Goal: Task Accomplishment & Management: Manage account settings

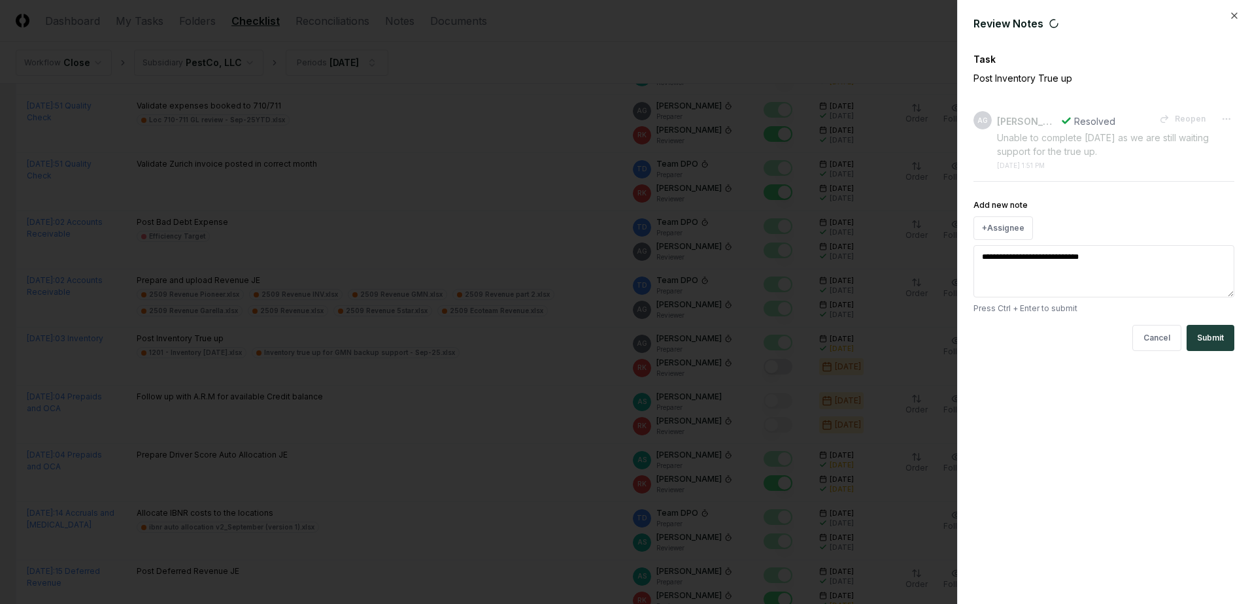
scroll to position [654, 0]
type textarea "*"
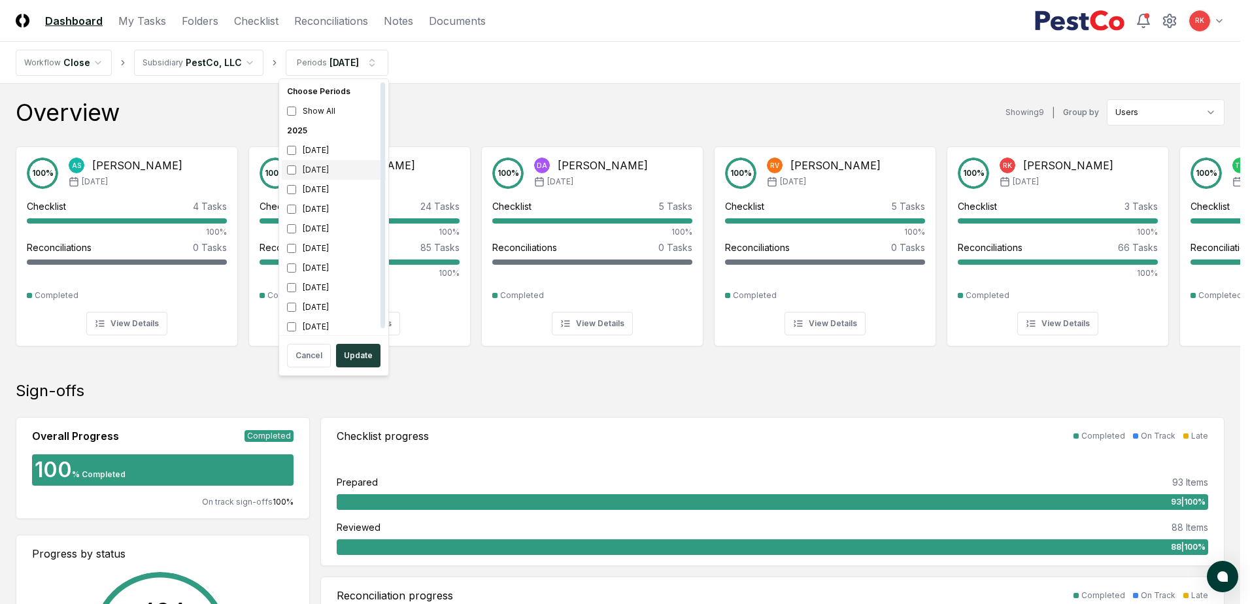
click at [320, 174] on div "[DATE]" at bounding box center [334, 170] width 104 height 20
click at [302, 222] on div "[DATE]" at bounding box center [334, 229] width 104 height 20
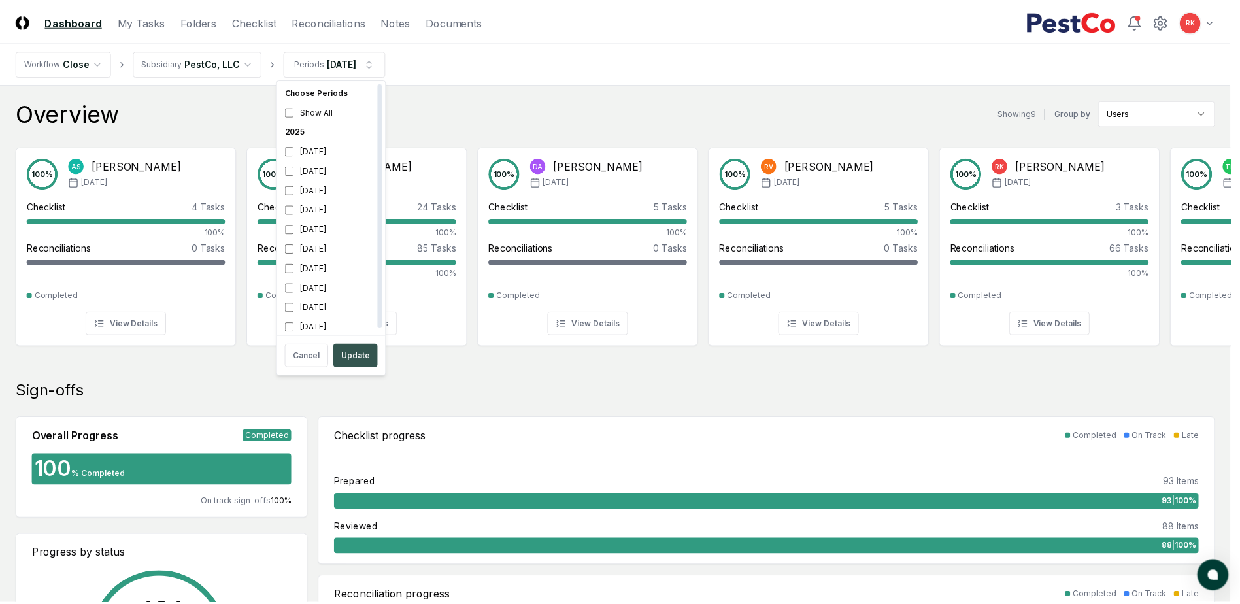
scroll to position [4, 0]
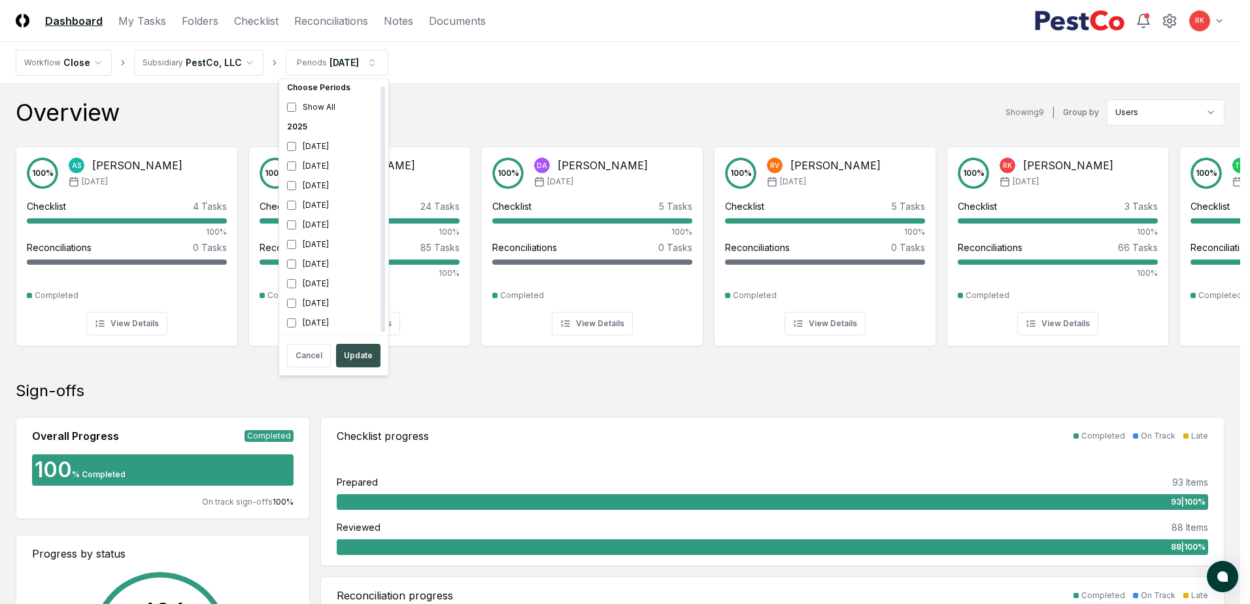
click at [350, 357] on button "Update" at bounding box center [358, 356] width 44 height 24
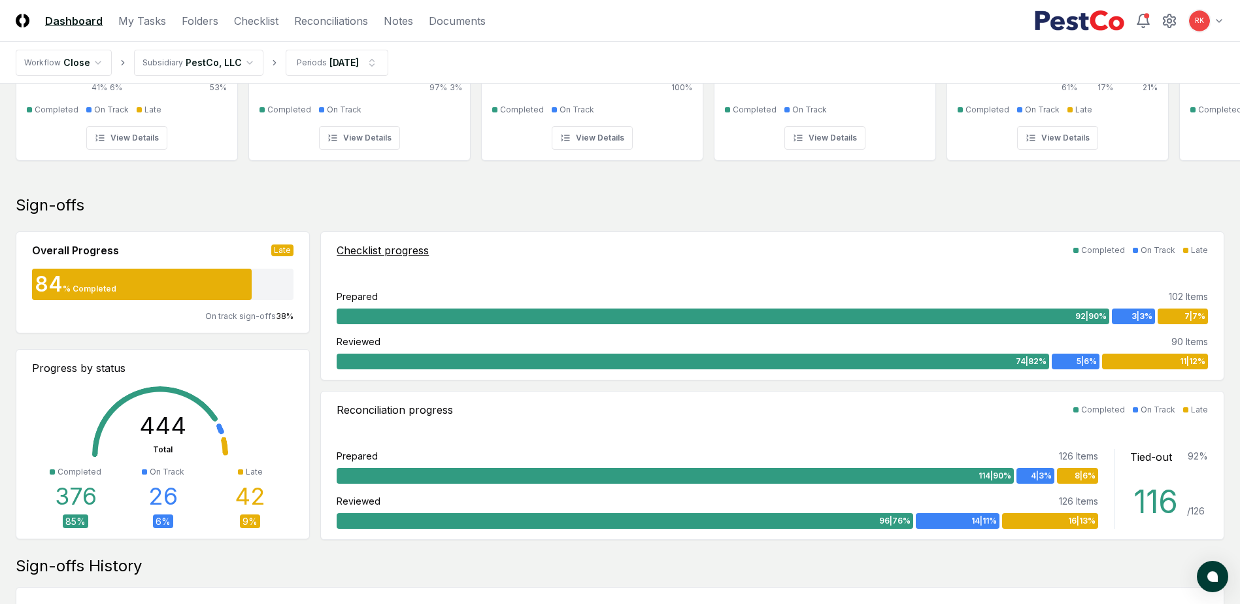
scroll to position [196, 0]
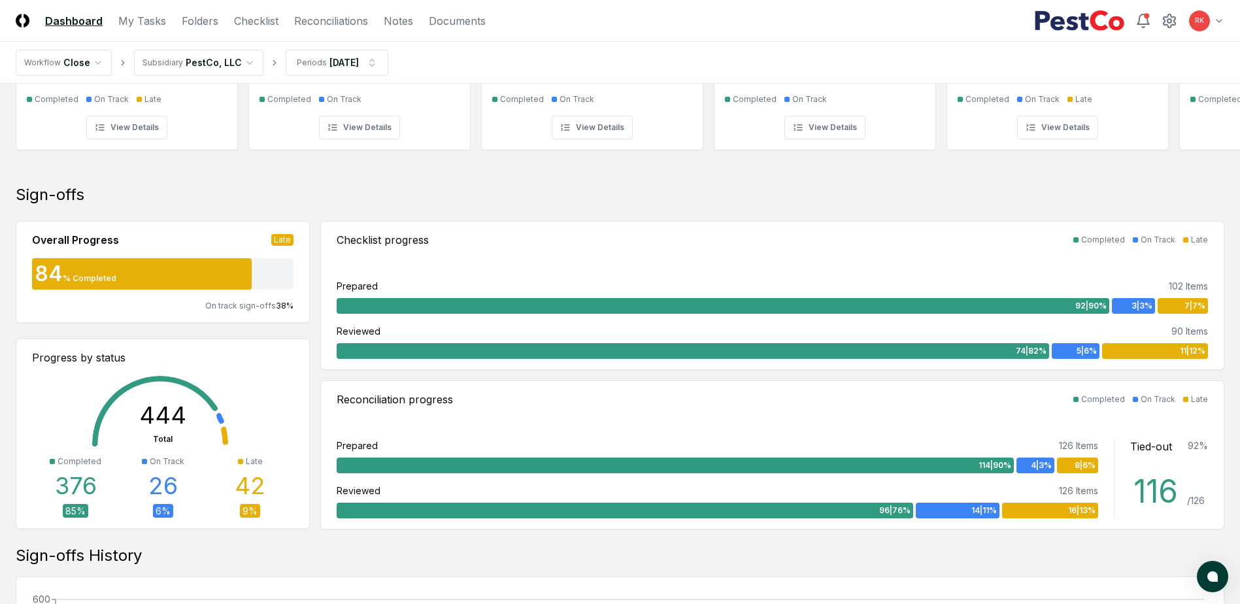
click at [369, 563] on div "Sign-offs History" at bounding box center [620, 555] width 1208 height 21
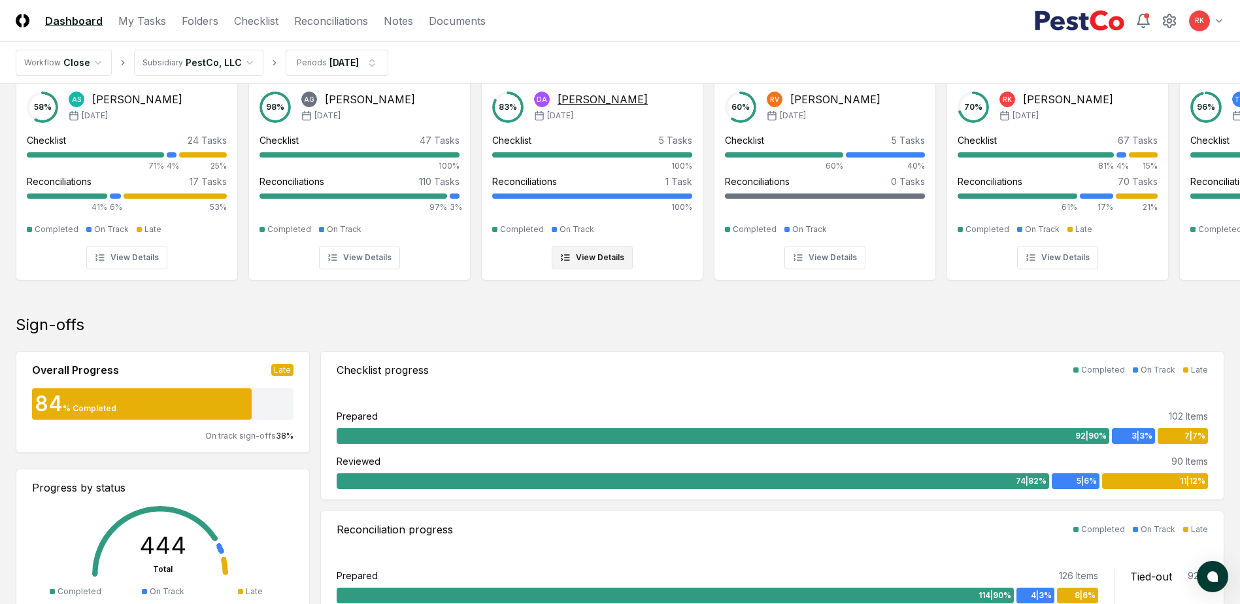
scroll to position [0, 0]
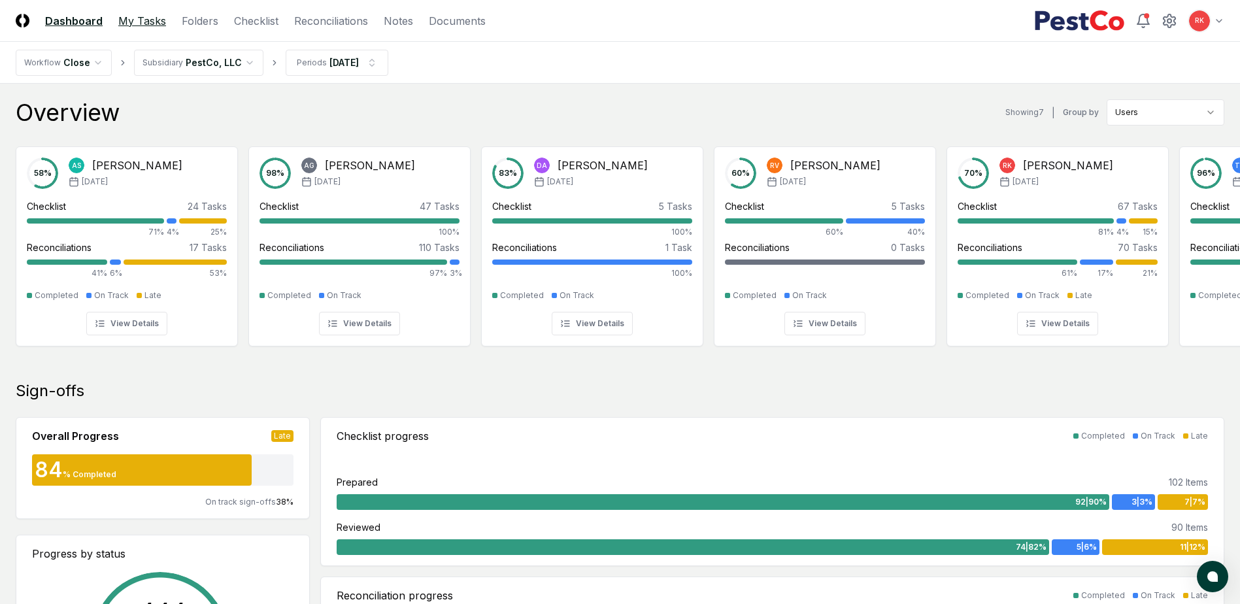
click at [150, 25] on link "My Tasks" at bounding box center [142, 21] width 48 height 16
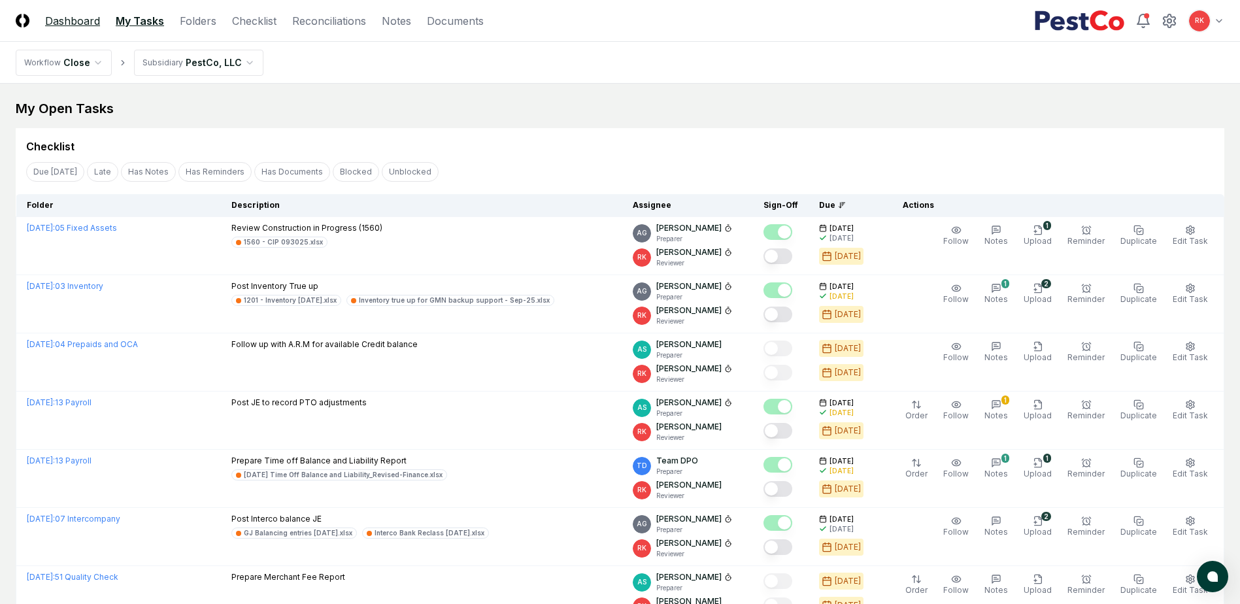
click at [58, 23] on link "Dashboard" at bounding box center [72, 21] width 55 height 16
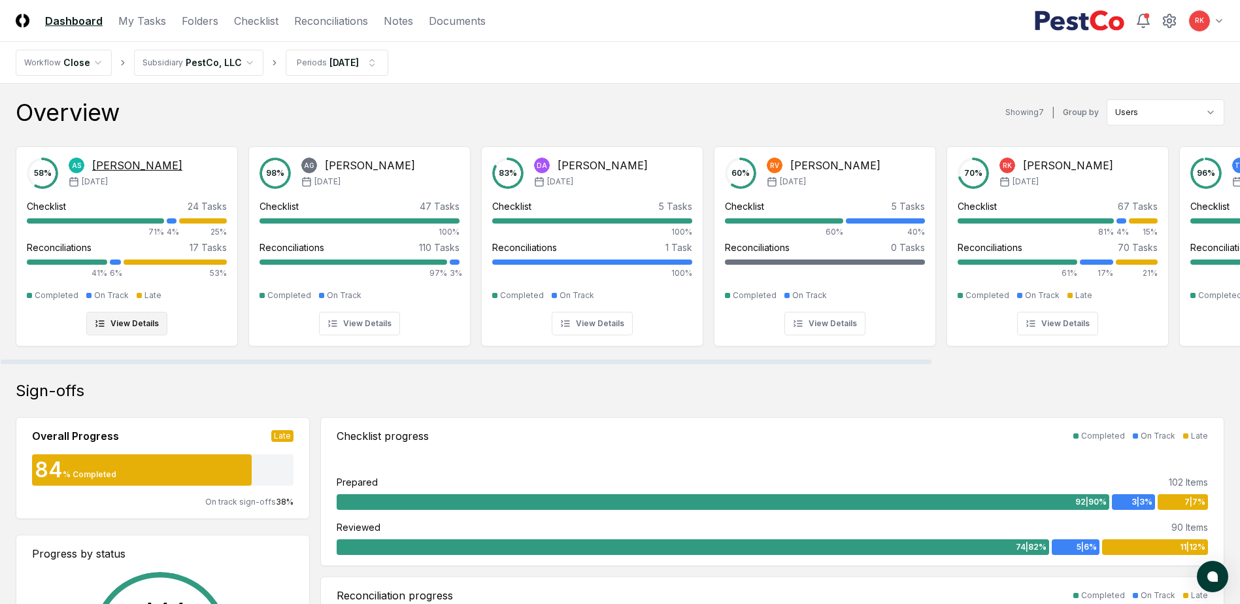
click at [144, 308] on div "58 % AS Aaron Steele Sep '25 Checklist 24 Tasks 71% 4% 25% Reconciliations 17 T…" at bounding box center [127, 247] width 200 height 178
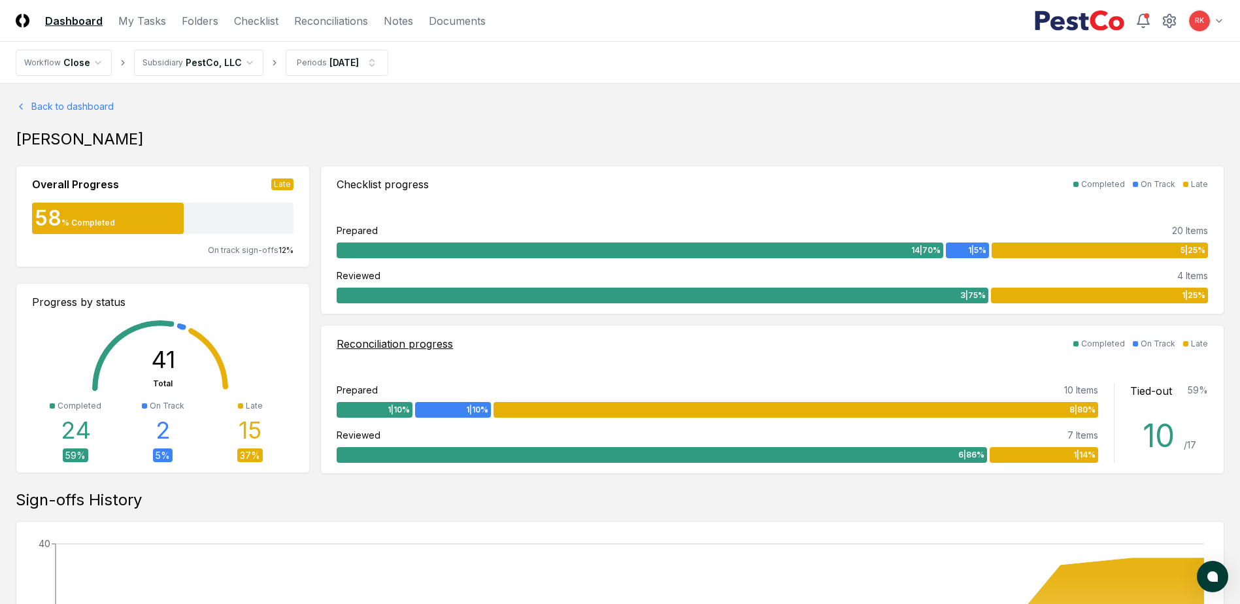
click at [552, 408] on div "8 | 80 %" at bounding box center [795, 410] width 605 height 16
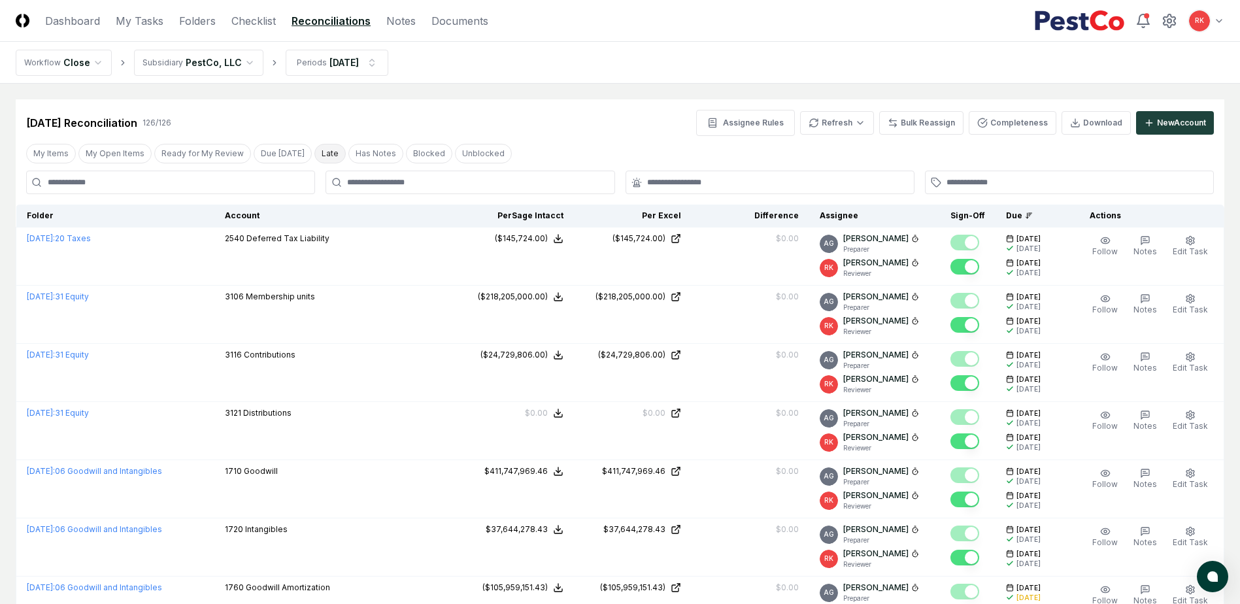
click at [314, 154] on button "Late" at bounding box center [329, 154] width 31 height 20
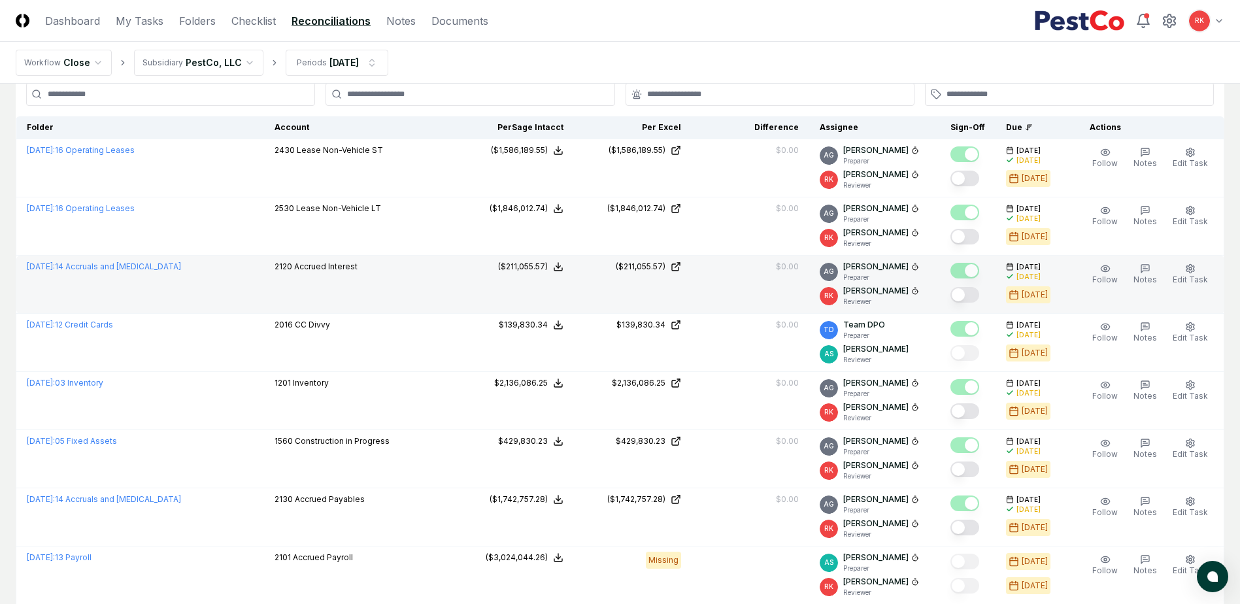
scroll to position [65, 0]
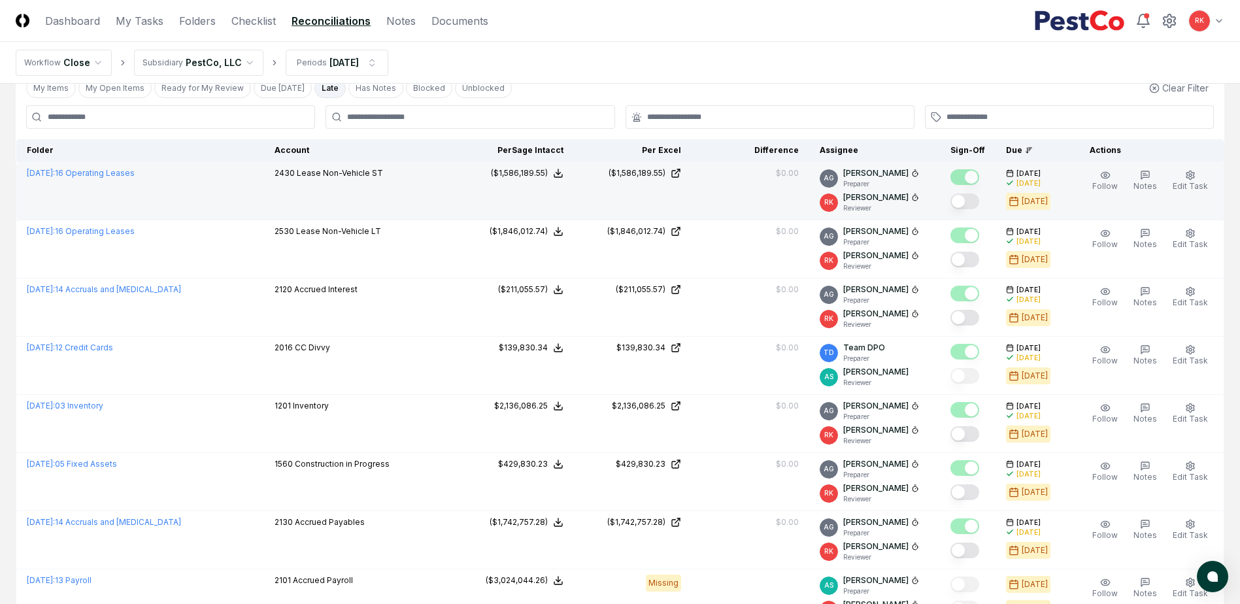
click at [962, 202] on button "Mark complete" at bounding box center [964, 201] width 29 height 16
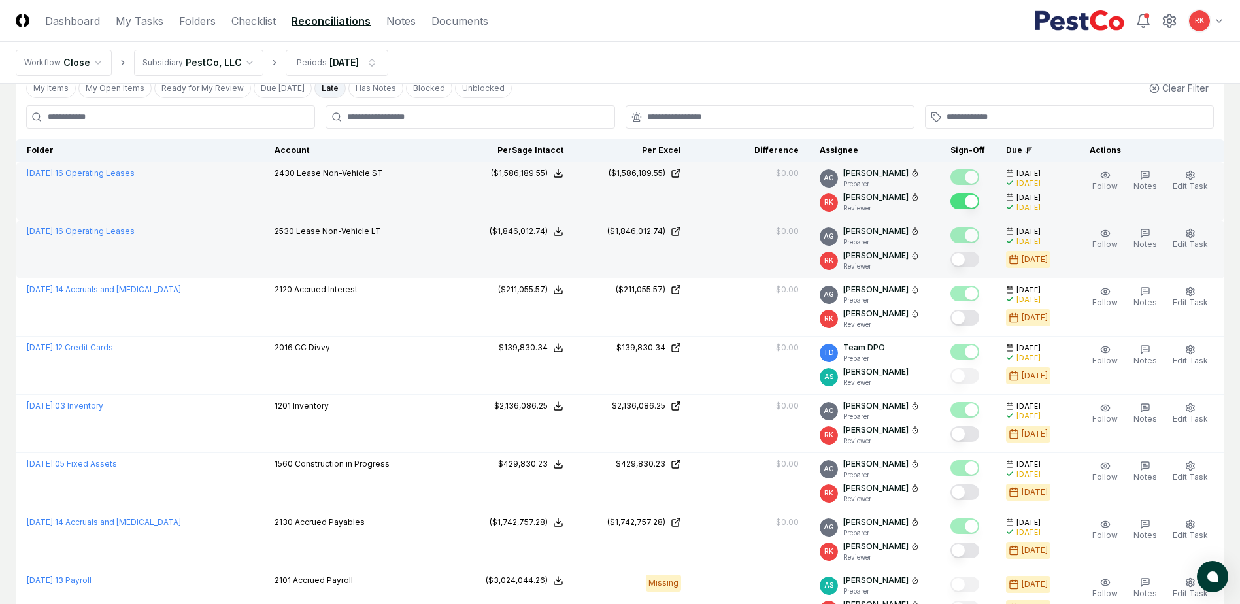
click at [960, 261] on button "Mark complete" at bounding box center [964, 260] width 29 height 16
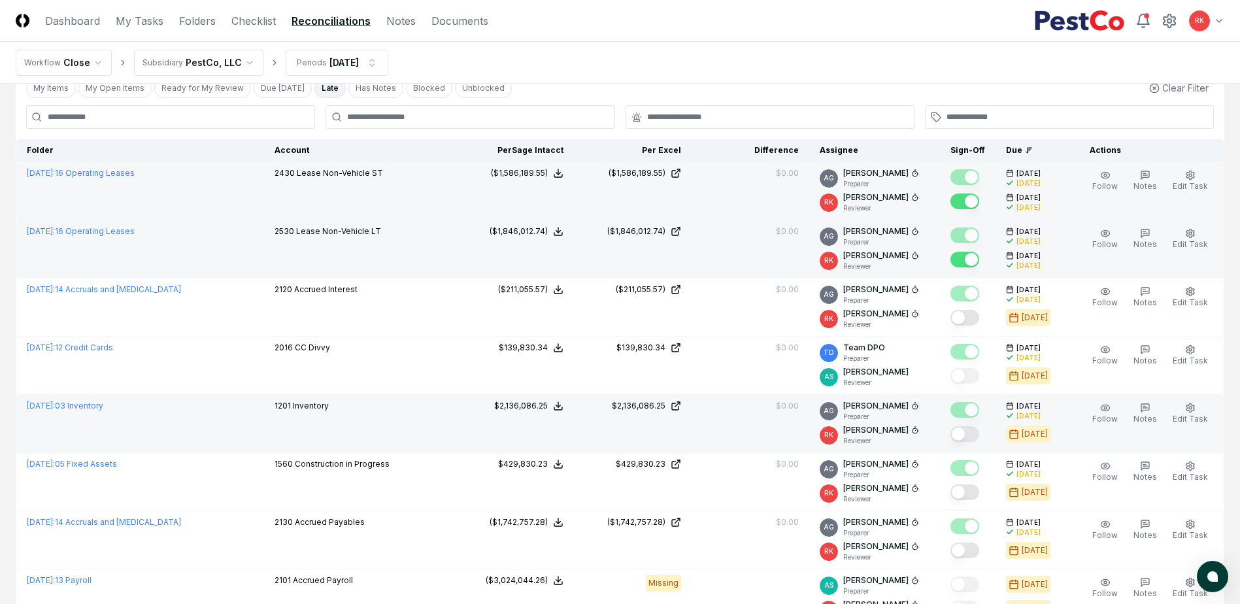
click at [959, 433] on button "Mark complete" at bounding box center [964, 434] width 29 height 16
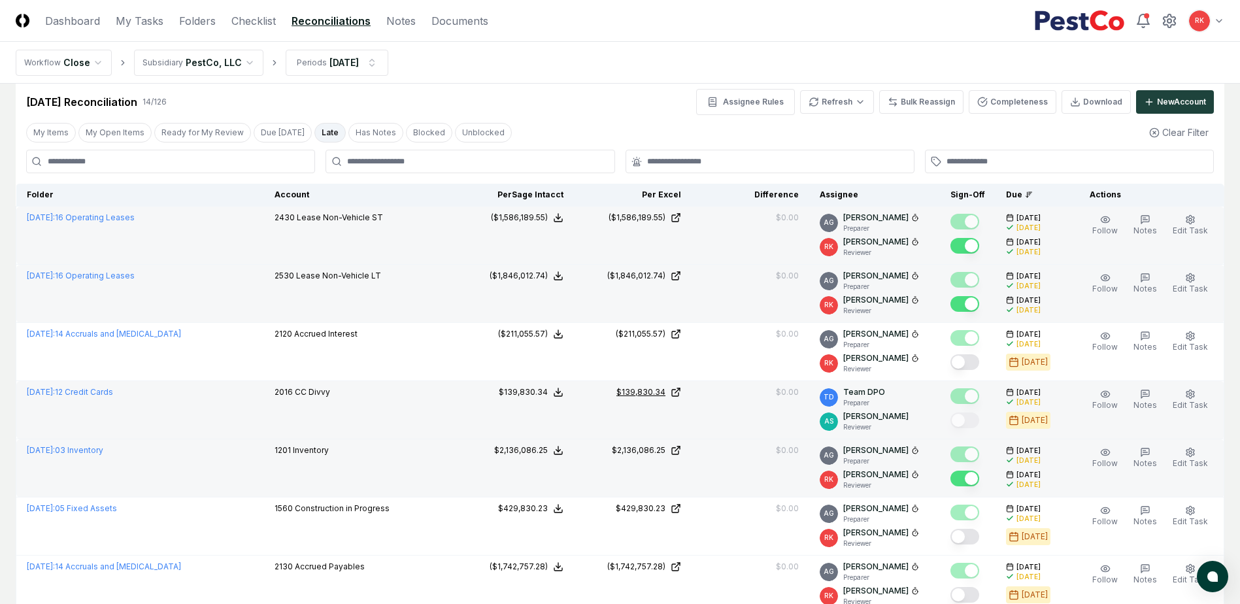
scroll to position [0, 0]
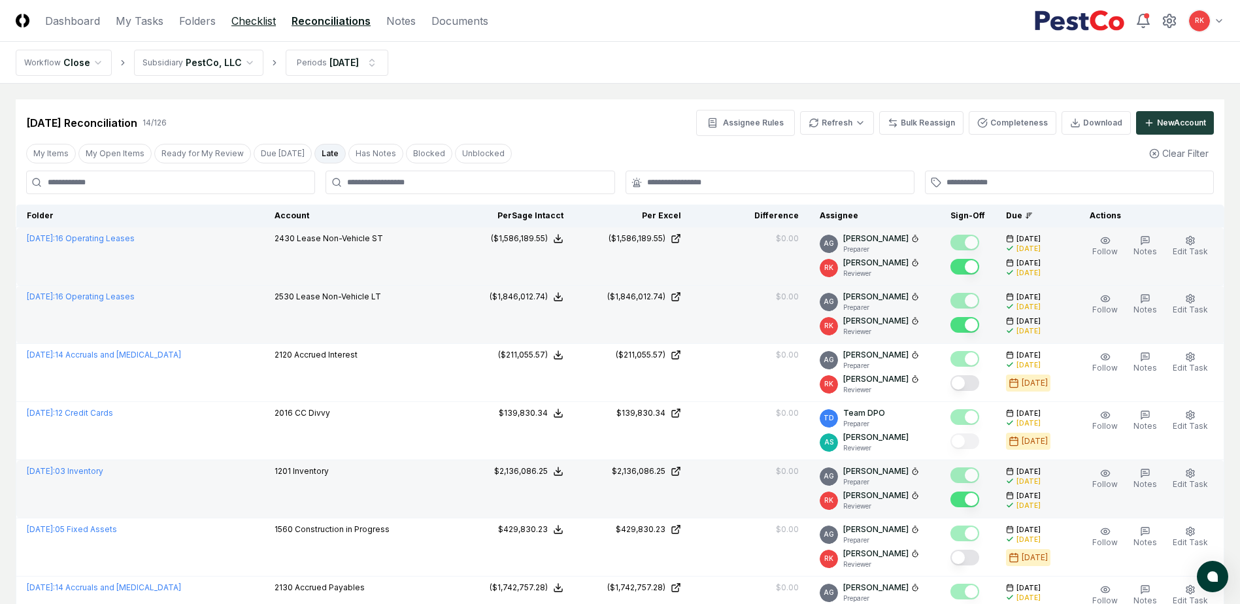
click at [253, 14] on link "Checklist" at bounding box center [253, 21] width 44 height 16
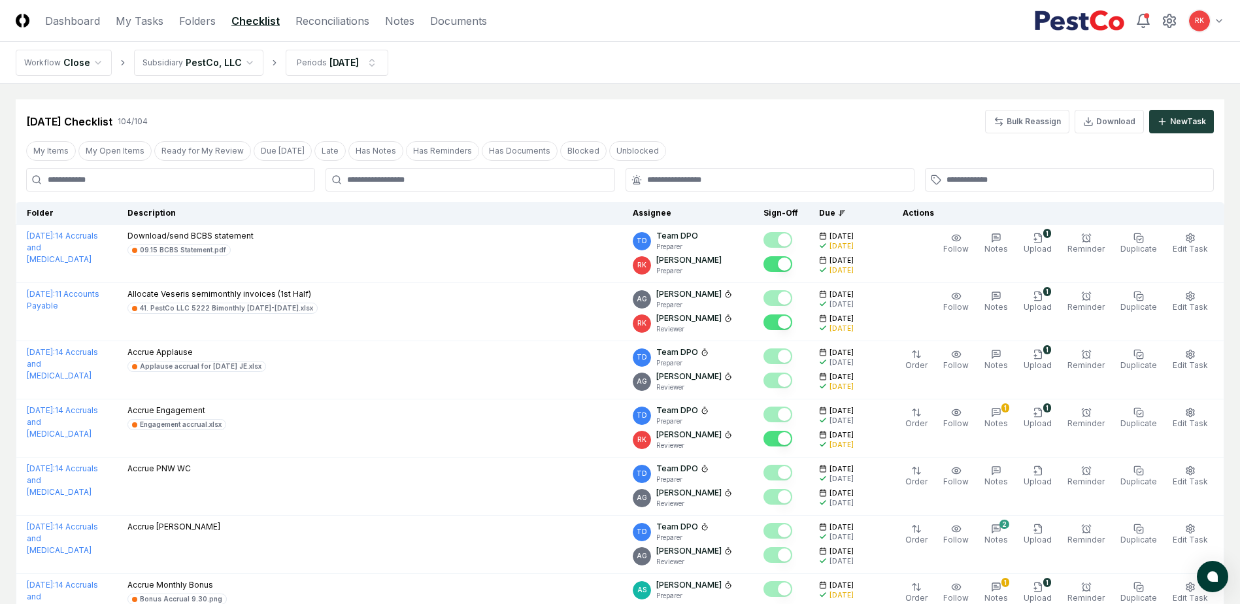
click at [233, 174] on input at bounding box center [170, 180] width 289 height 24
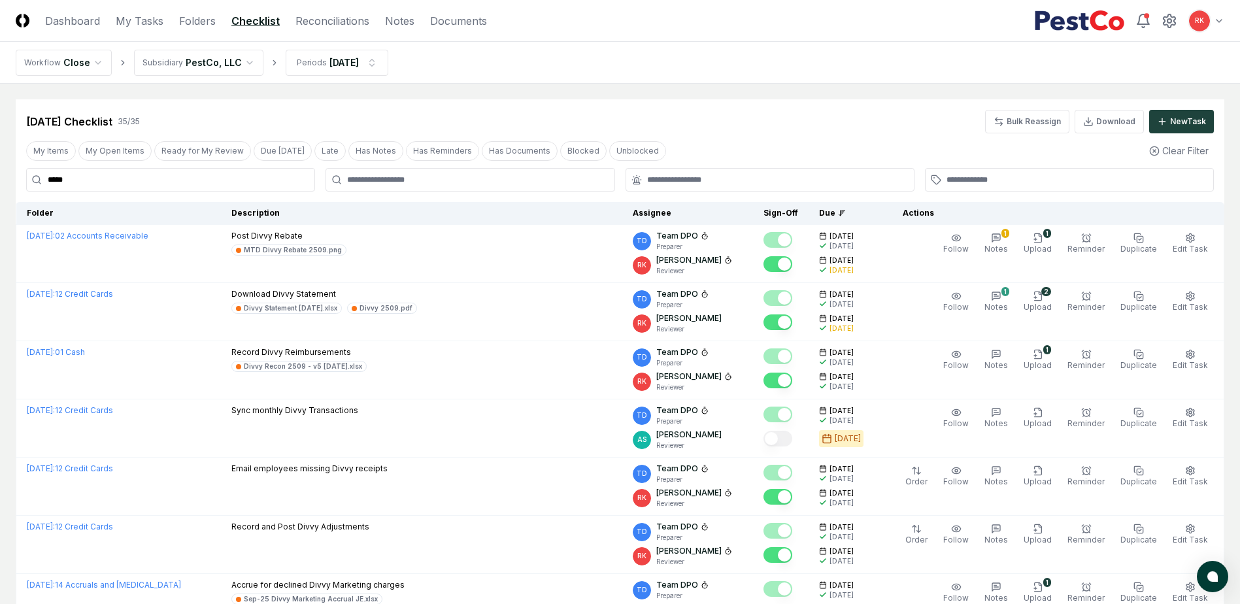
type input "*****"
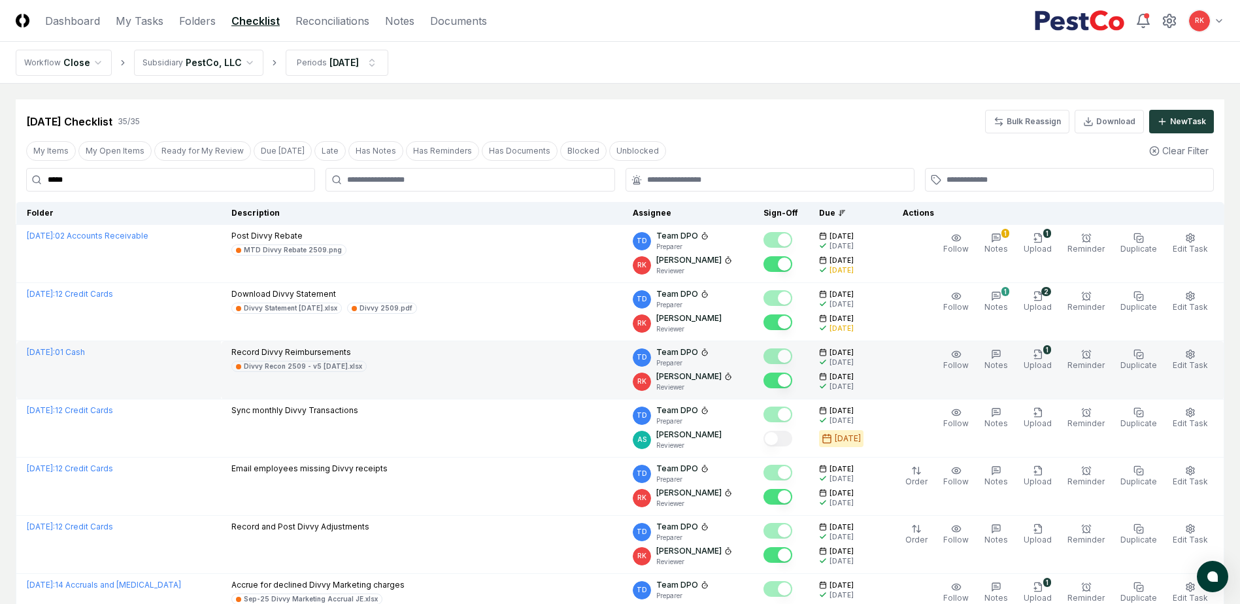
drag, startPoint x: 446, startPoint y: 380, endPoint x: 448, endPoint y: 345, distance: 35.3
click at [446, 380] on td "Record Divvy Reimbursements Divvy Recon 2509 - v5 09.30.25.xlsx" at bounding box center [421, 370] width 401 height 58
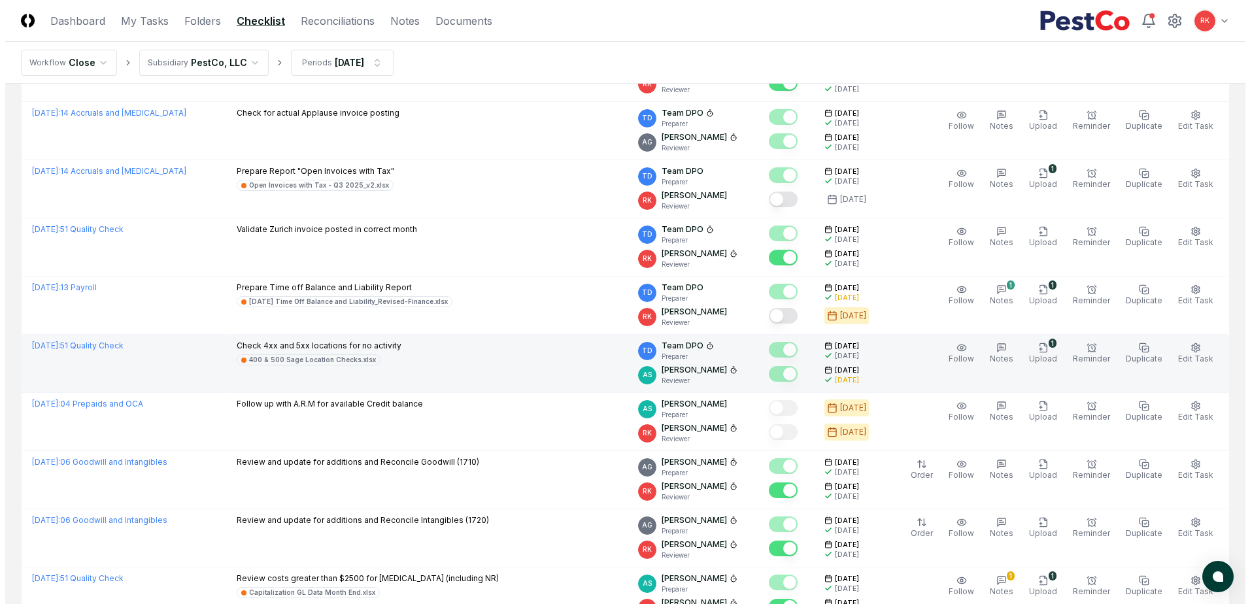
scroll to position [1438, 0]
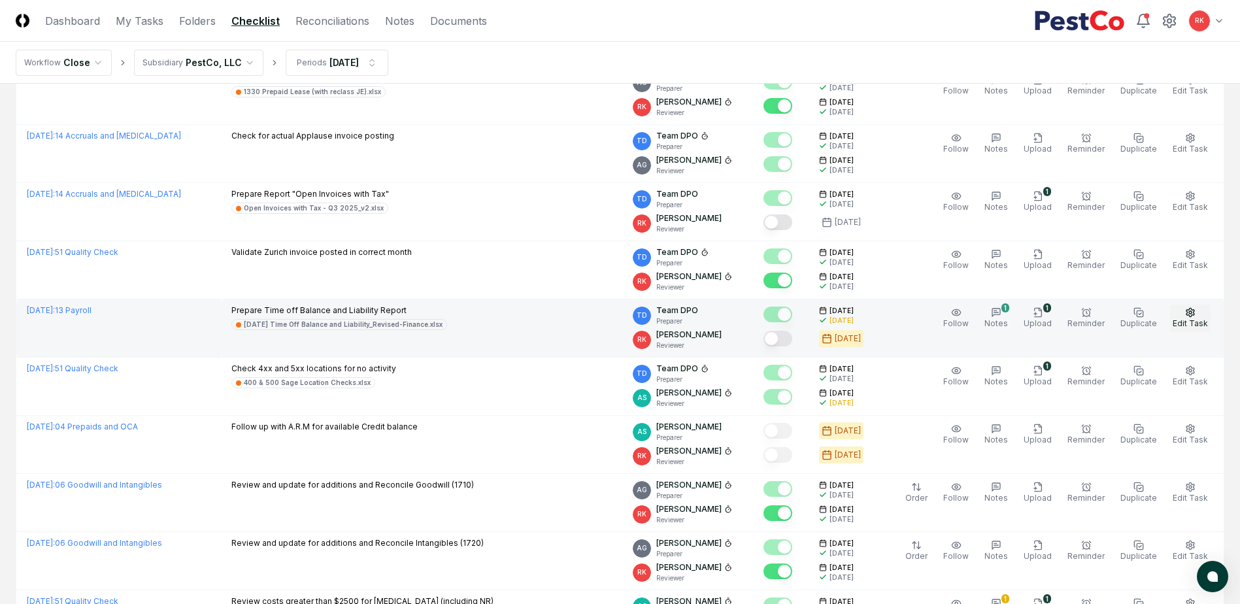
click at [1175, 316] on button "Edit Task" at bounding box center [1190, 318] width 41 height 27
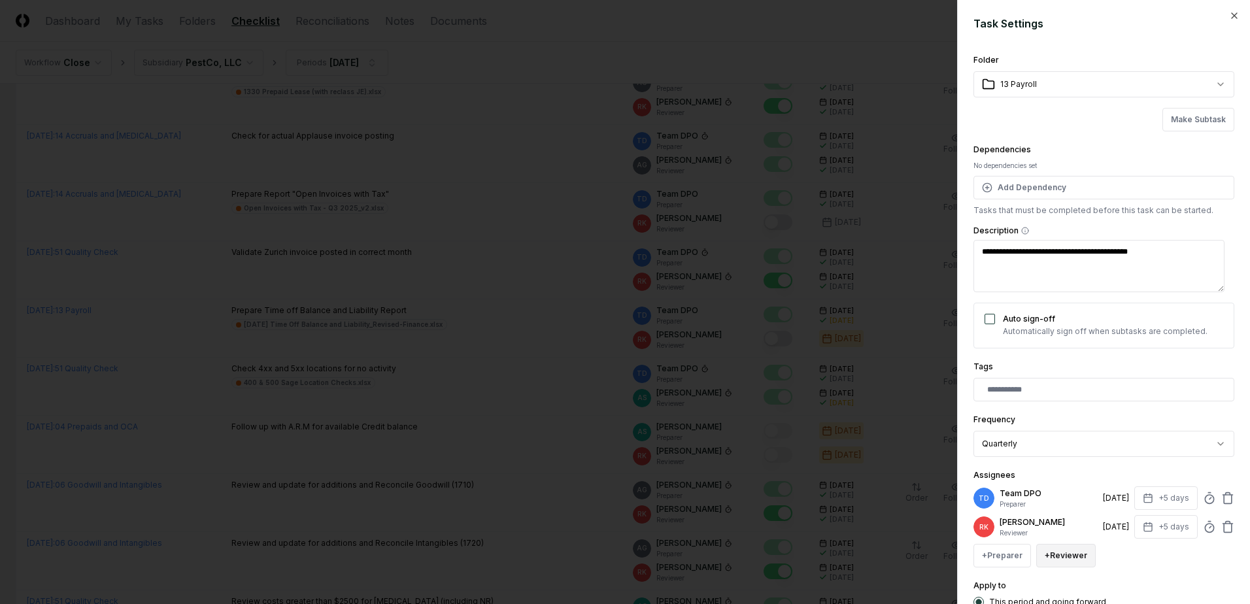
click at [1059, 557] on button "+ Reviewer" at bounding box center [1065, 556] width 59 height 24
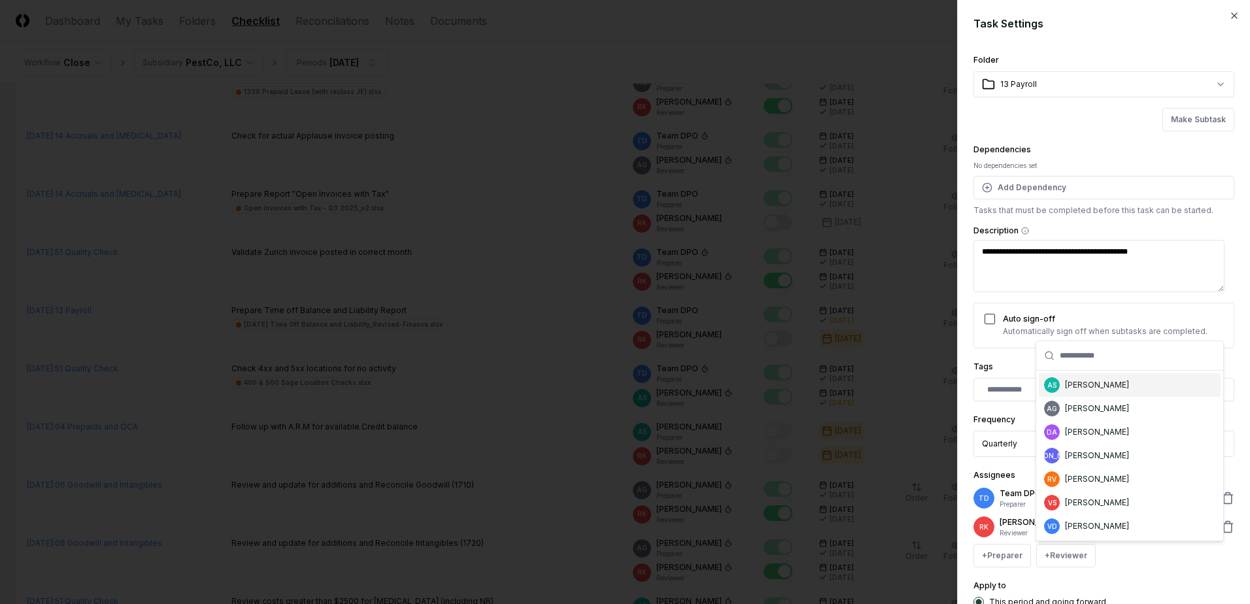
click at [1112, 378] on div "AS Aaron Steele" at bounding box center [1130, 385] width 182 height 24
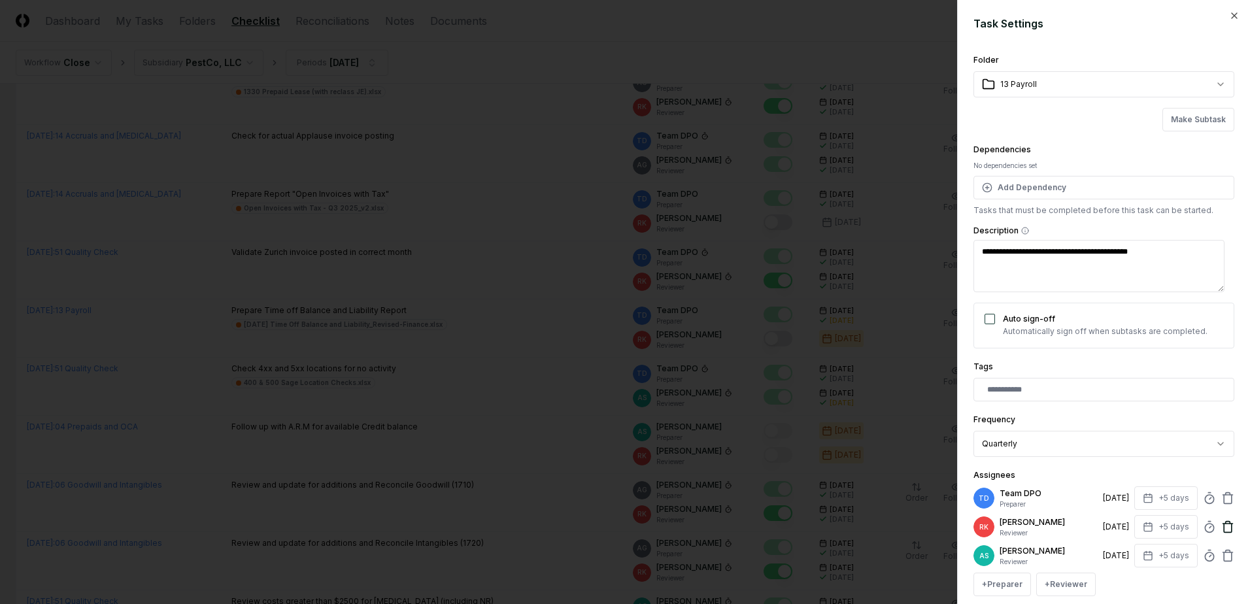
click at [1221, 529] on icon at bounding box center [1227, 526] width 13 height 13
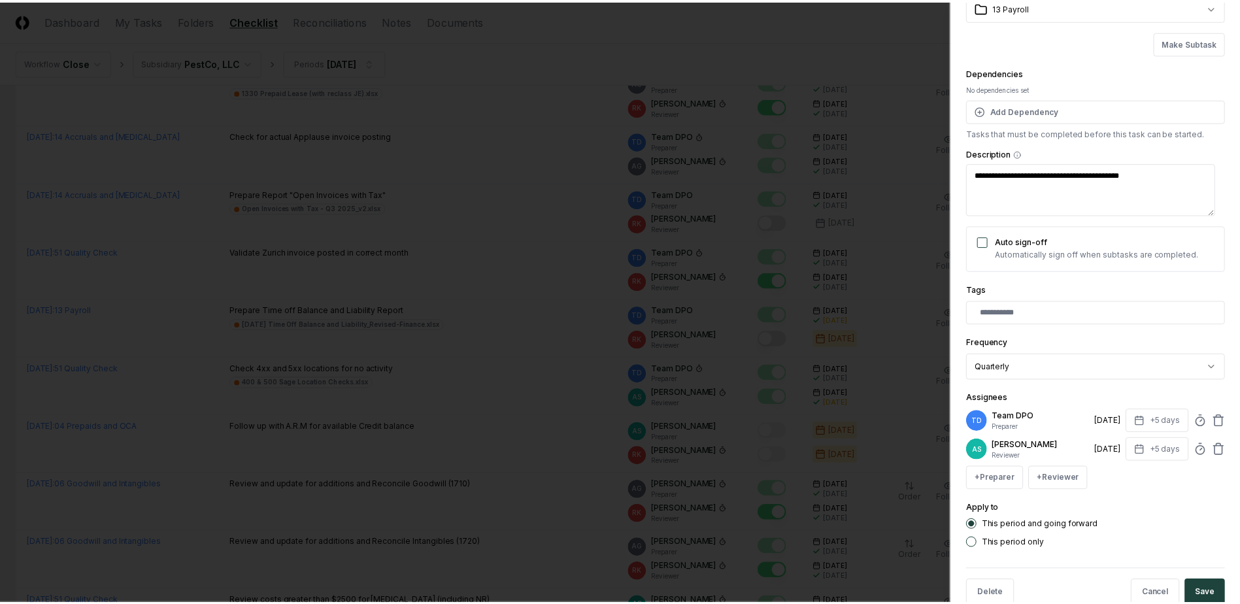
scroll to position [106, 0]
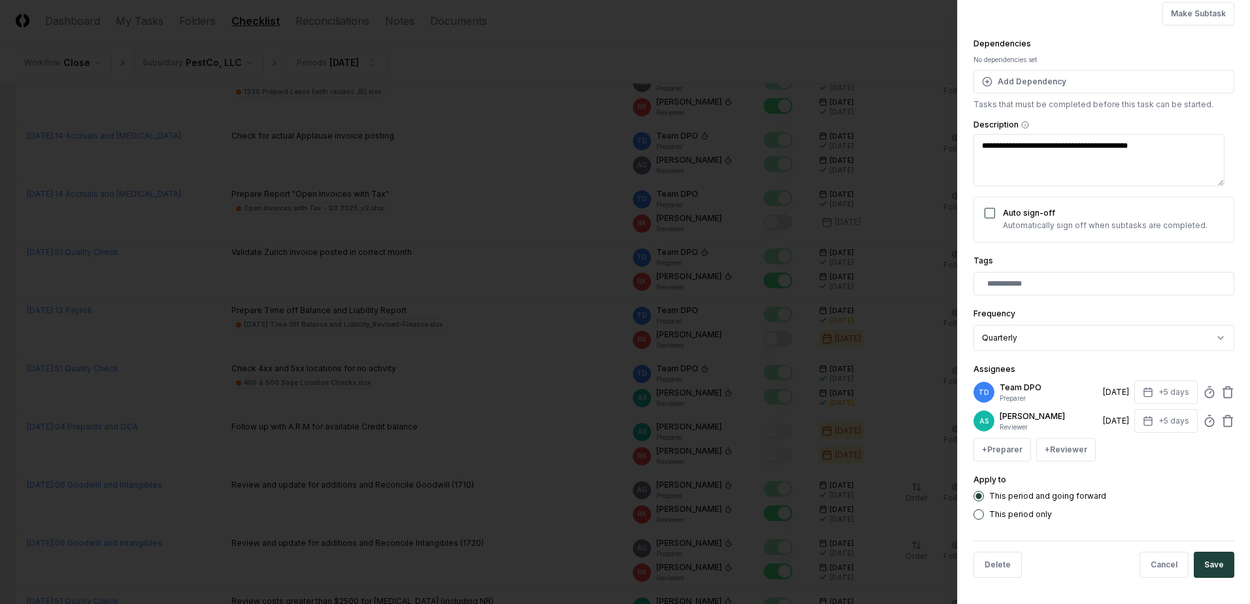
click at [1214, 576] on button "Save" at bounding box center [1213, 565] width 41 height 26
type textarea "*"
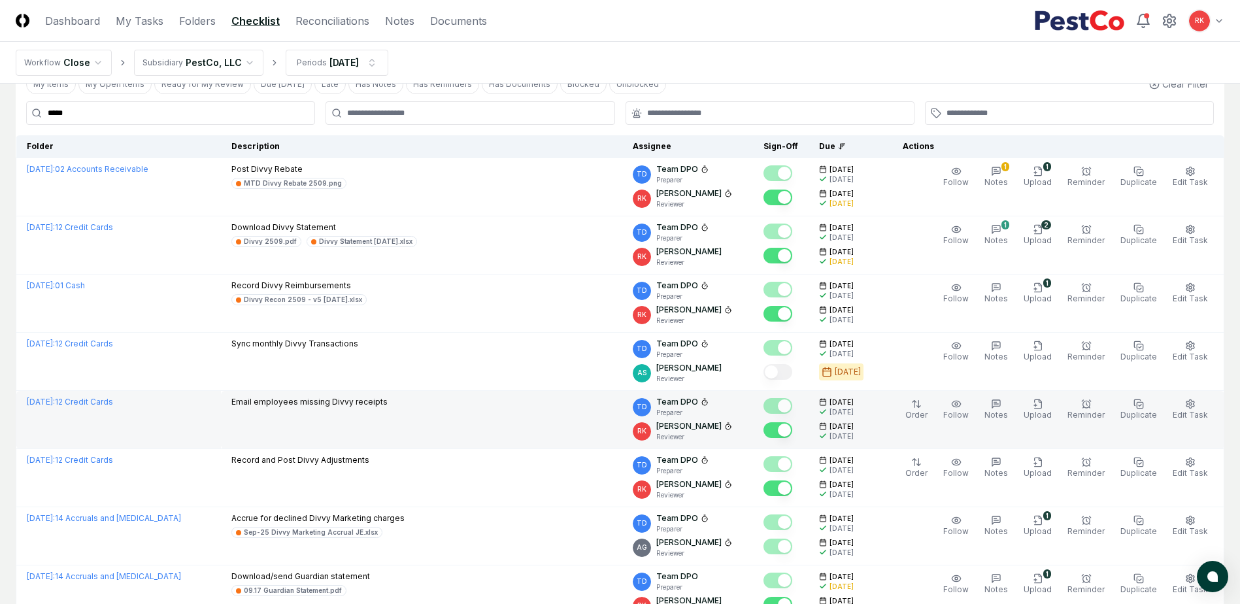
scroll to position [0, 0]
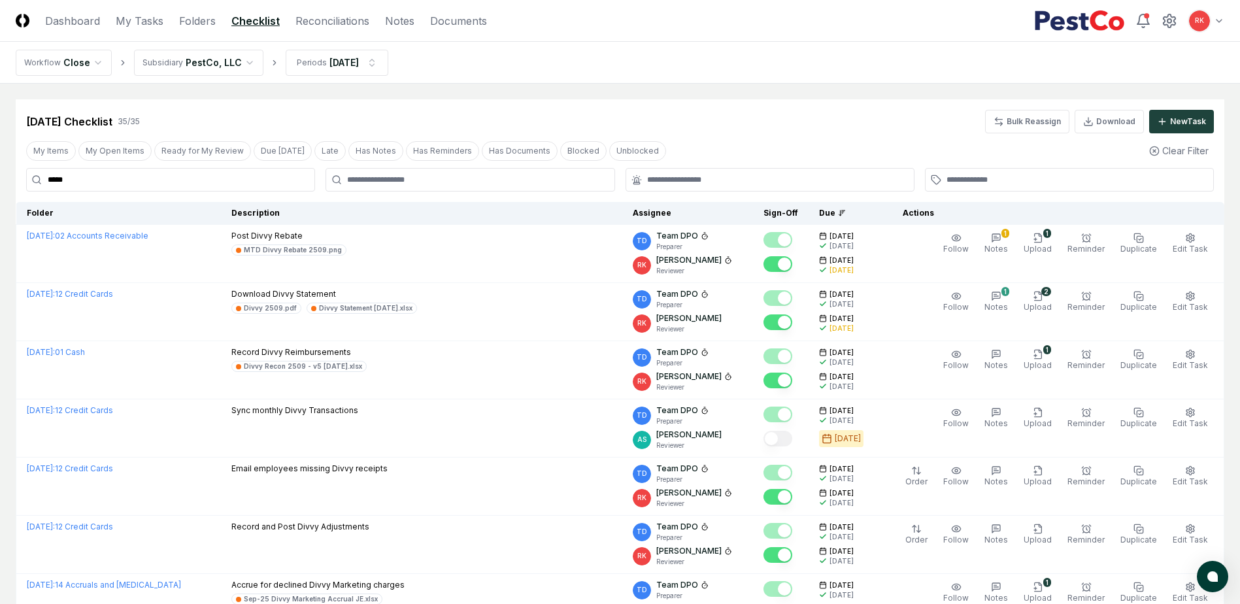
drag, startPoint x: 144, startPoint y: 176, endPoint x: -191, endPoint y: 163, distance: 335.6
click at [705, 120] on div "Sep 2025 Checklist 35 / 35 Bulk Reassign Download New Task" at bounding box center [620, 122] width 1188 height 24
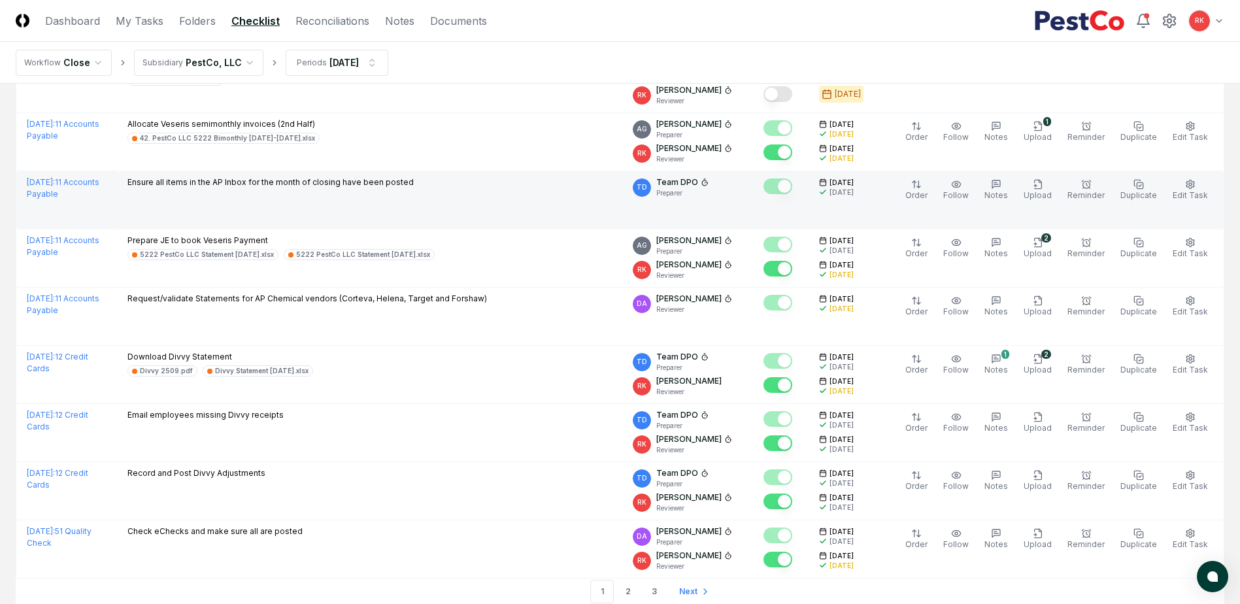
scroll to position [2677, 0]
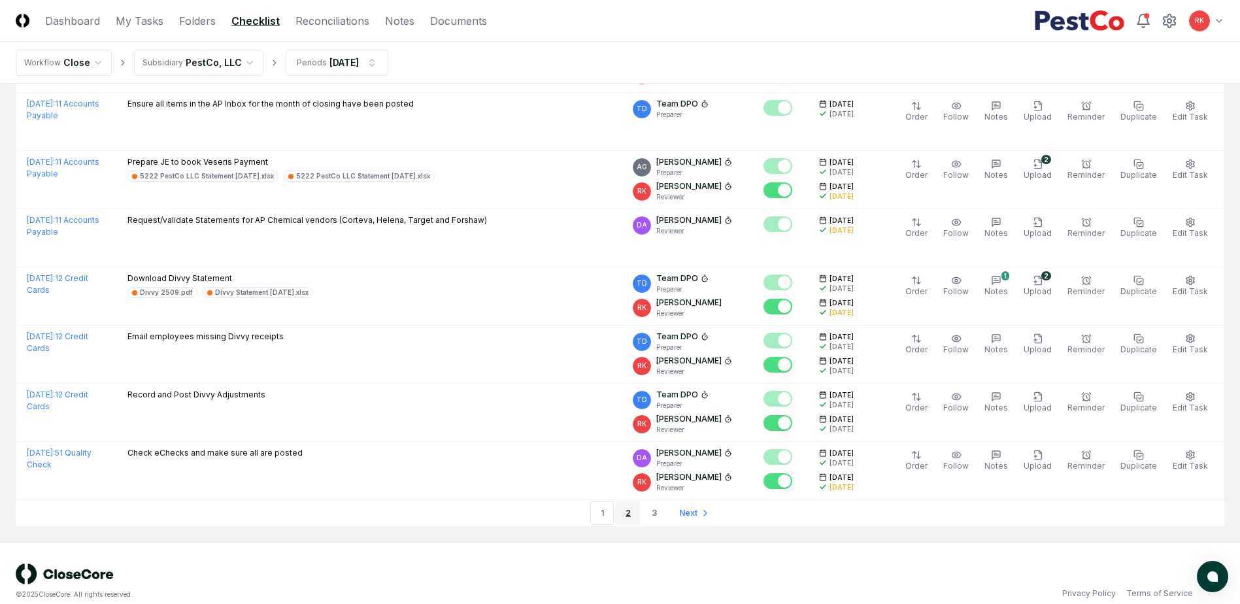
click at [630, 501] on link "2" at bounding box center [628, 513] width 24 height 24
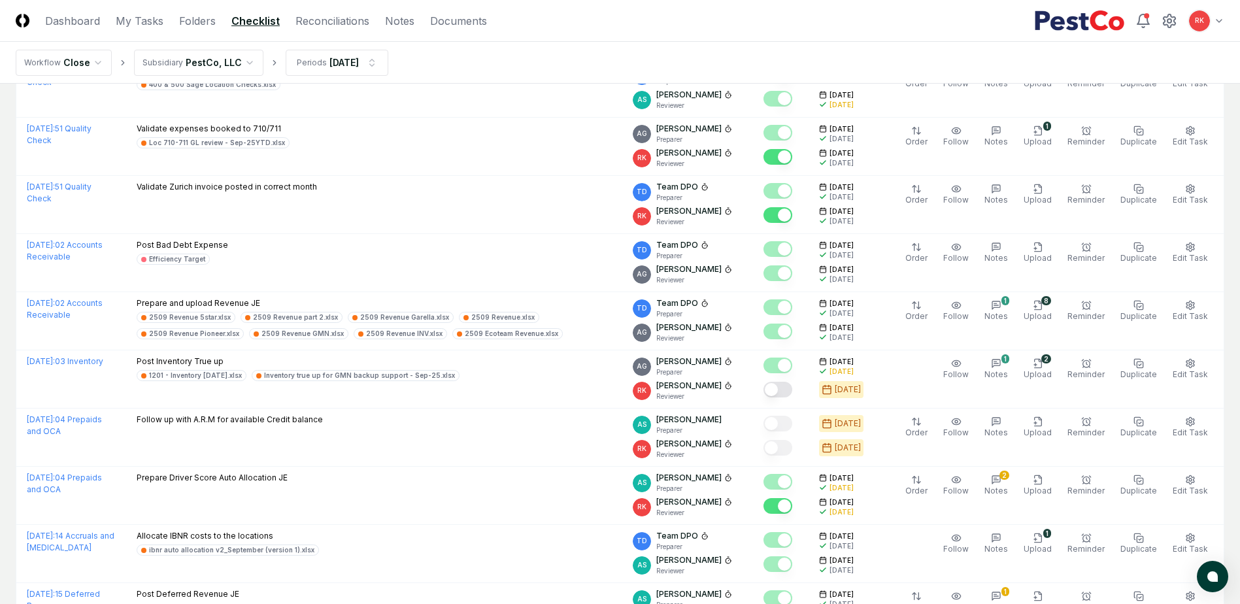
scroll to position [654, 0]
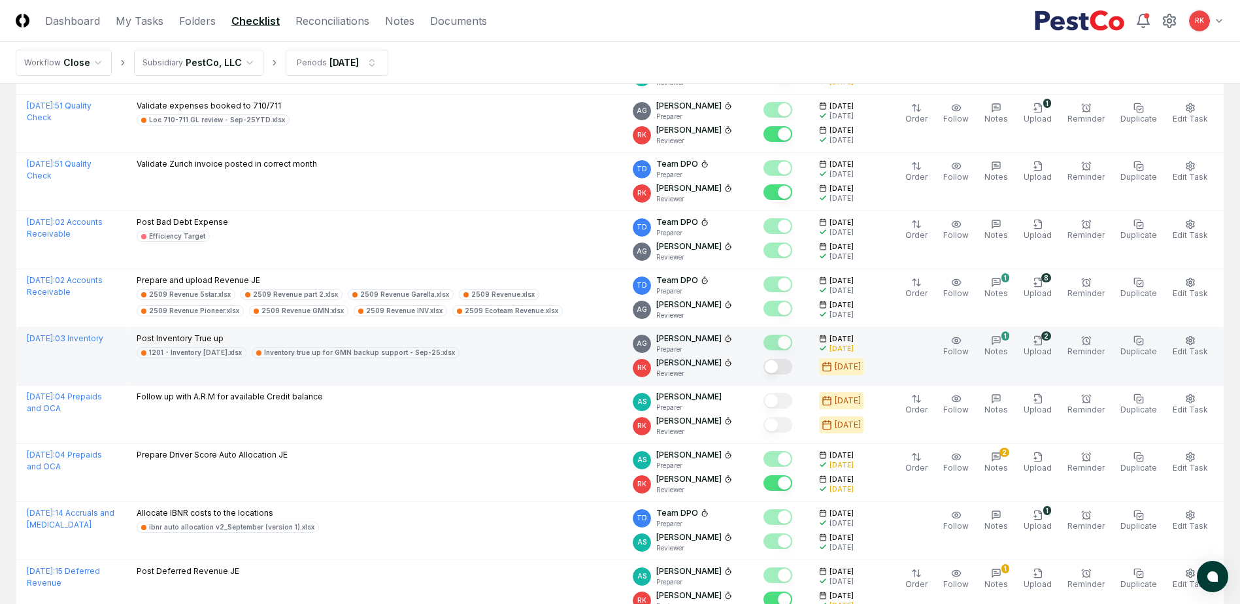
click at [788, 369] on button "Mark complete" at bounding box center [777, 367] width 29 height 16
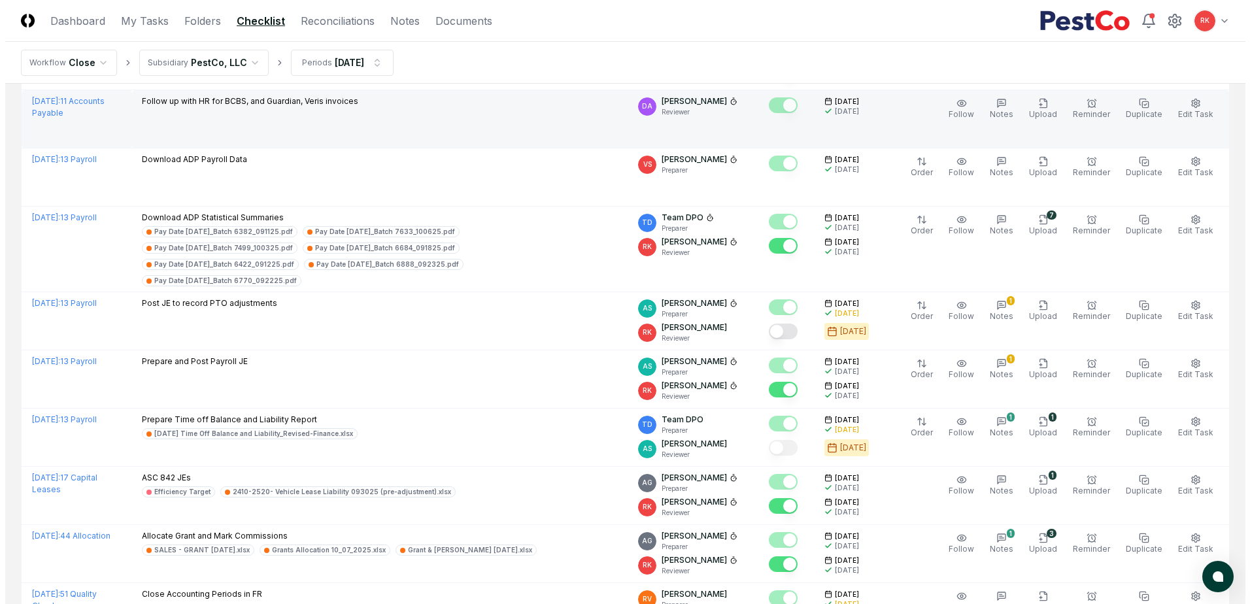
scroll to position [1765, 0]
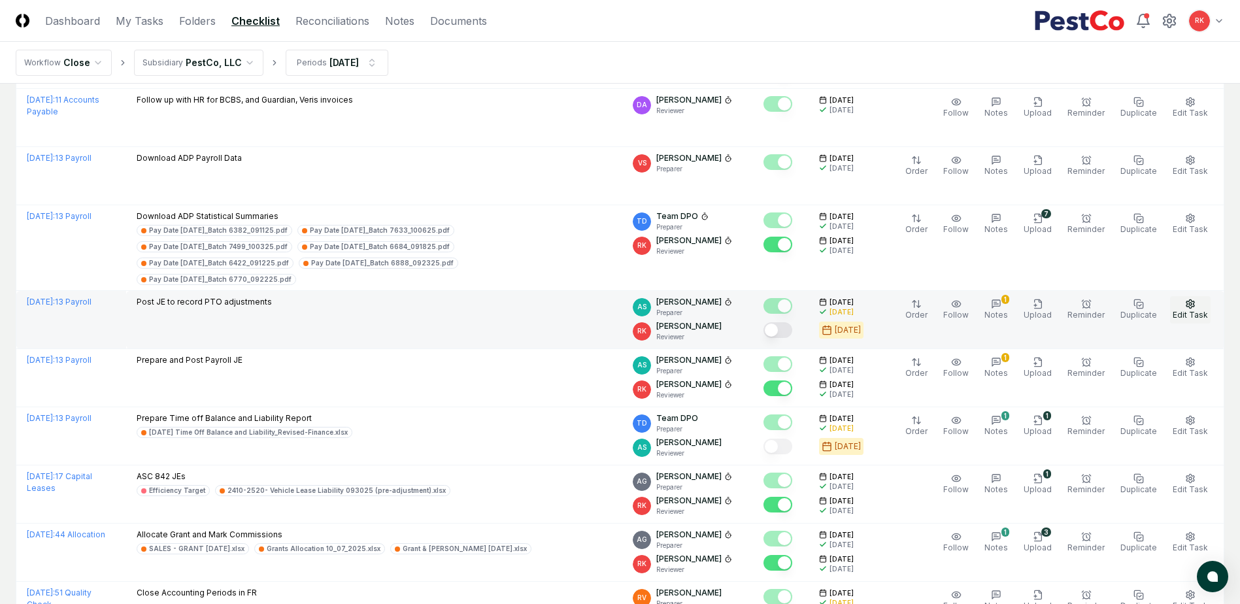
click at [1192, 299] on icon "button" at bounding box center [1190, 304] width 10 height 10
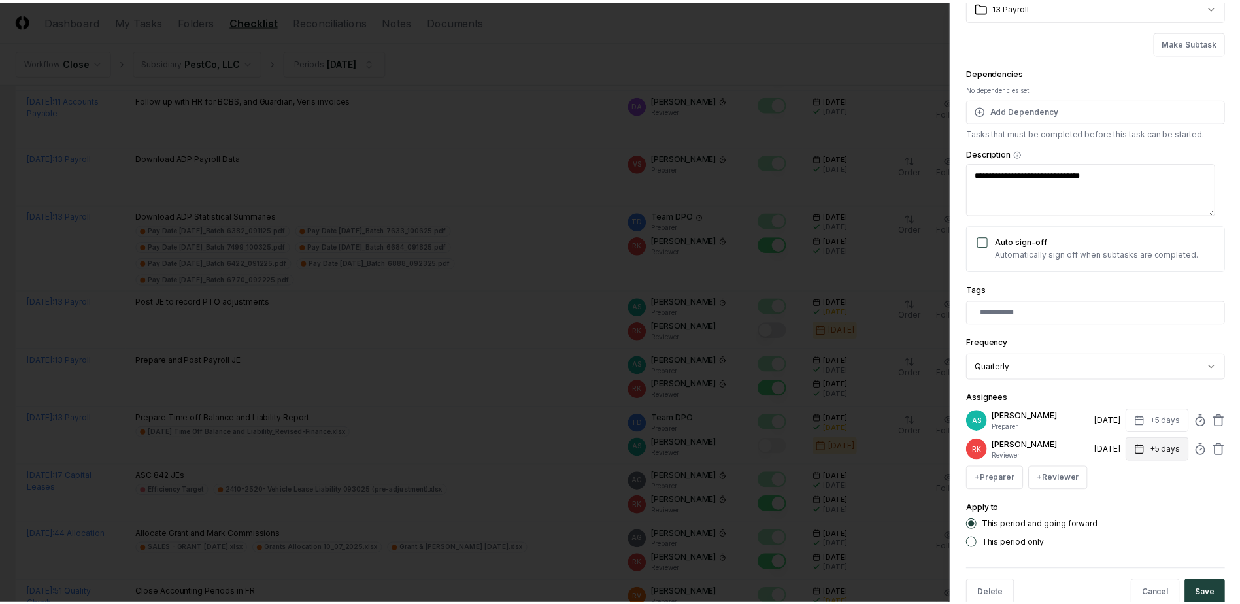
scroll to position [106, 0]
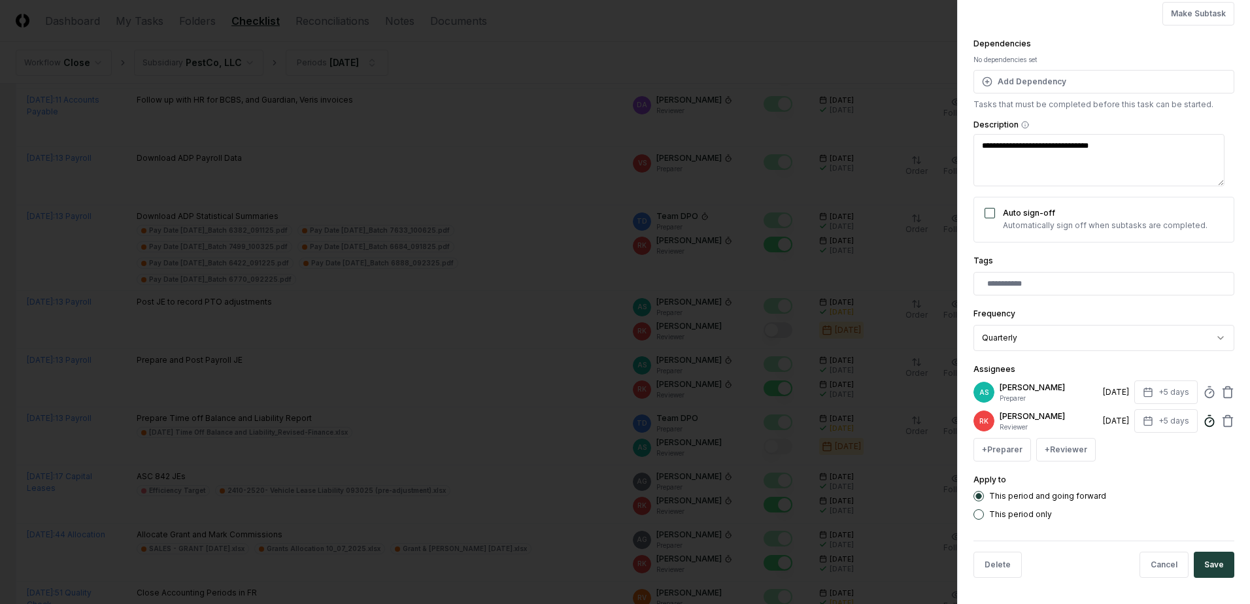
click at [1204, 416] on icon at bounding box center [1209, 420] width 13 height 13
type textarea "*"
type input "*****"
click at [1193, 573] on button "Save" at bounding box center [1213, 565] width 41 height 26
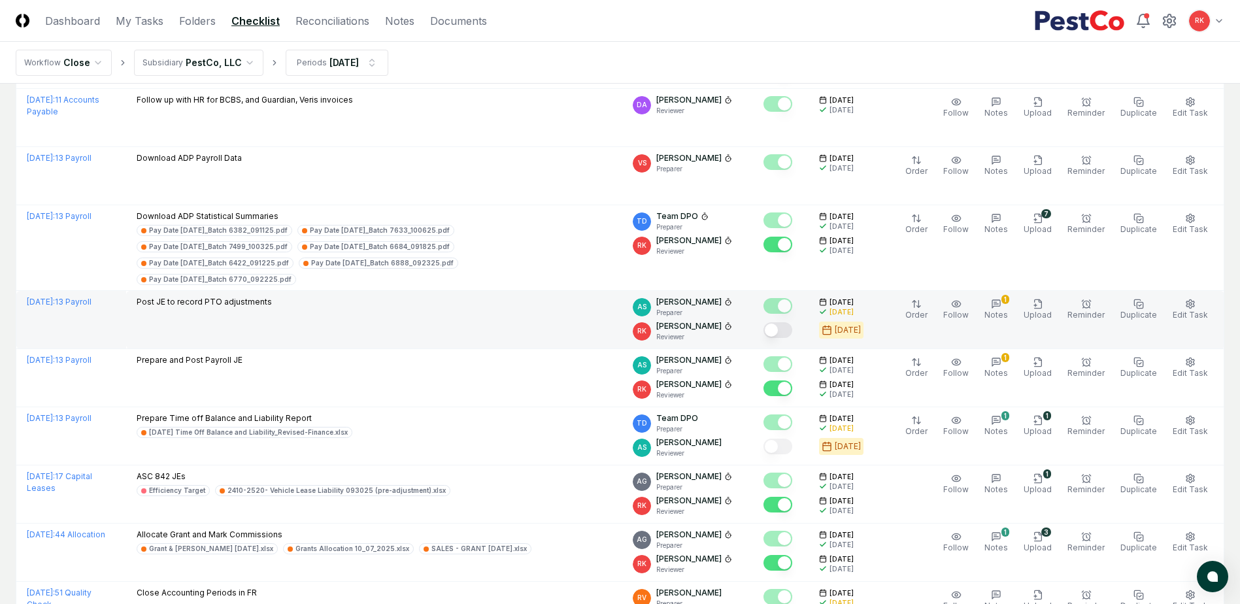
click at [789, 322] on button "Mark complete" at bounding box center [777, 330] width 29 height 16
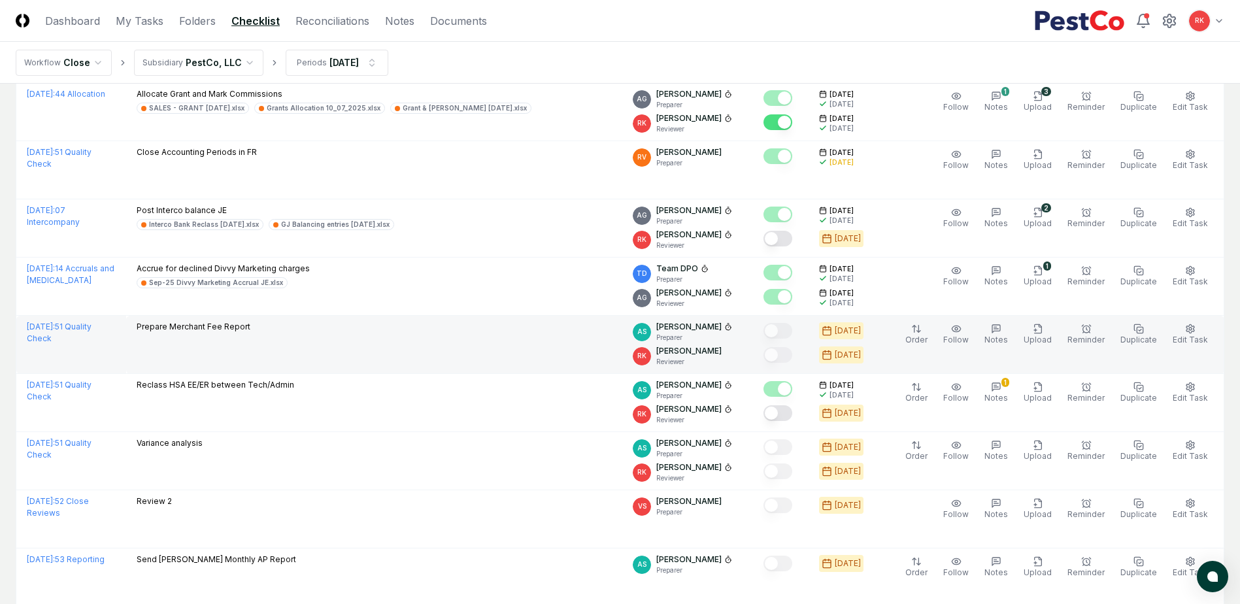
scroll to position [2222, 0]
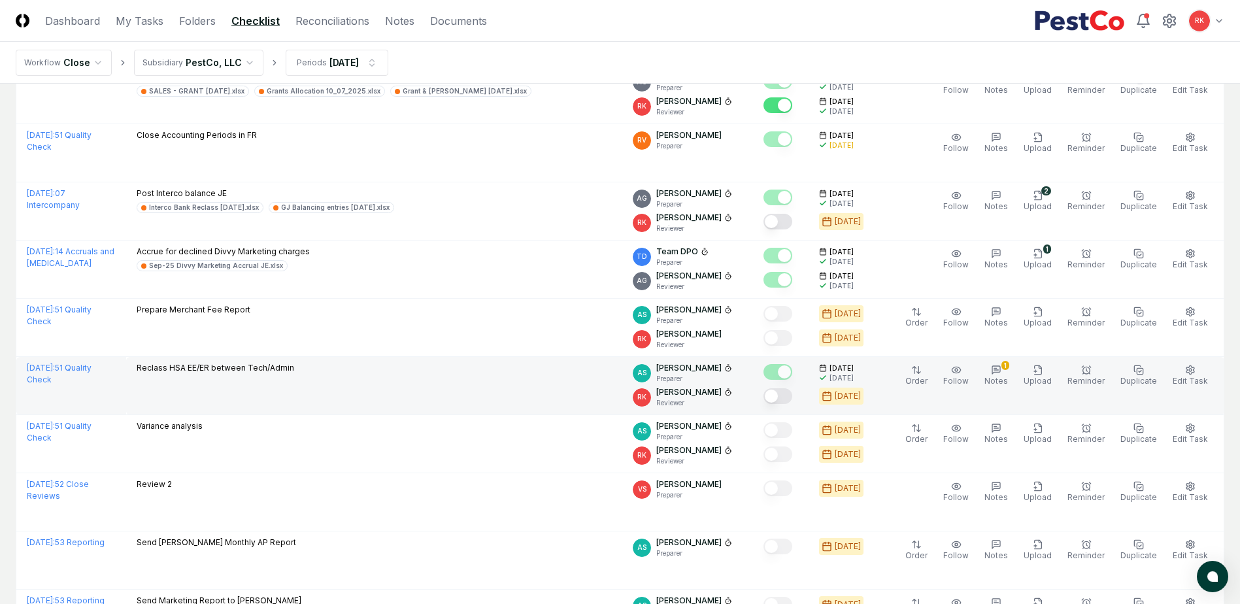
click at [783, 388] on button "Mark complete" at bounding box center [777, 396] width 29 height 16
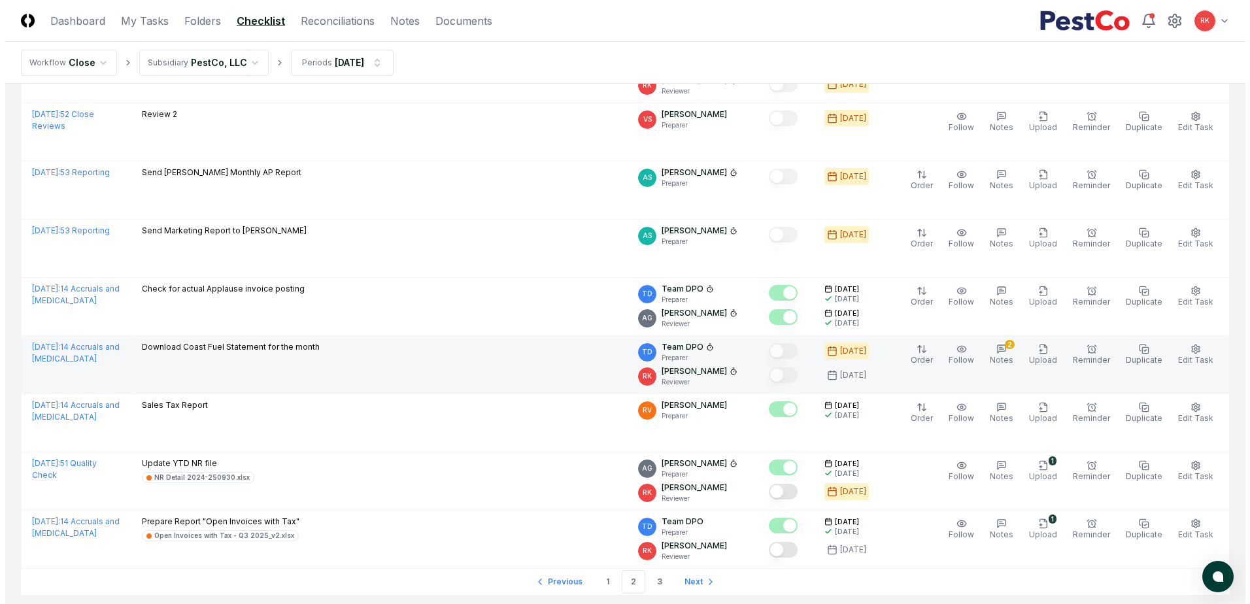
scroll to position [2614, 0]
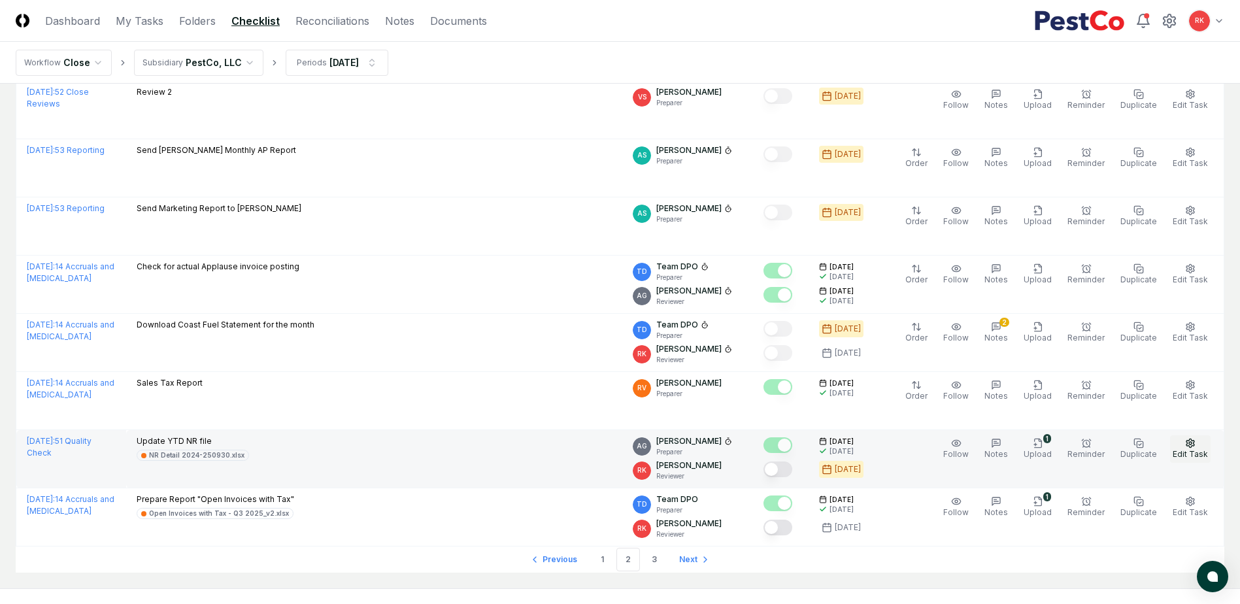
click at [1186, 449] on span "Edit Task" at bounding box center [1189, 454] width 35 height 10
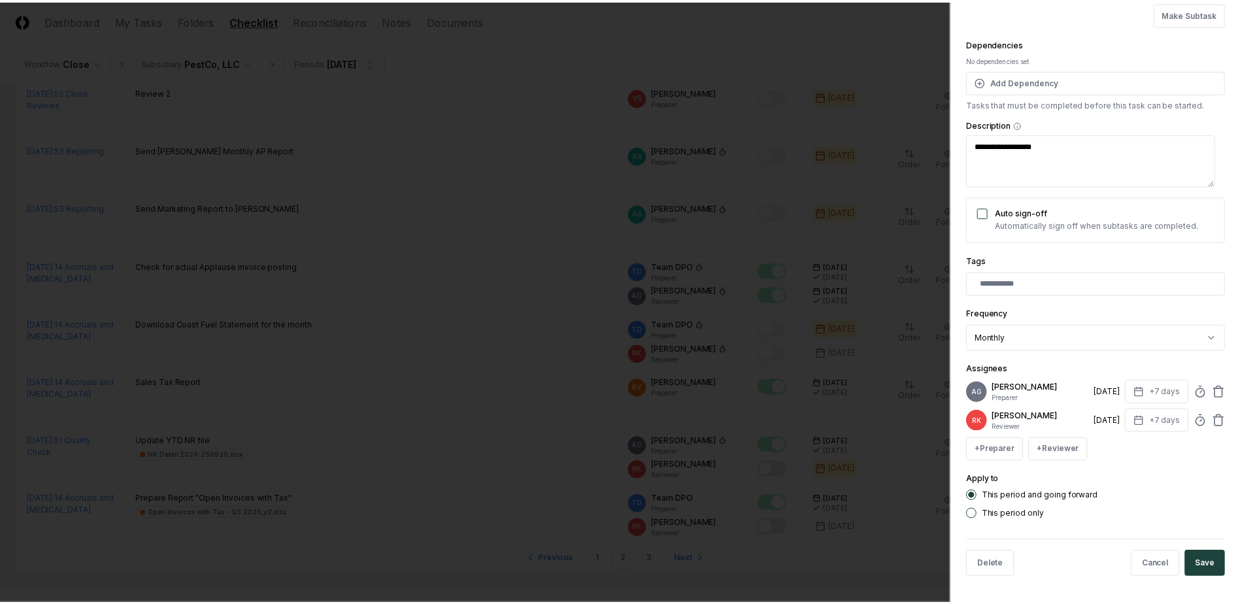
scroll to position [116, 0]
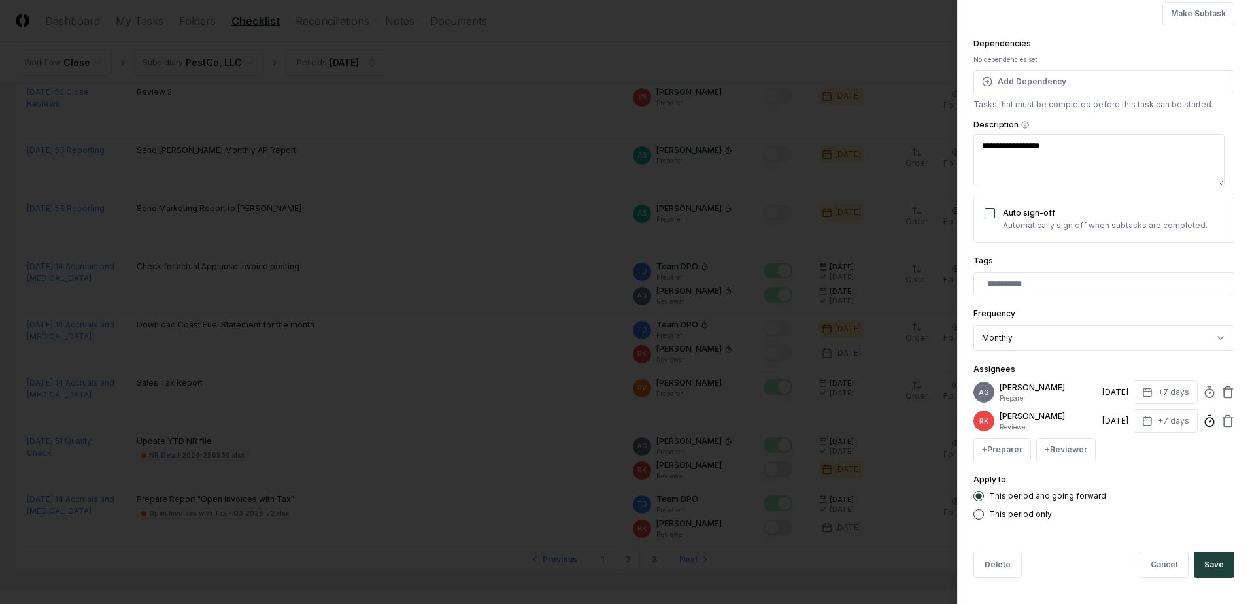
click at [1203, 424] on icon at bounding box center [1209, 420] width 13 height 13
type textarea "*"
type input "**"
click button "Make Subtask" at bounding box center [1198, 14] width 72 height 24
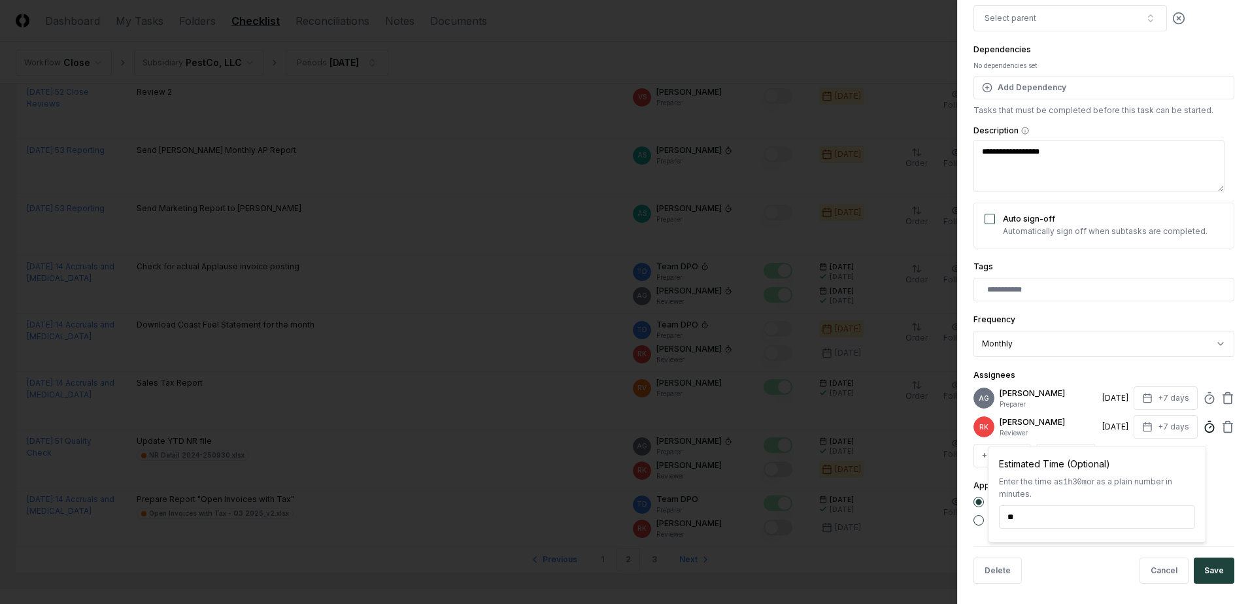
click at [1021, 127] on button "Description" at bounding box center [1025, 131] width 8 height 8
type textarea "*"
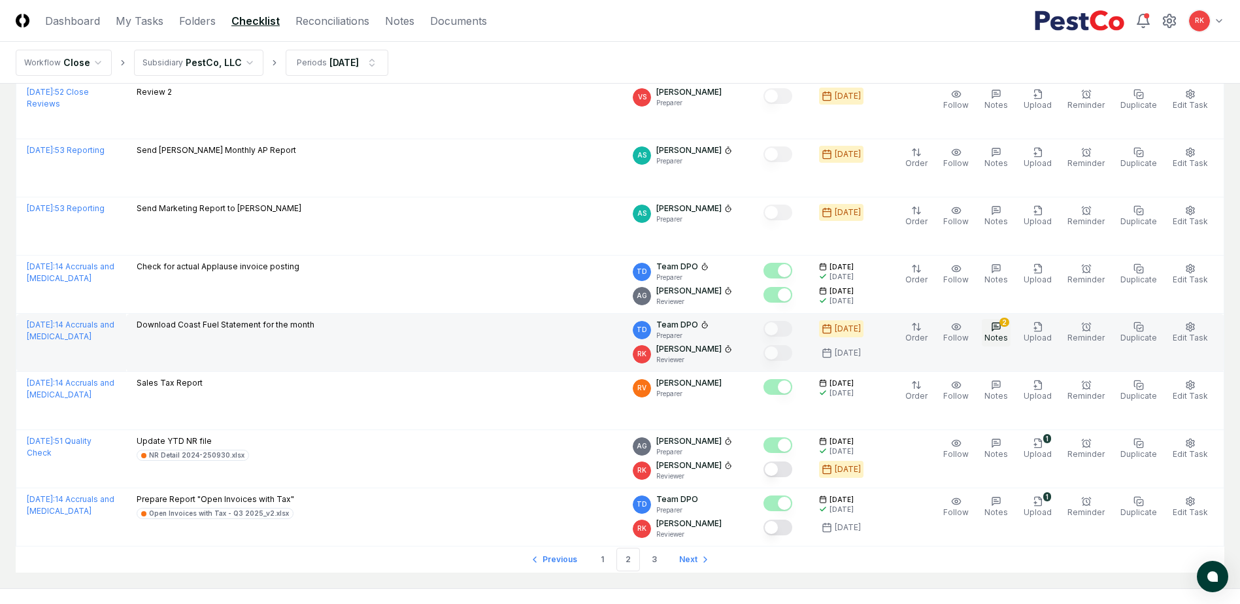
click at [1001, 322] on icon "button" at bounding box center [996, 327] width 10 height 10
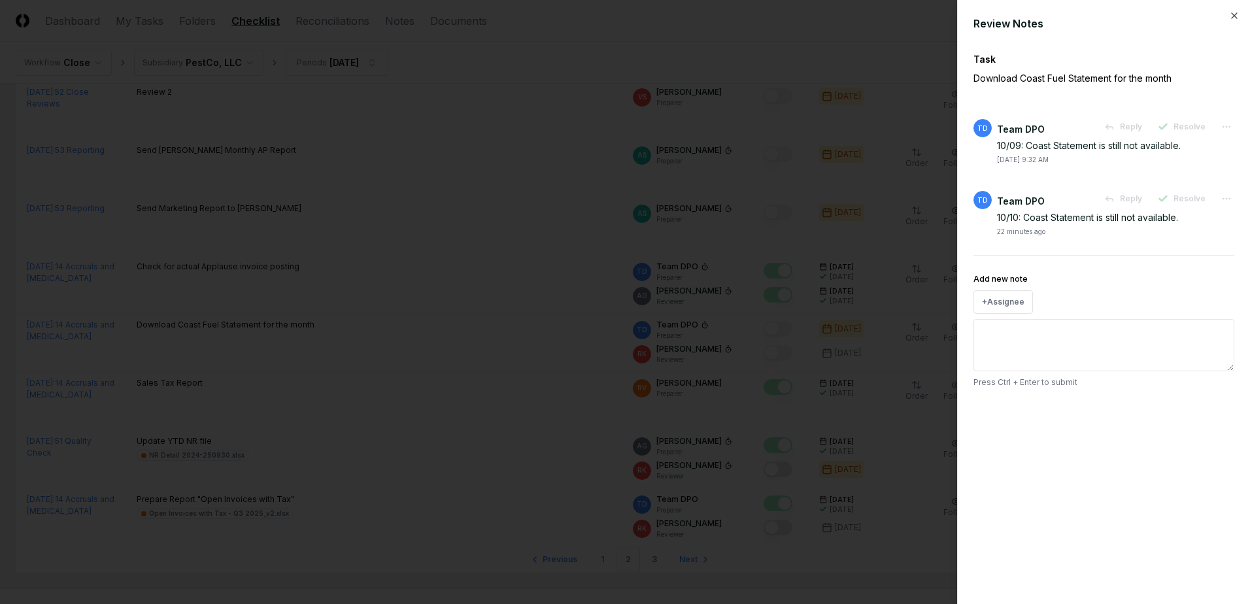
click at [571, 348] on div at bounding box center [625, 302] width 1250 height 604
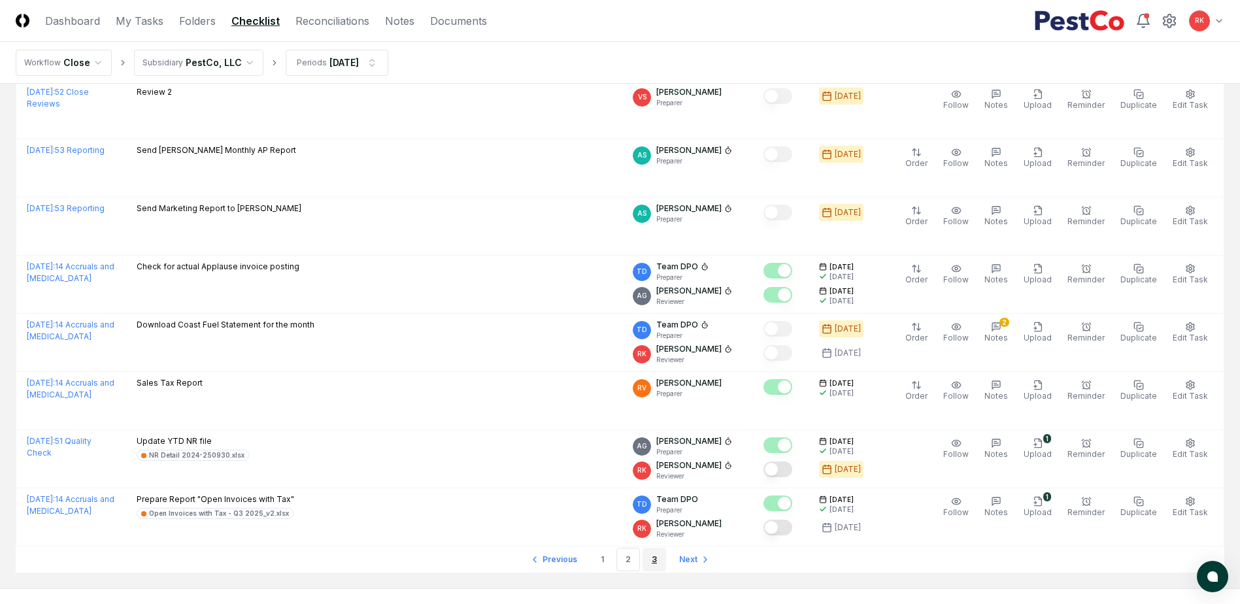
click at [657, 548] on link "3" at bounding box center [654, 560] width 24 height 24
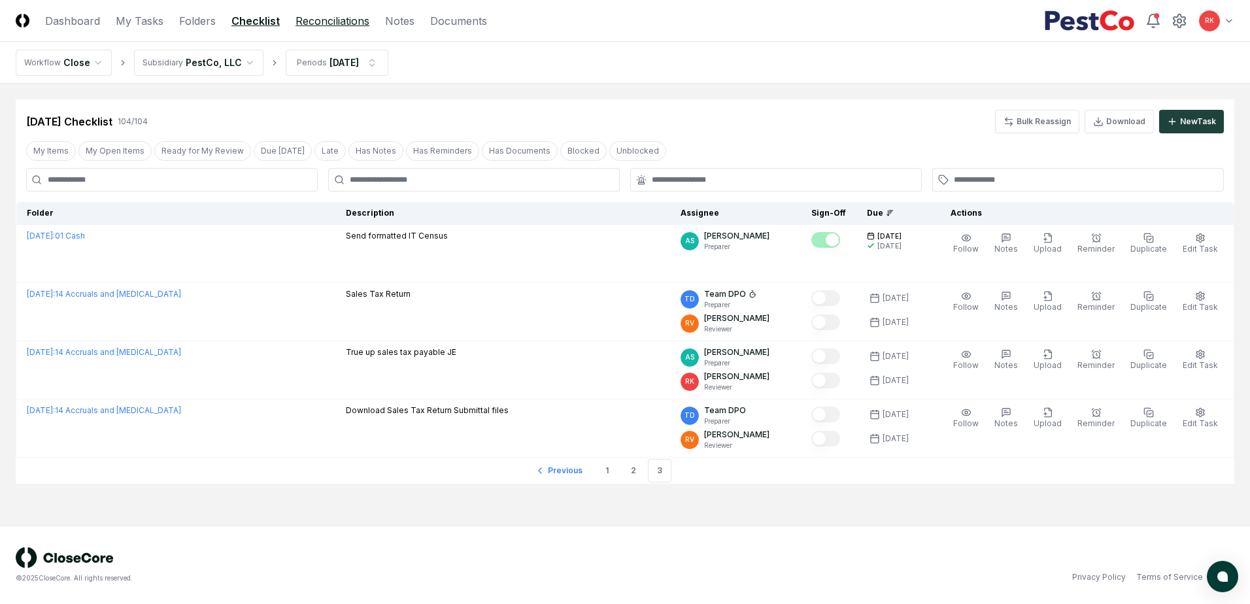
click at [321, 22] on link "Reconciliations" at bounding box center [332, 21] width 74 height 16
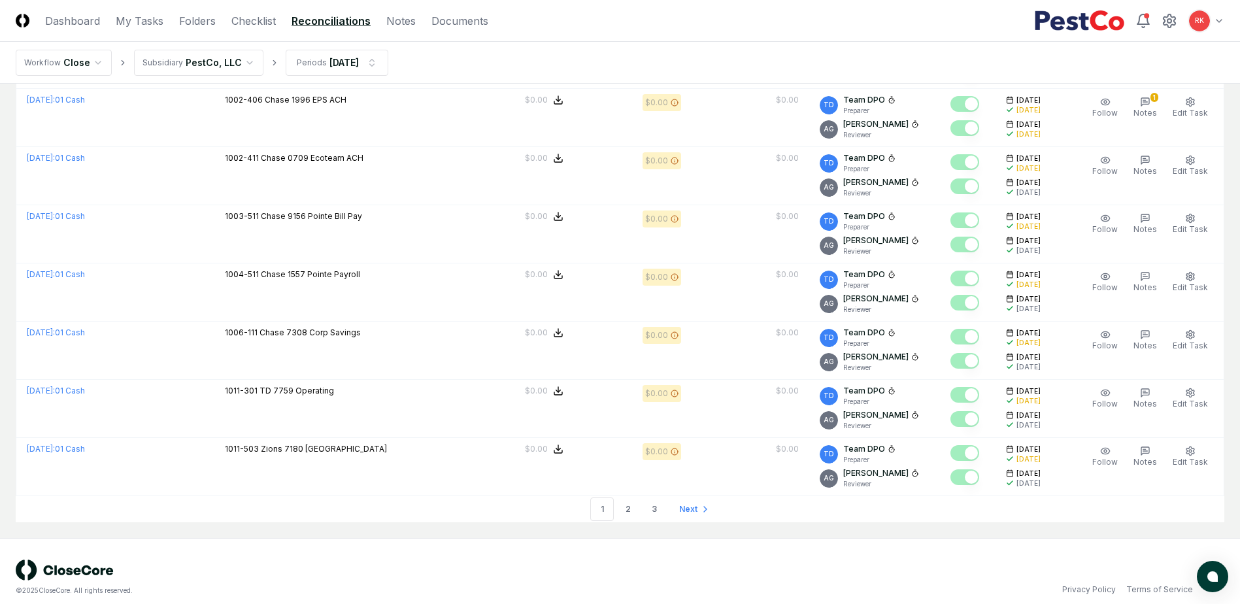
scroll to position [2652, 0]
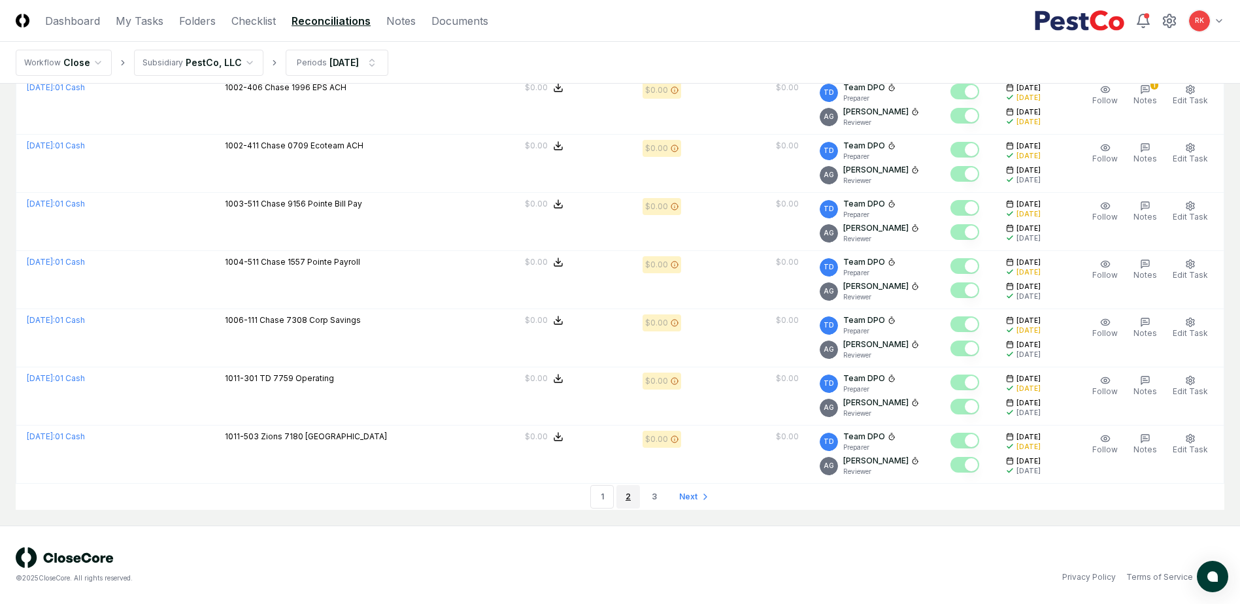
click at [625, 493] on link "2" at bounding box center [628, 497] width 24 height 24
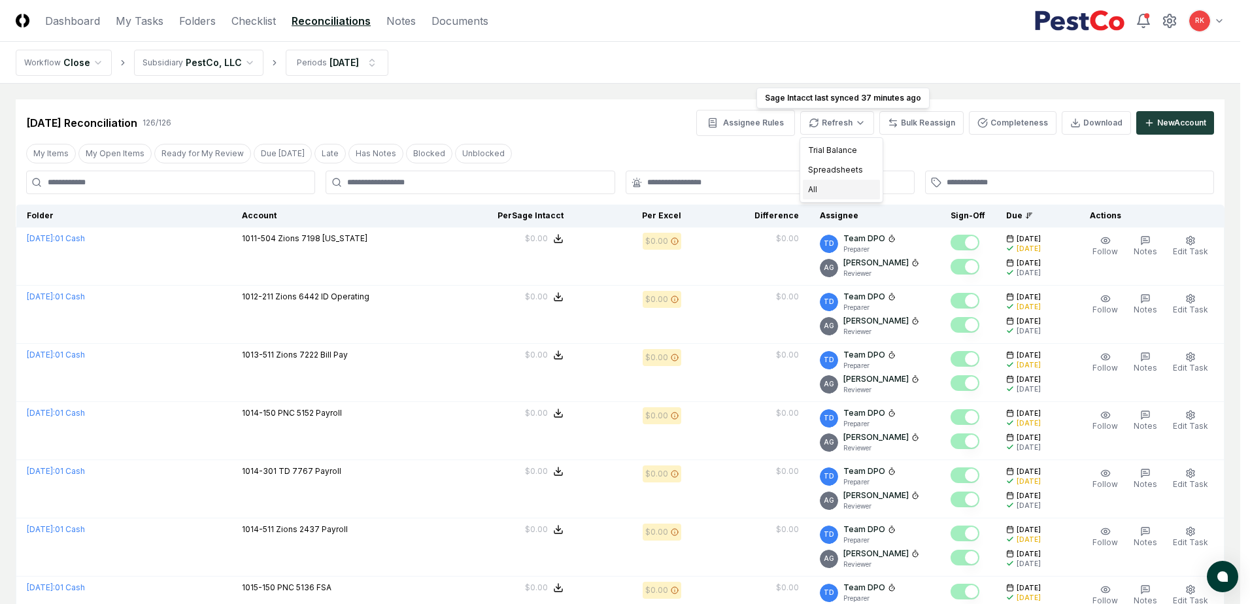
click at [852, 188] on div "All" at bounding box center [841, 190] width 77 height 20
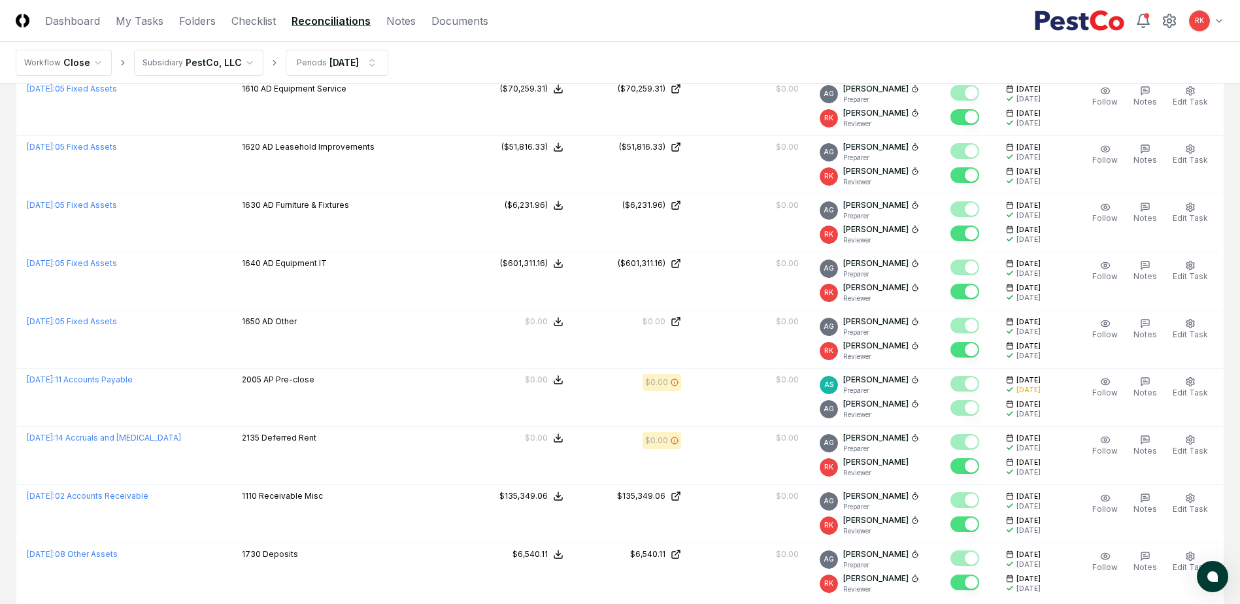
scroll to position [2652, 0]
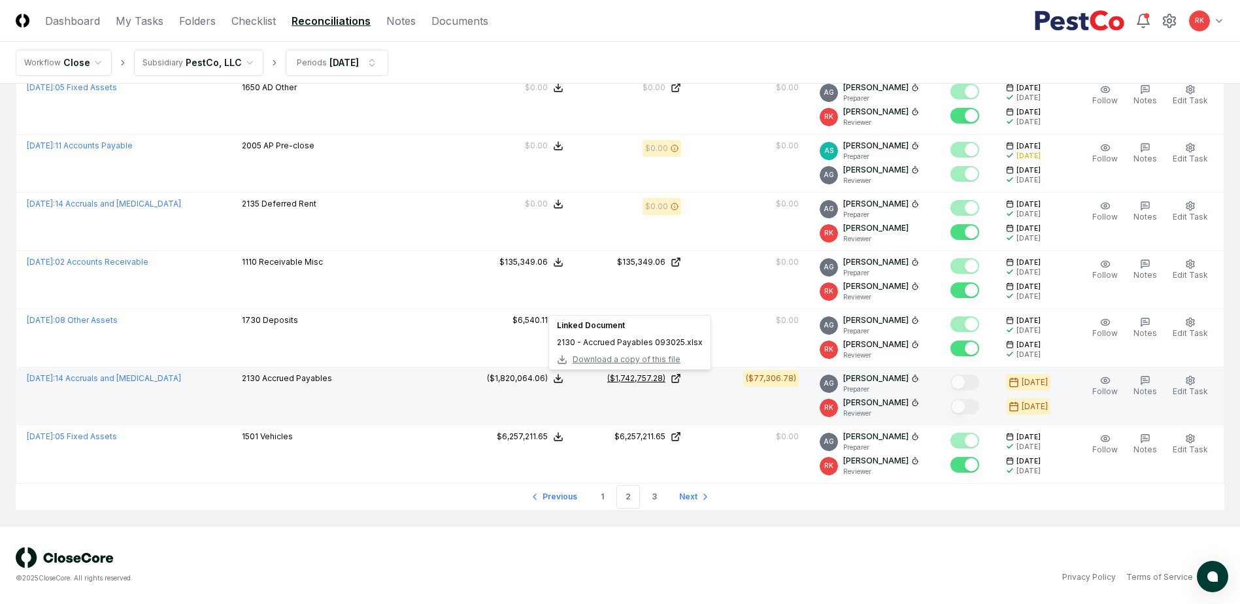
click at [624, 382] on div "($1,742,757.28)" at bounding box center [636, 379] width 58 height 12
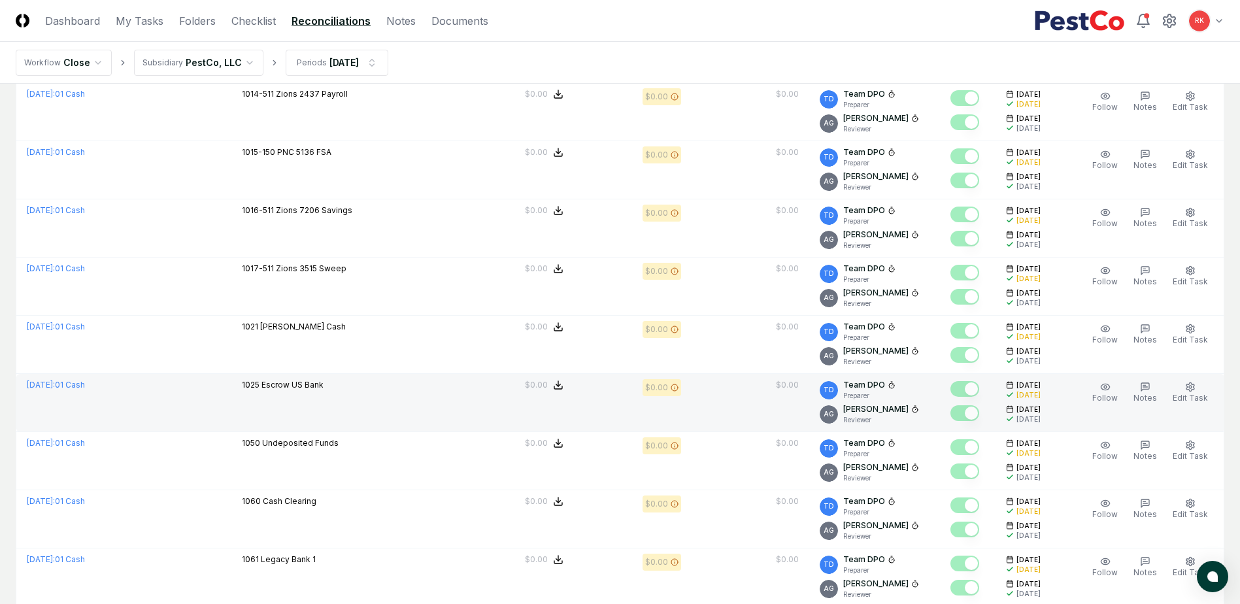
scroll to position [0, 0]
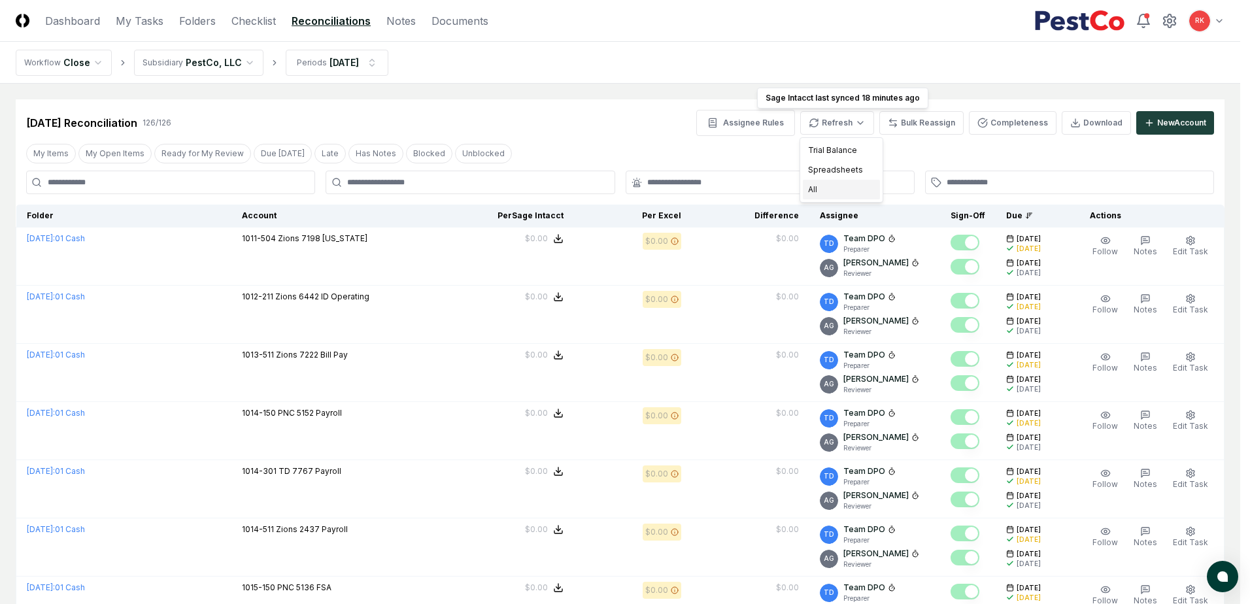
click at [829, 189] on div "All" at bounding box center [841, 190] width 77 height 20
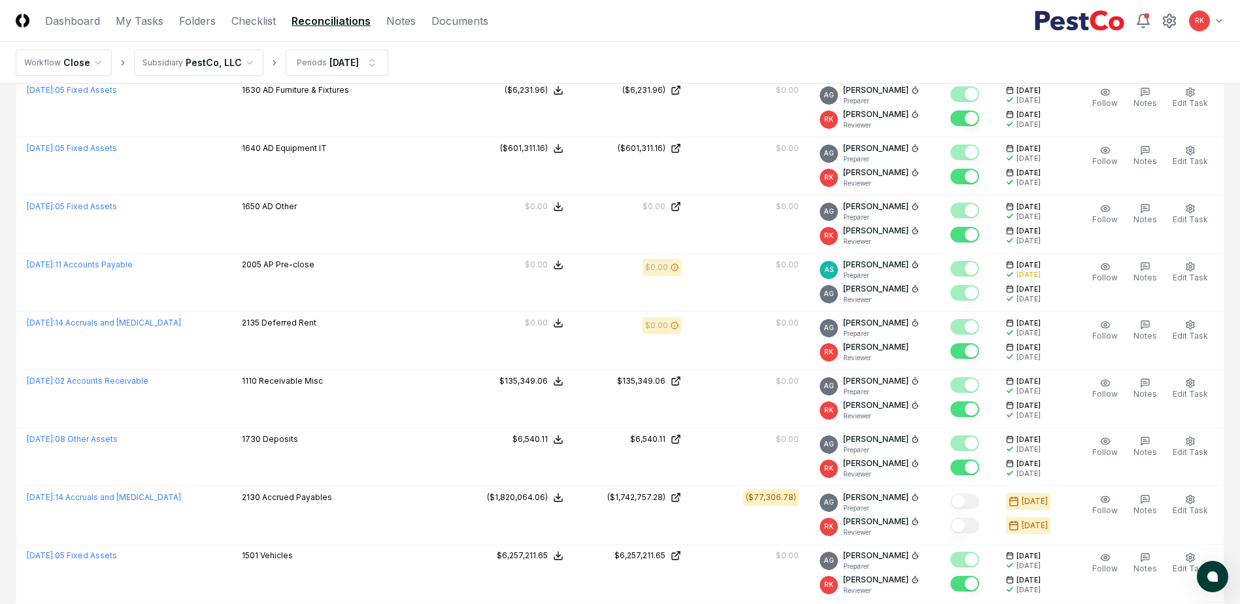
scroll to position [2652, 0]
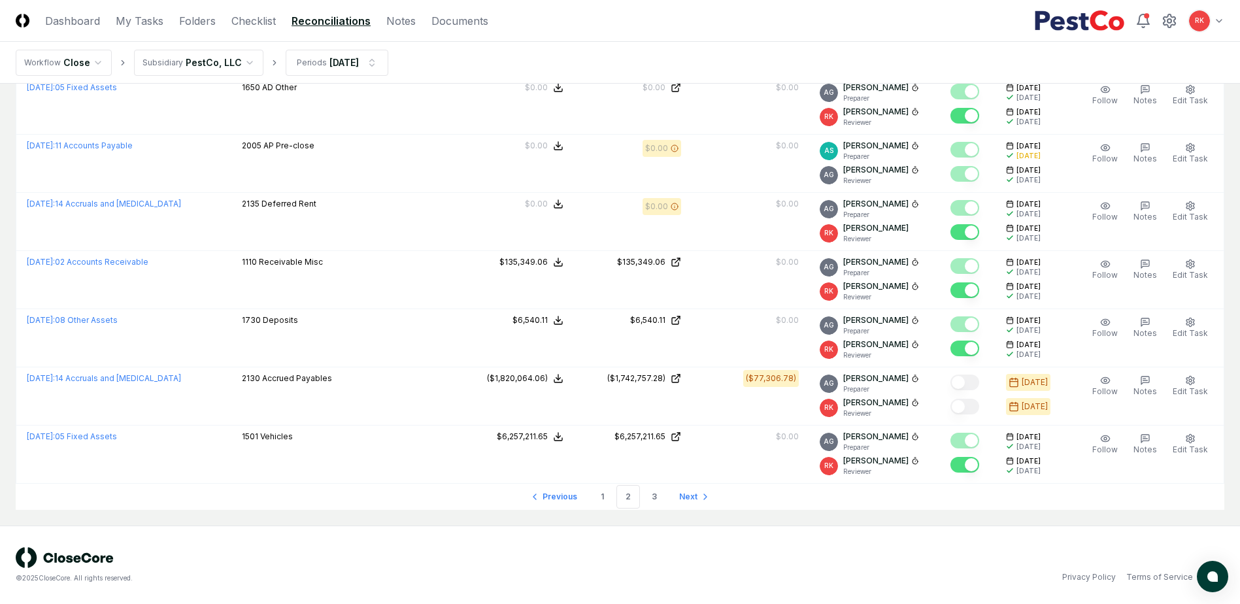
click at [908, 509] on nav "Previous 1 2 3 Next" at bounding box center [620, 497] width 1208 height 26
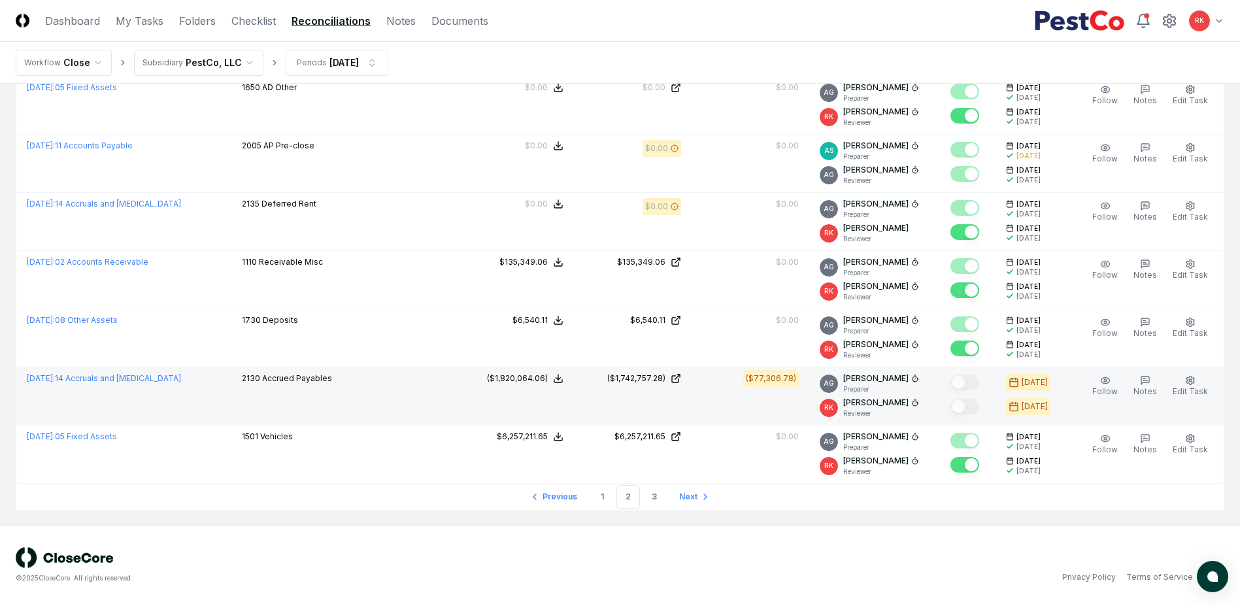
drag, startPoint x: 691, startPoint y: 384, endPoint x: 735, endPoint y: 410, distance: 50.7
click at [735, 410] on td "($77,306.78)" at bounding box center [750, 396] width 118 height 58
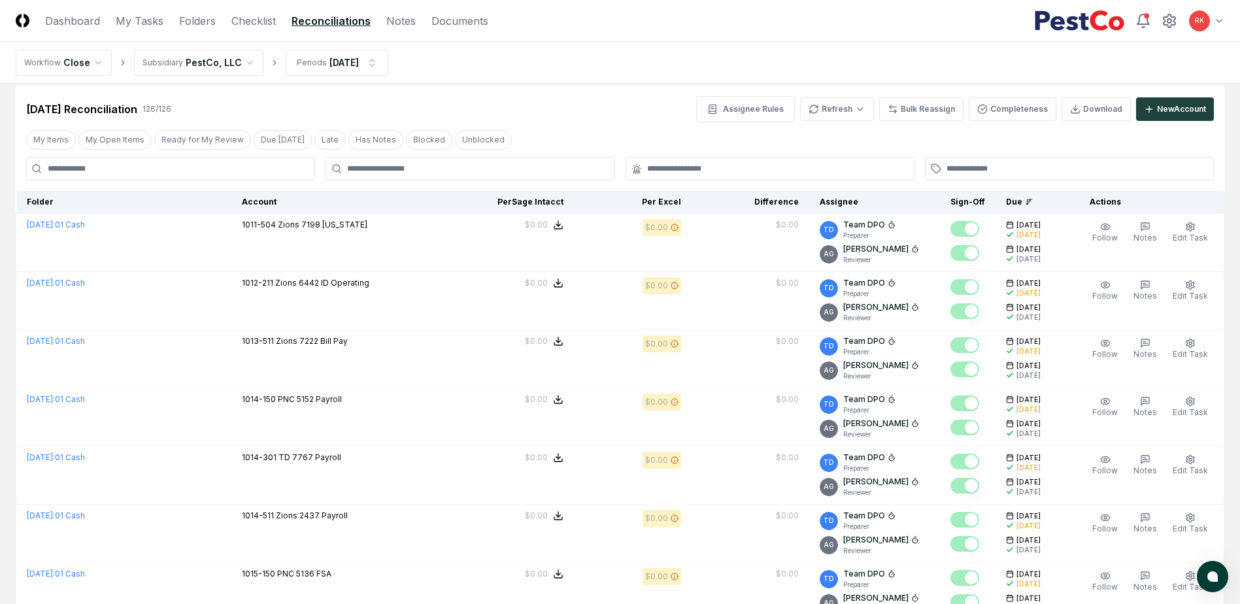
scroll to position [0, 0]
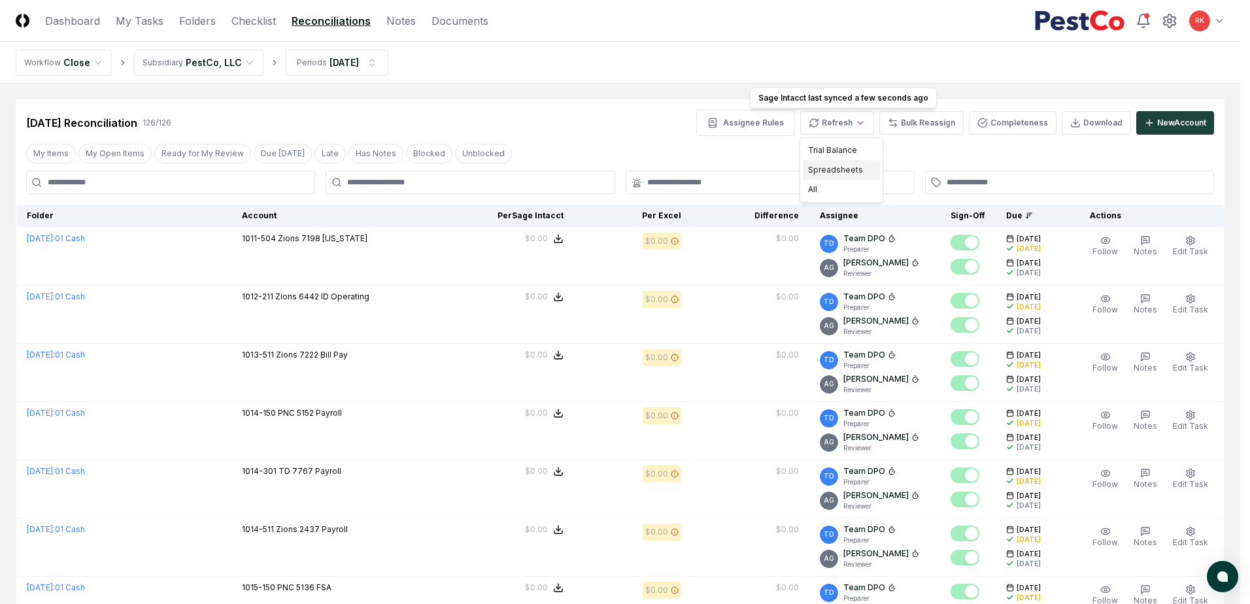
click at [837, 170] on div "Spreadsheets" at bounding box center [841, 170] width 77 height 20
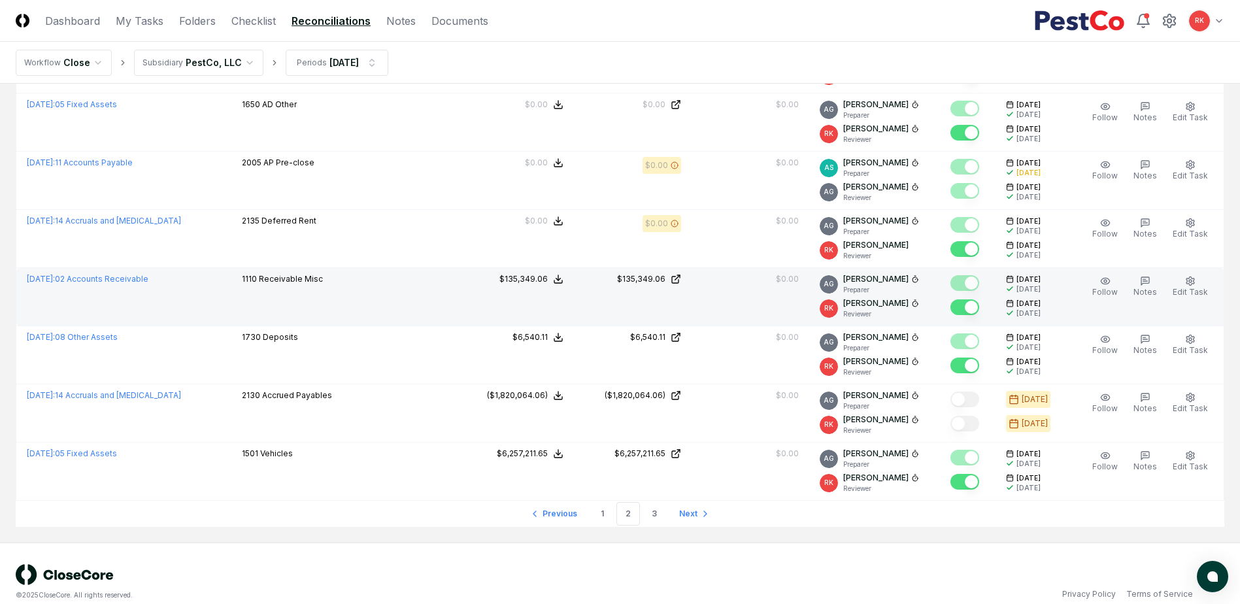
scroll to position [2652, 0]
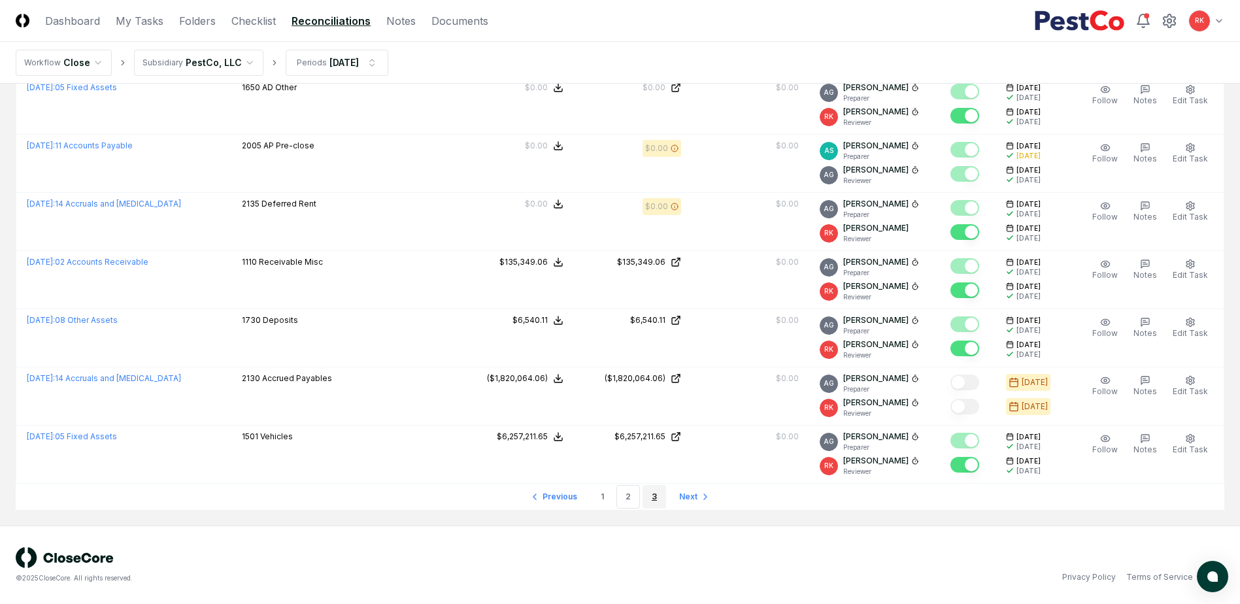
click at [657, 504] on link "3" at bounding box center [654, 497] width 24 height 24
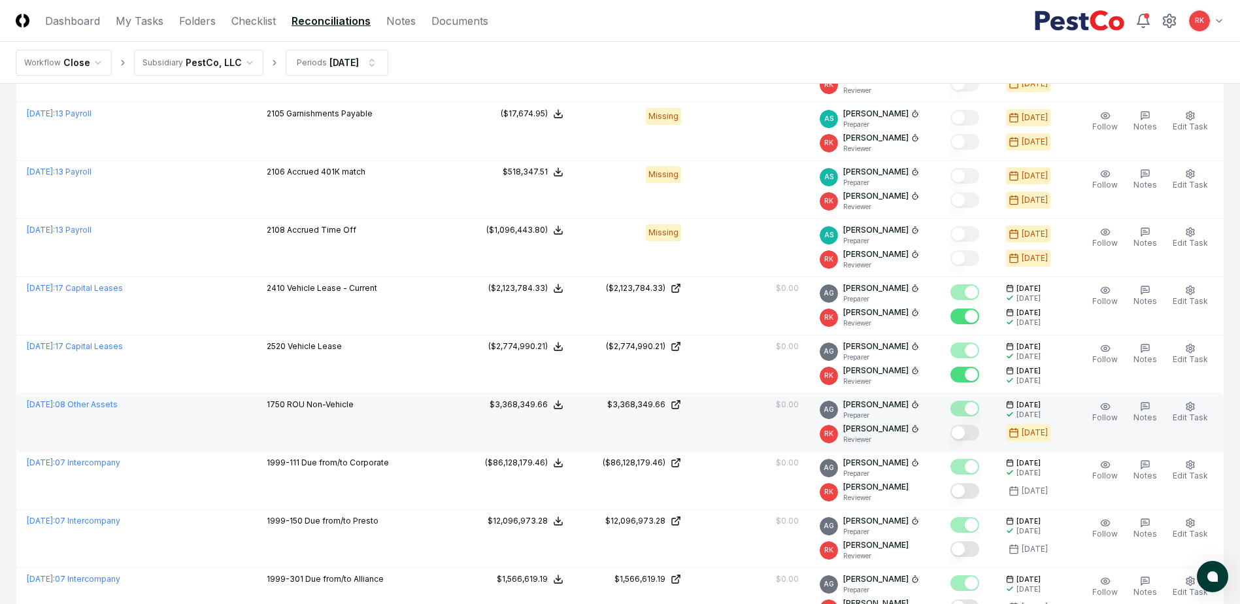
scroll to position [457, 0]
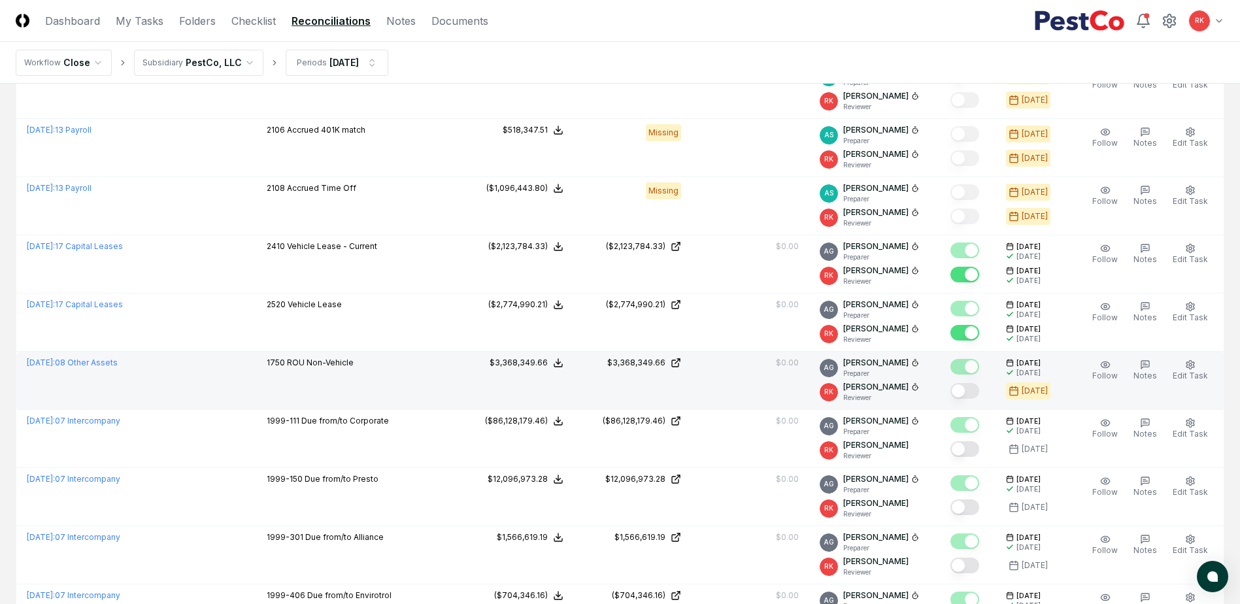
click at [963, 384] on button "Mark complete" at bounding box center [964, 391] width 29 height 16
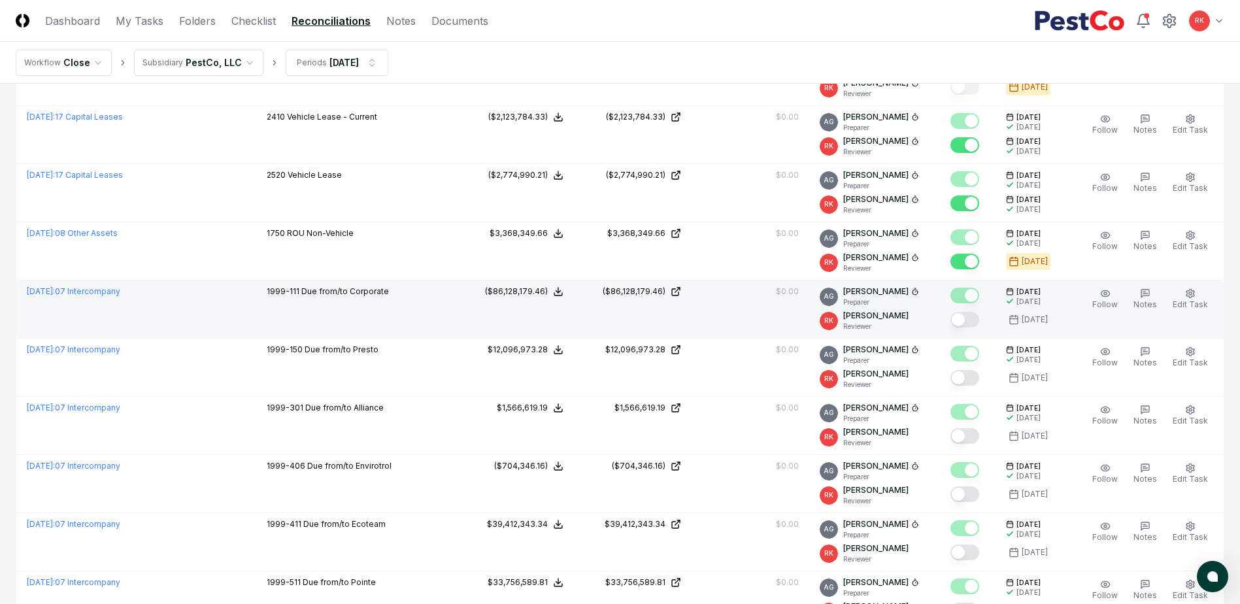
scroll to position [588, 0]
click at [970, 320] on button "Mark complete" at bounding box center [964, 318] width 29 height 16
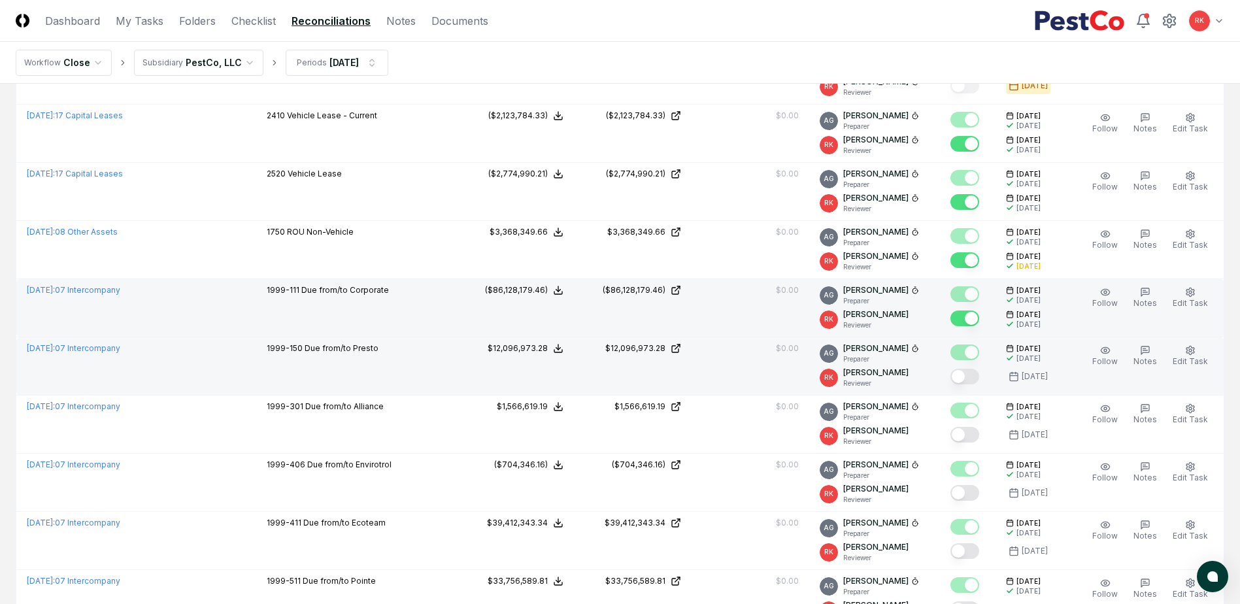
click at [965, 373] on button "Mark complete" at bounding box center [964, 377] width 29 height 16
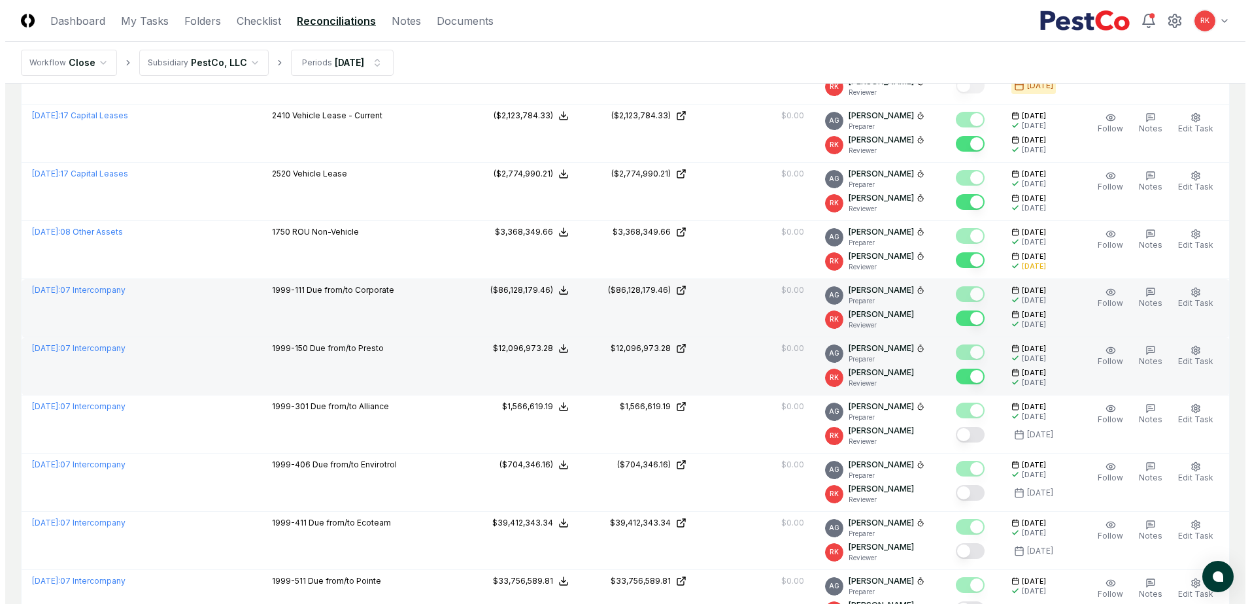
scroll to position [523, 0]
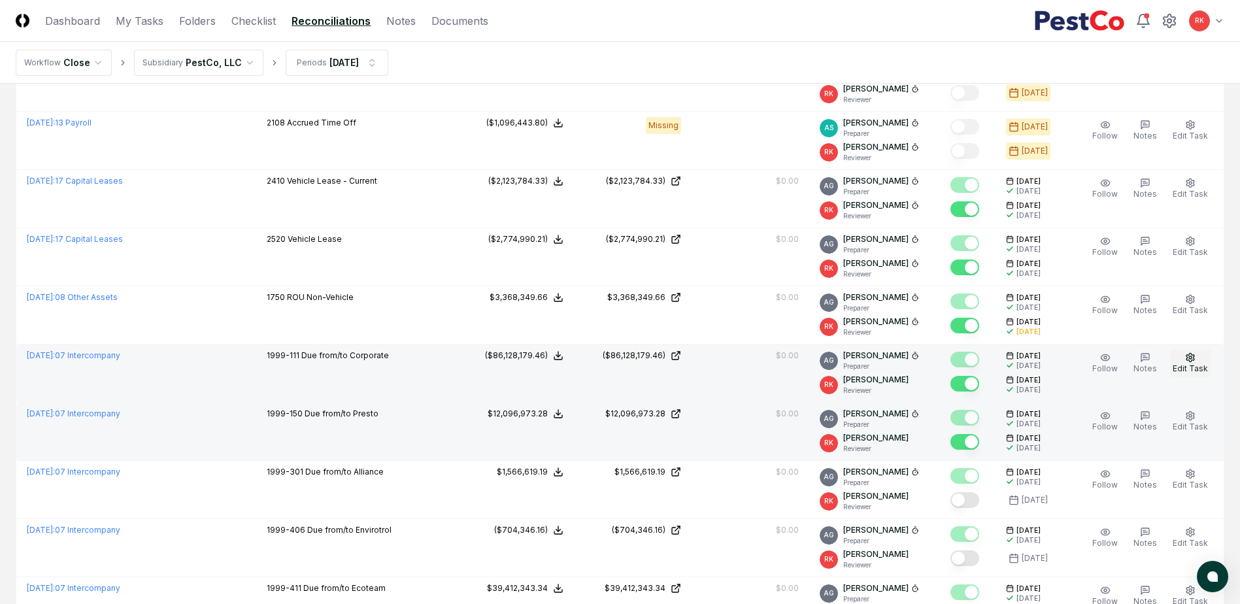
click at [1182, 366] on span "Edit Task" at bounding box center [1189, 368] width 35 height 10
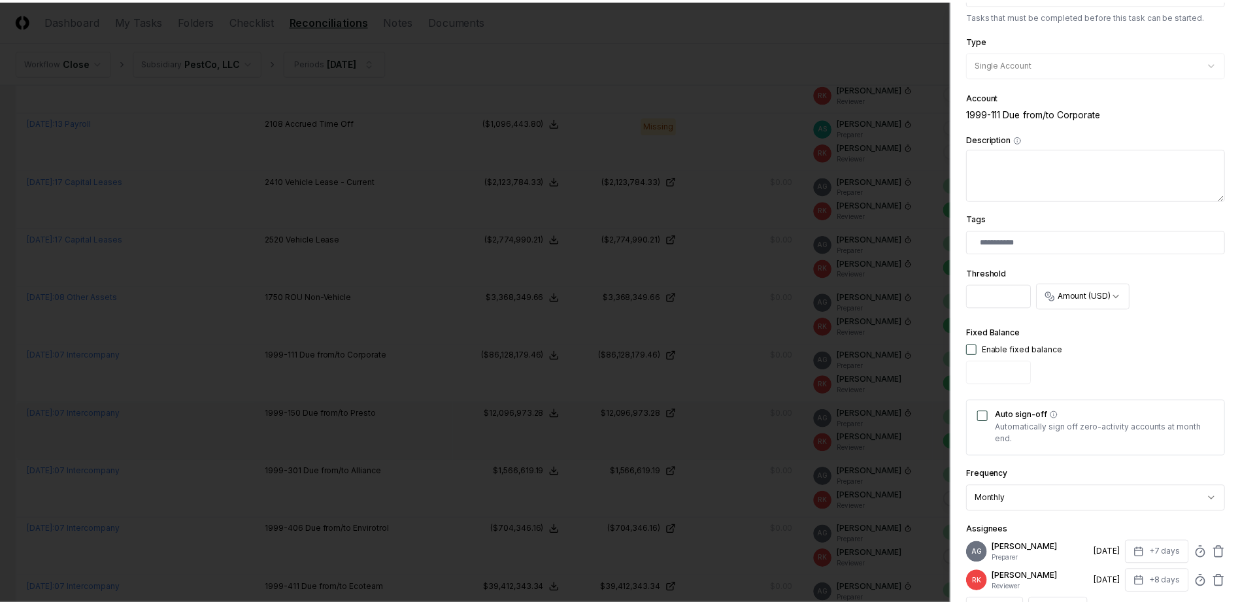
scroll to position [331, 0]
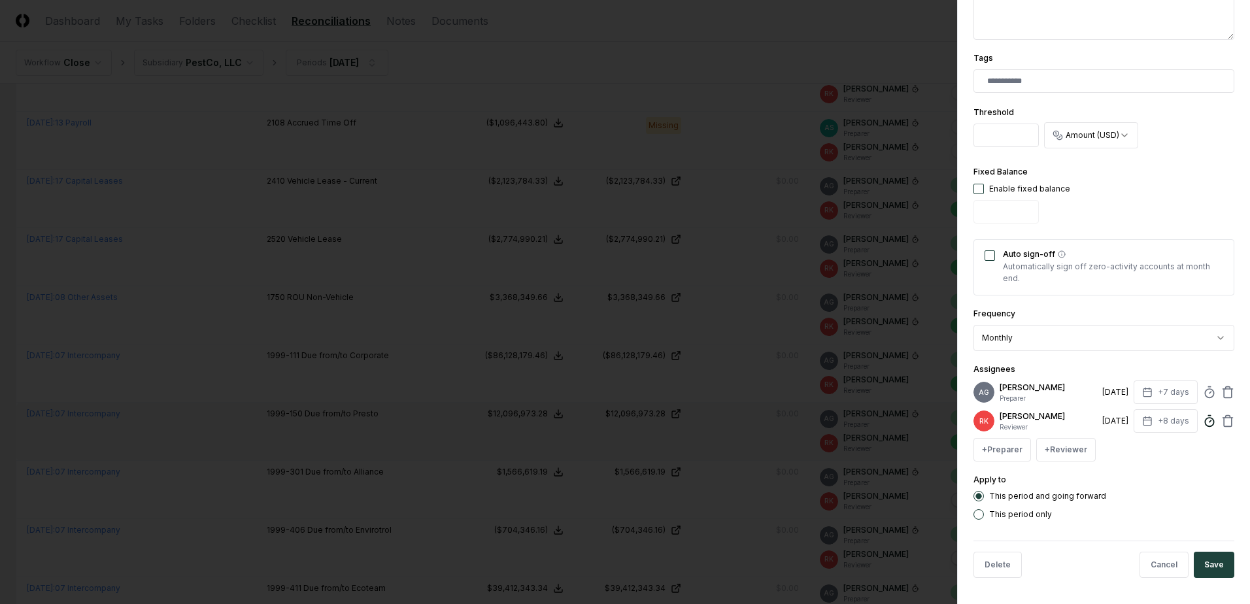
click at [1203, 420] on icon at bounding box center [1209, 420] width 13 height 13
type input "*"
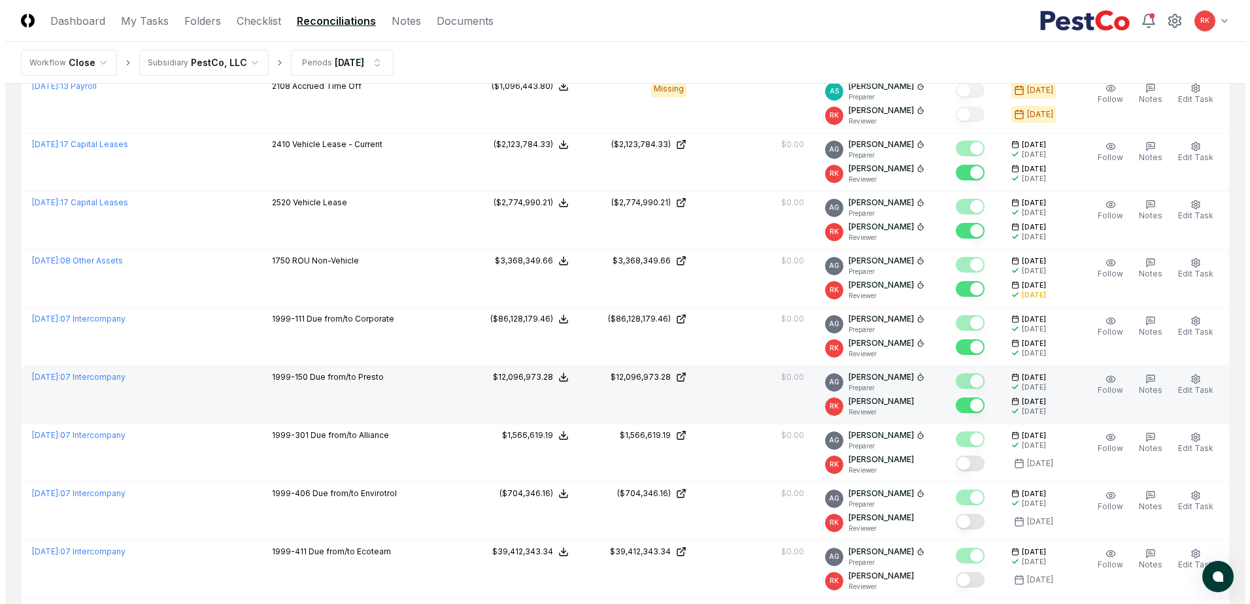
scroll to position [588, 0]
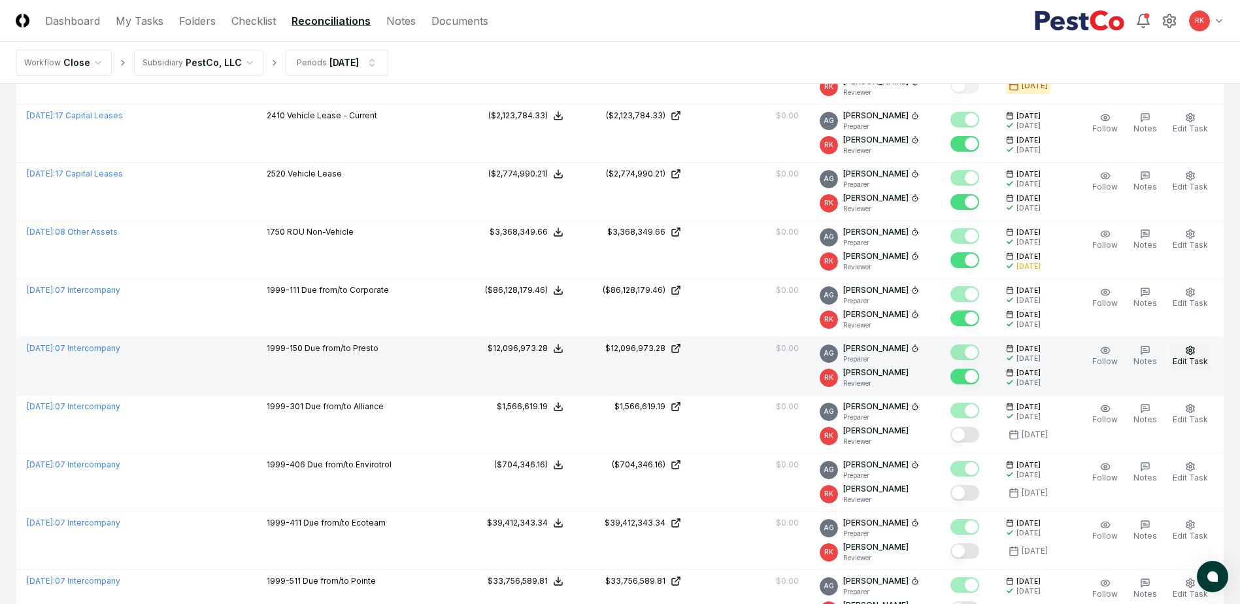
click at [1188, 360] on span "Edit Task" at bounding box center [1189, 361] width 35 height 10
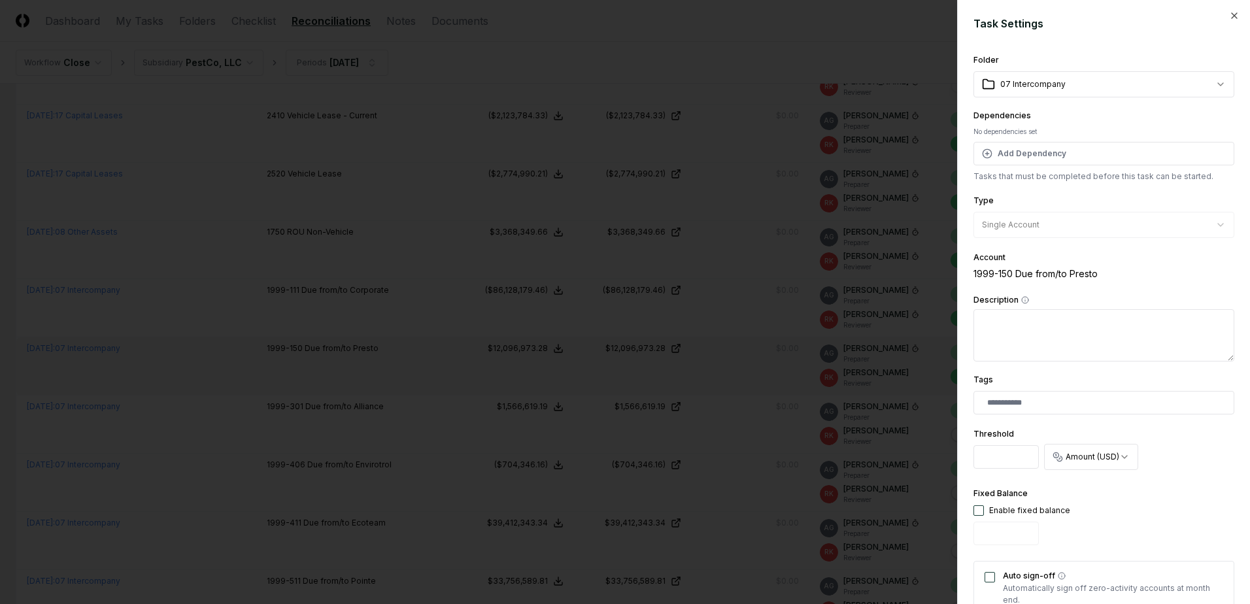
select select "**********"
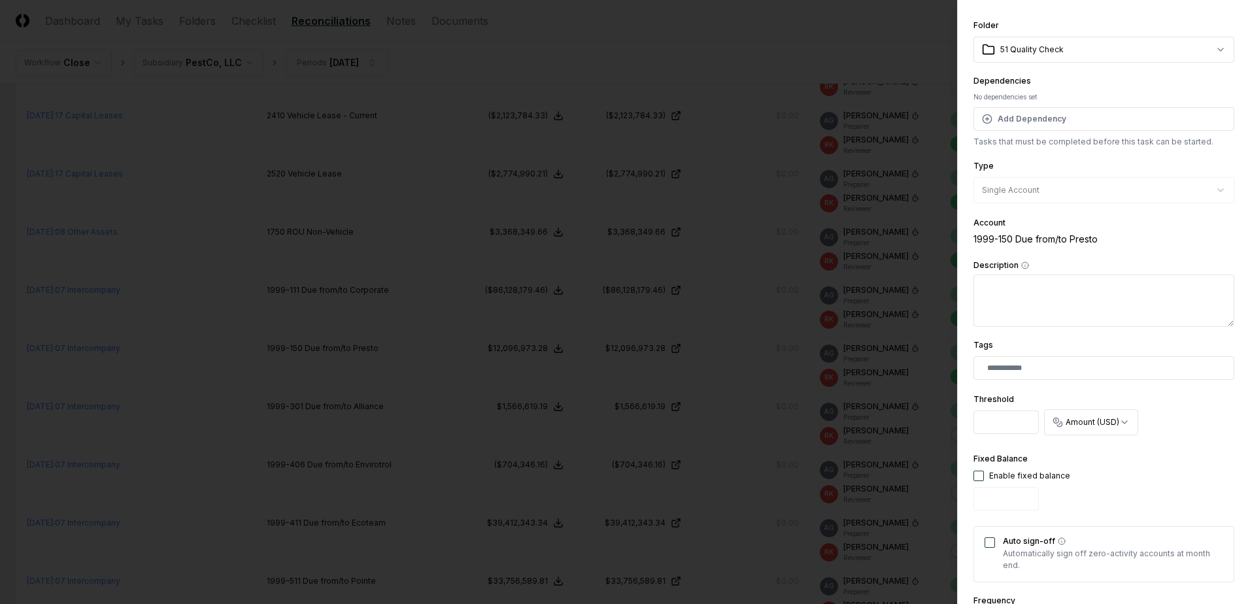
scroll to position [65, 0]
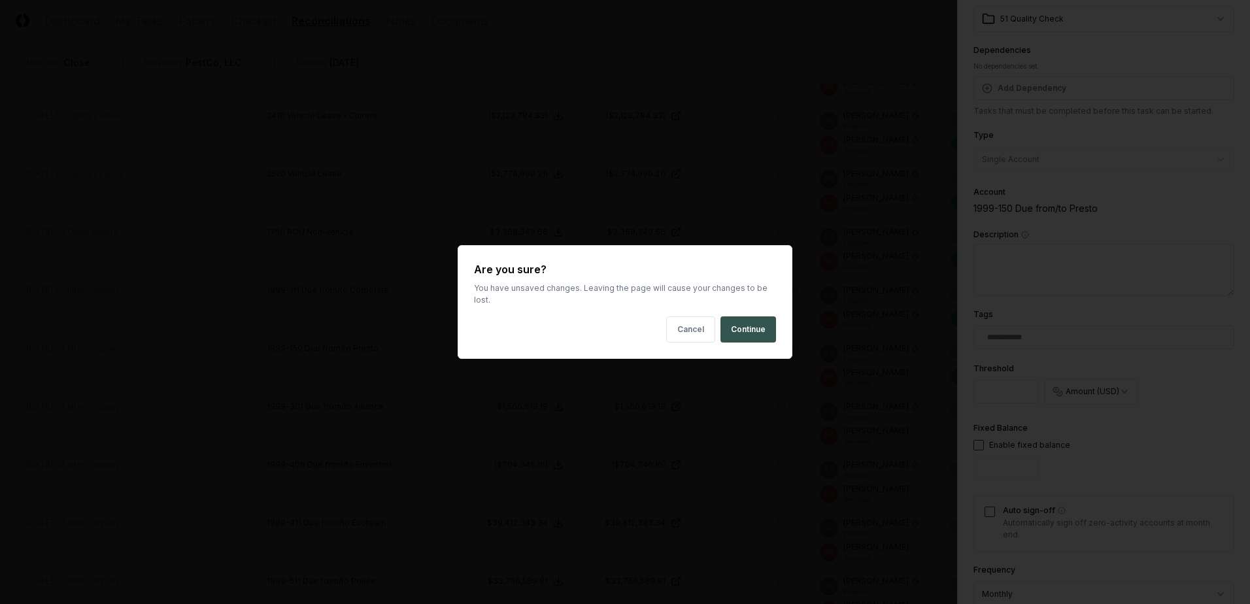
click at [739, 316] on button "Continue" at bounding box center [748, 329] width 56 height 26
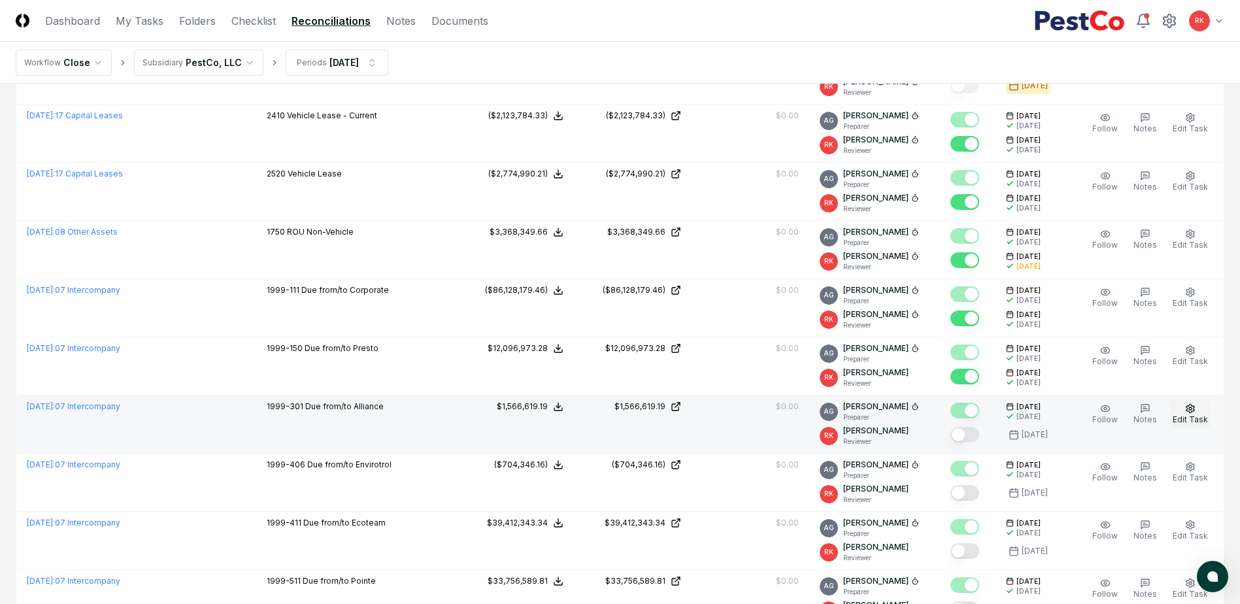
click at [1183, 422] on span "Edit Task" at bounding box center [1189, 419] width 35 height 10
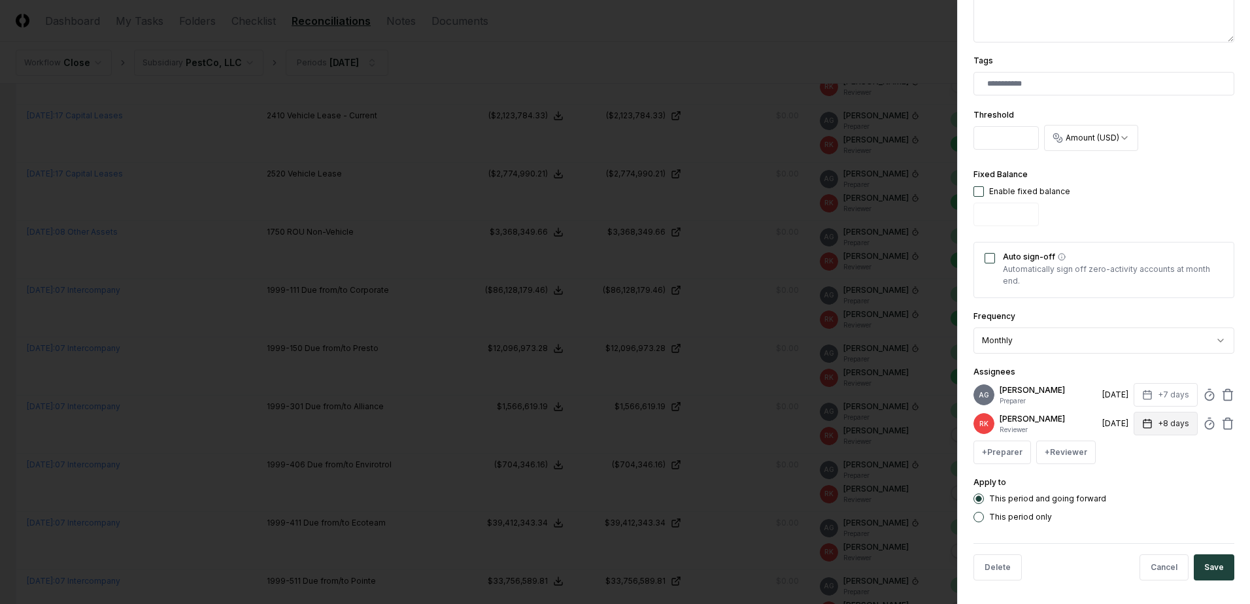
scroll to position [331, 0]
click at [1205, 426] on circle at bounding box center [1209, 422] width 8 height 8
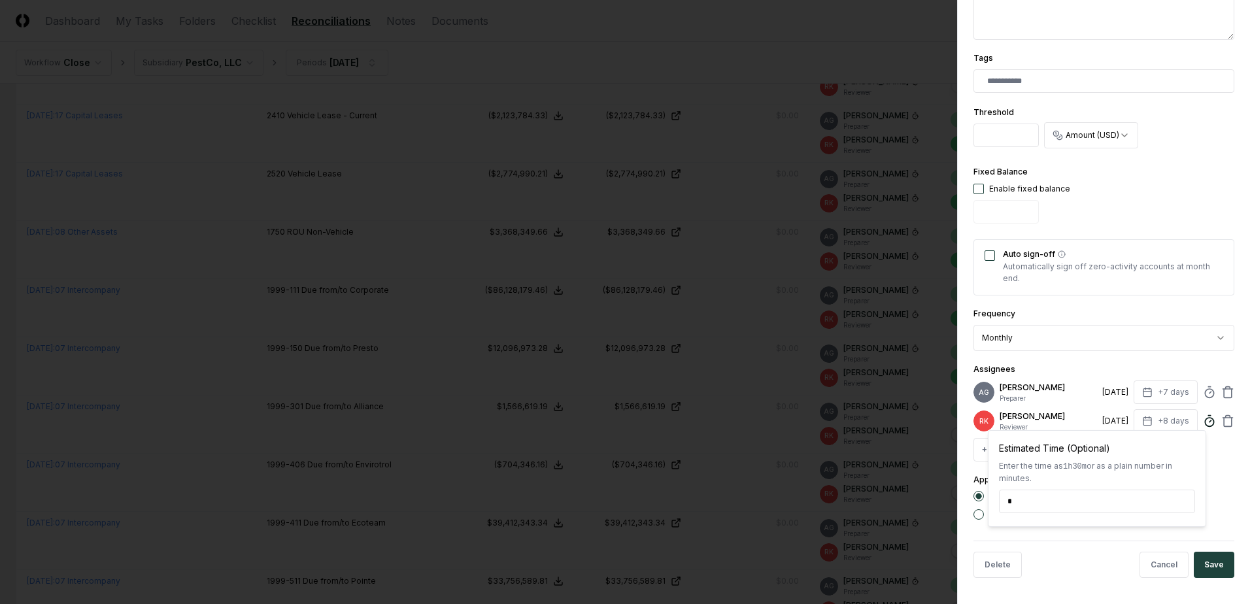
type input "*"
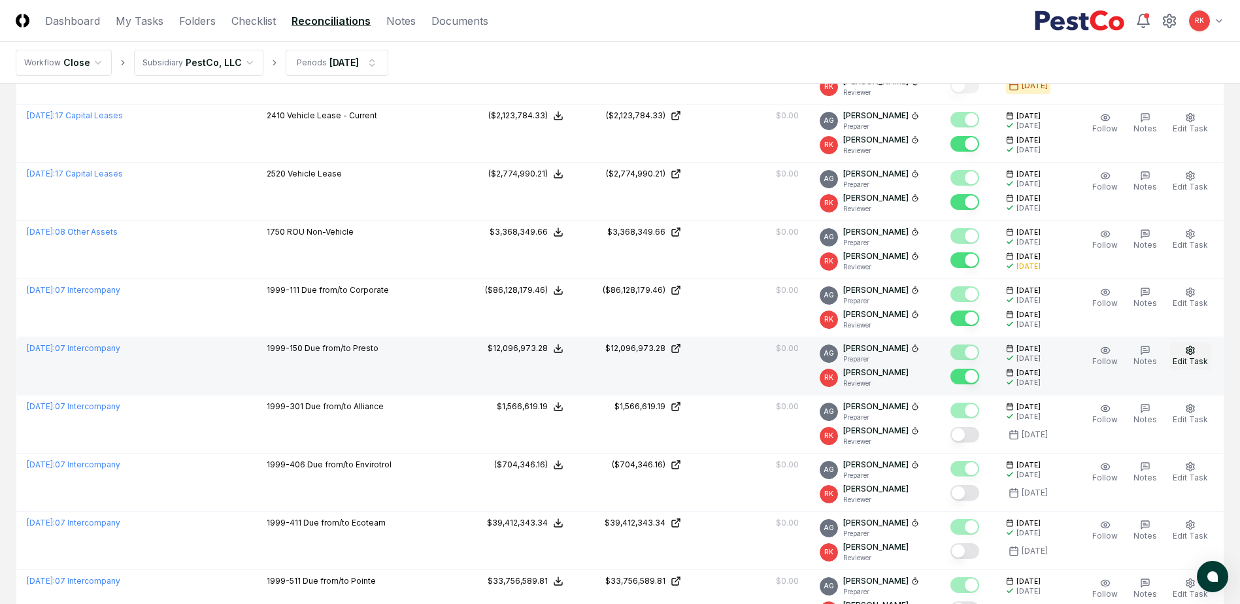
click at [1197, 361] on span "Edit Task" at bounding box center [1189, 361] width 35 height 10
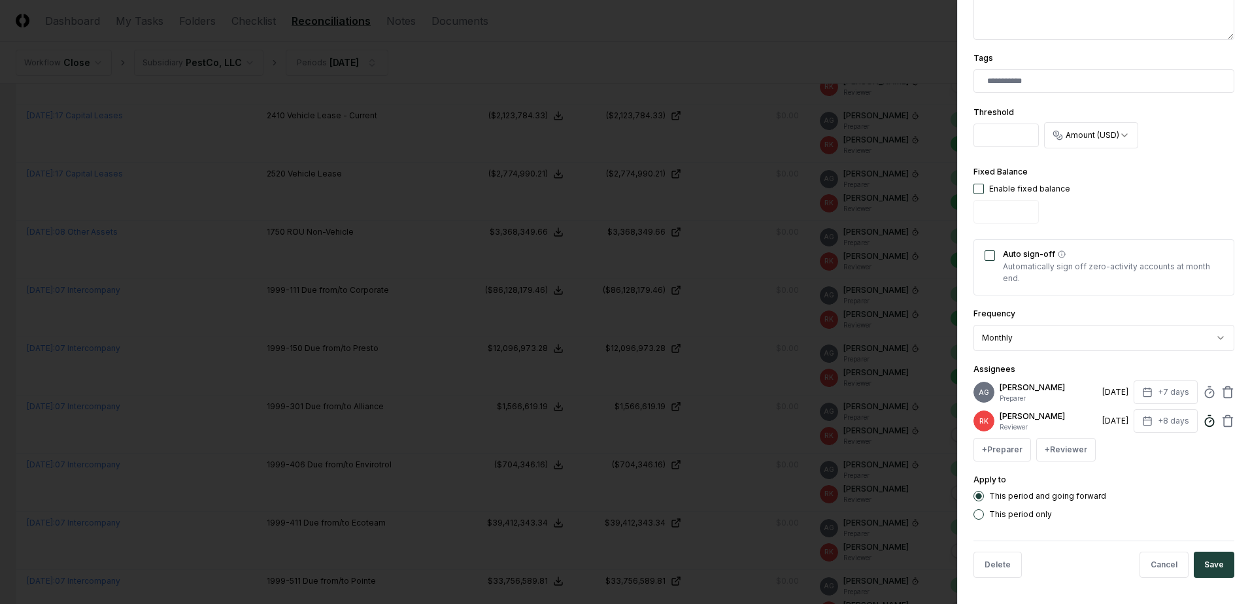
click at [1203, 420] on icon at bounding box center [1209, 420] width 13 height 13
type input "*"
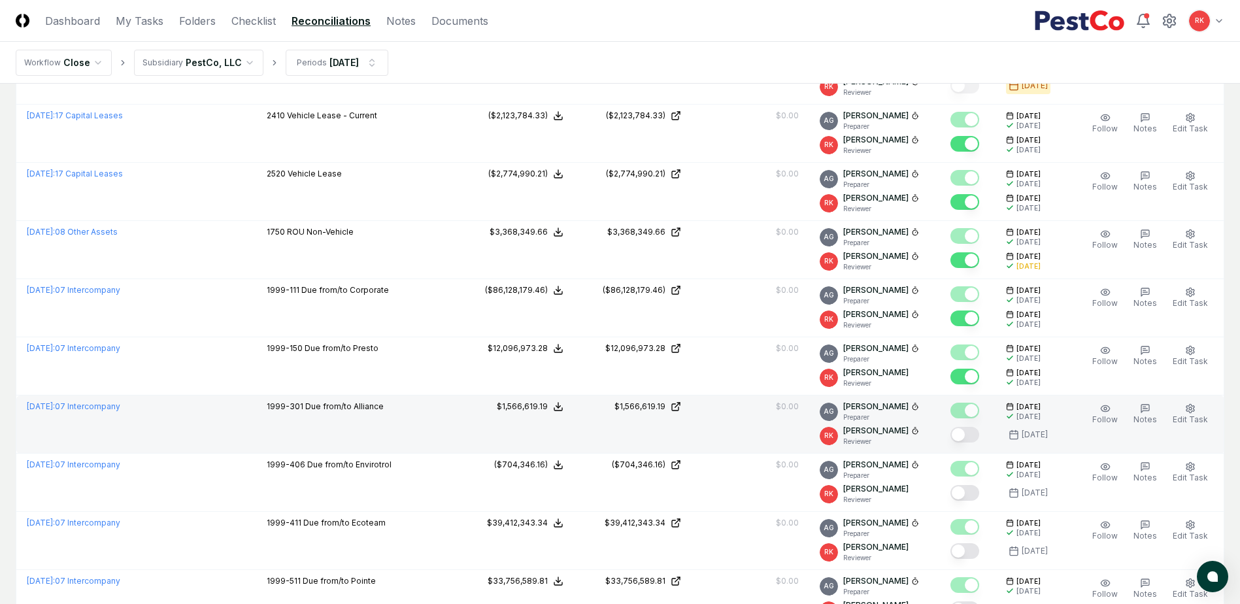
click at [960, 433] on button "Mark complete" at bounding box center [964, 435] width 29 height 16
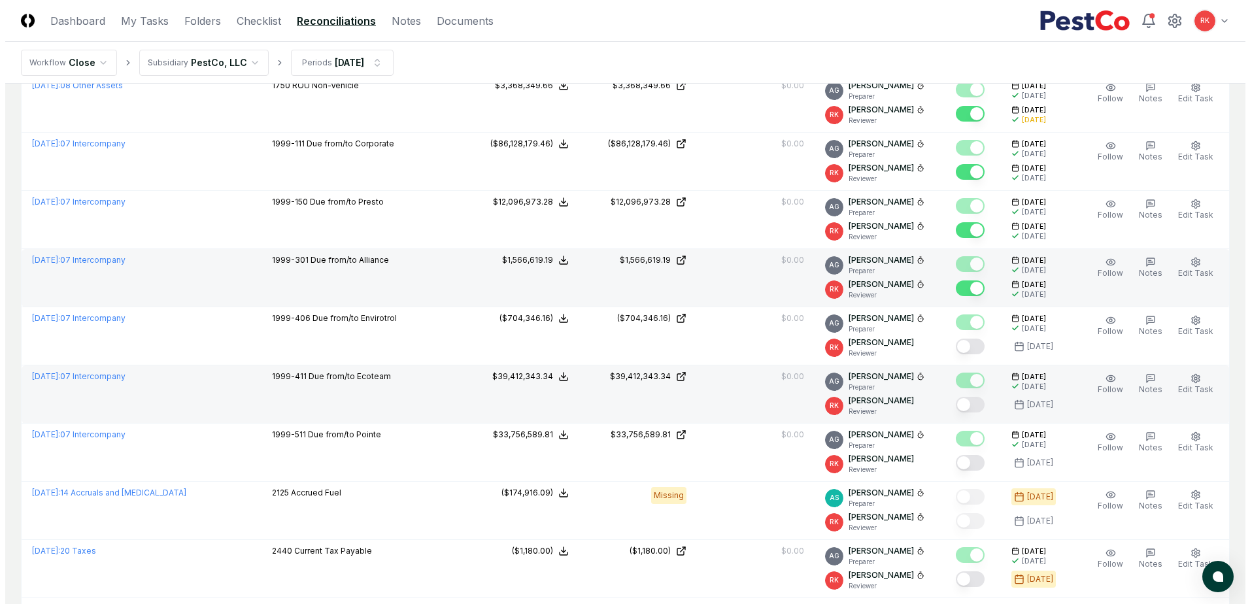
scroll to position [784, 0]
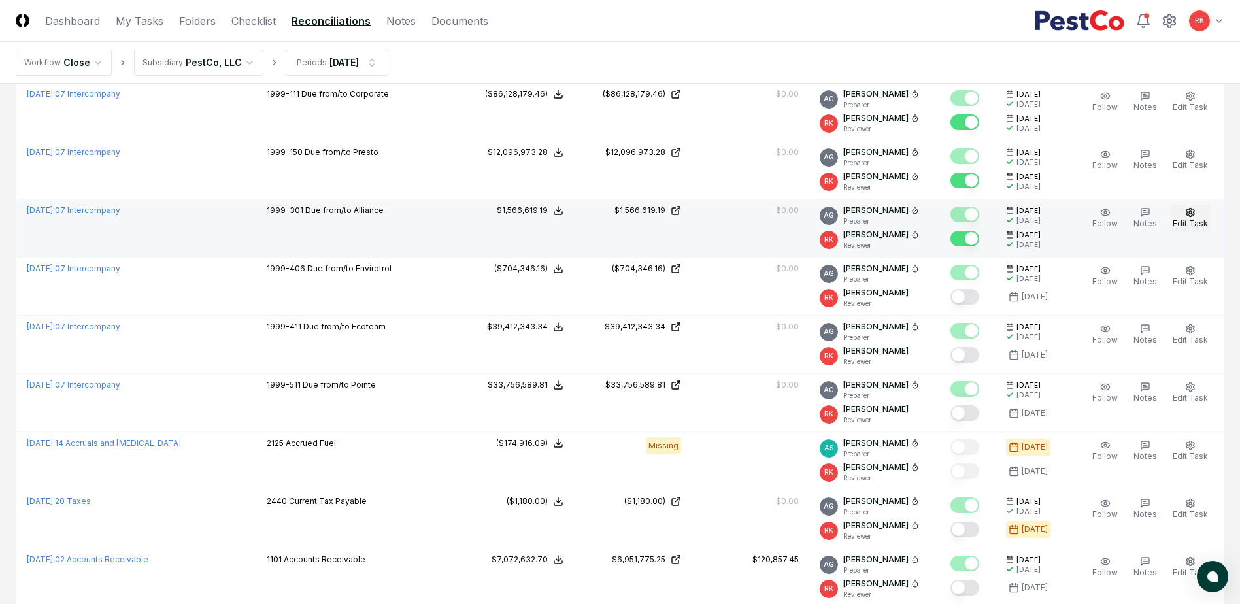
click at [1199, 214] on button "Edit Task" at bounding box center [1190, 218] width 41 height 27
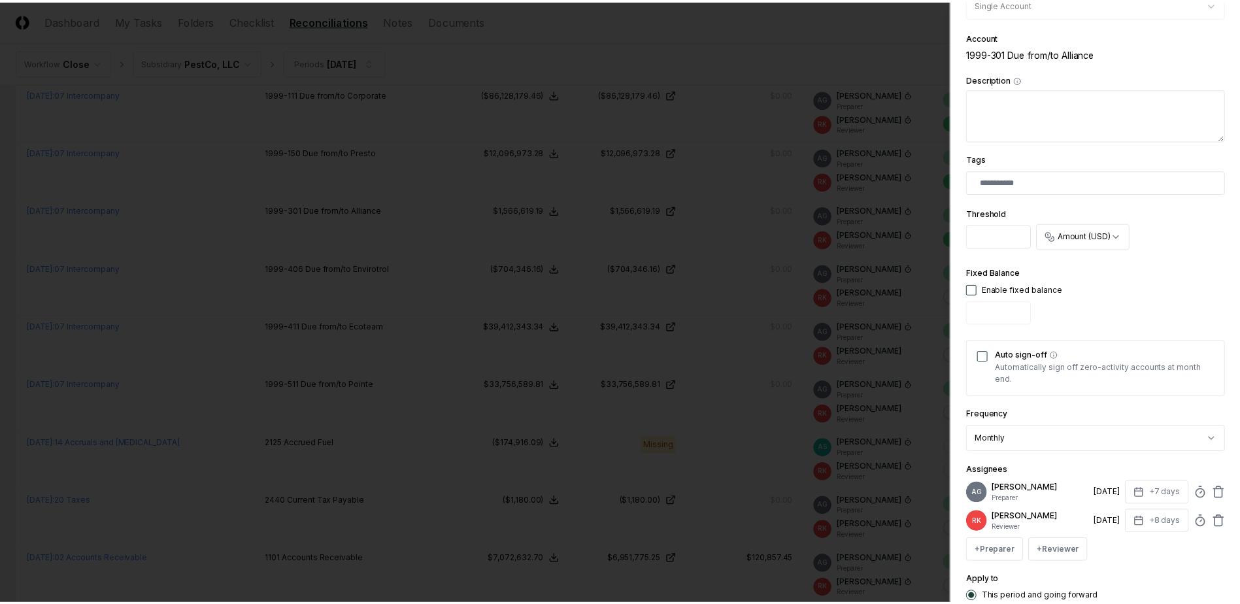
scroll to position [331, 0]
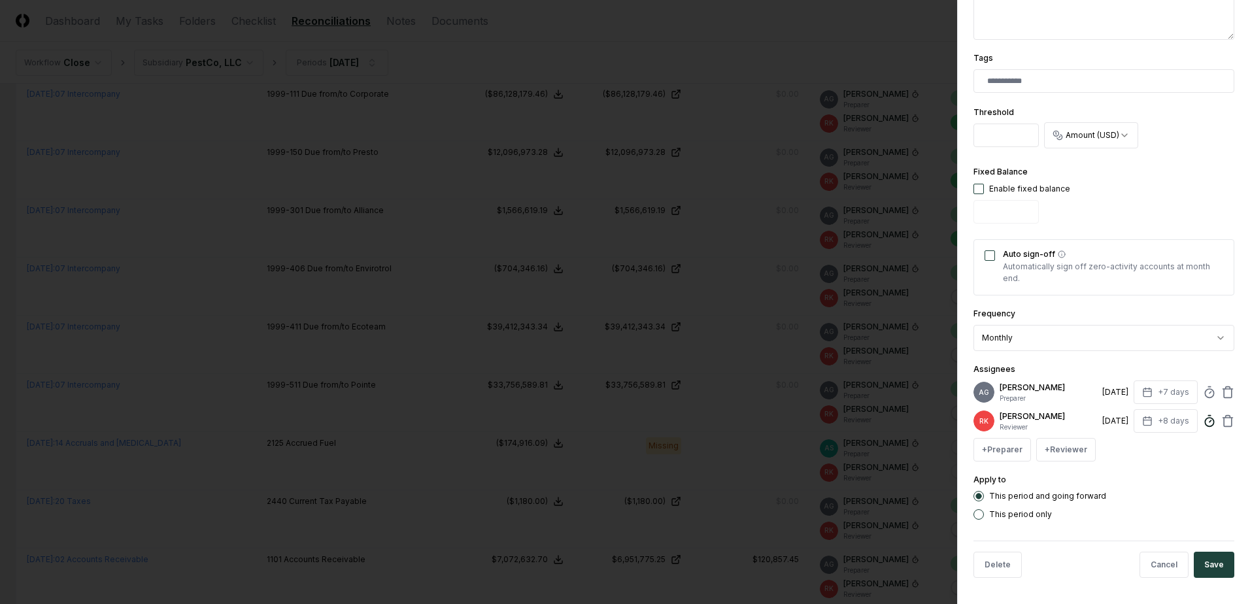
click at [1203, 424] on icon at bounding box center [1209, 420] width 13 height 13
type input "*****"
click at [1201, 558] on button "Save" at bounding box center [1213, 565] width 41 height 26
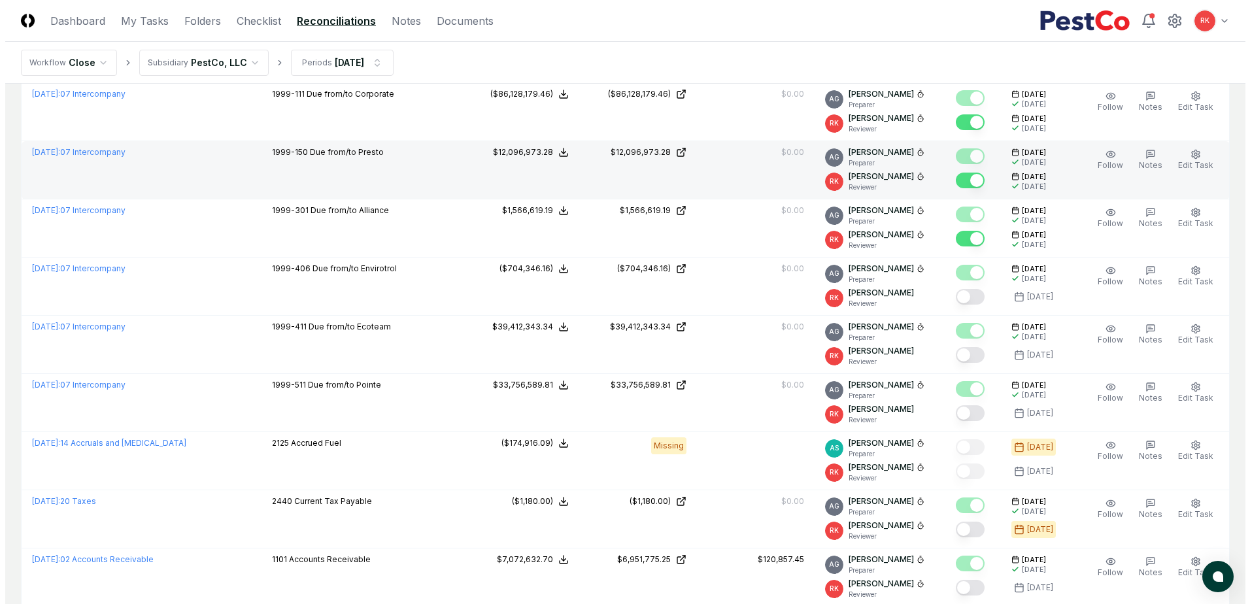
scroll to position [719, 0]
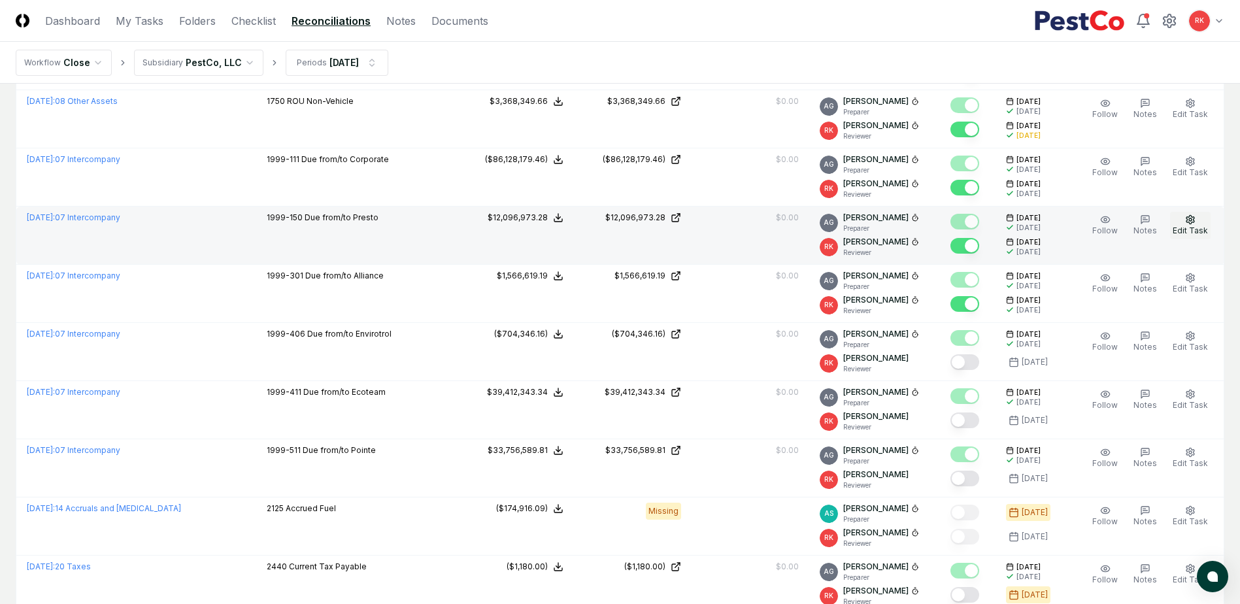
click at [1179, 229] on span "Edit Task" at bounding box center [1189, 230] width 35 height 10
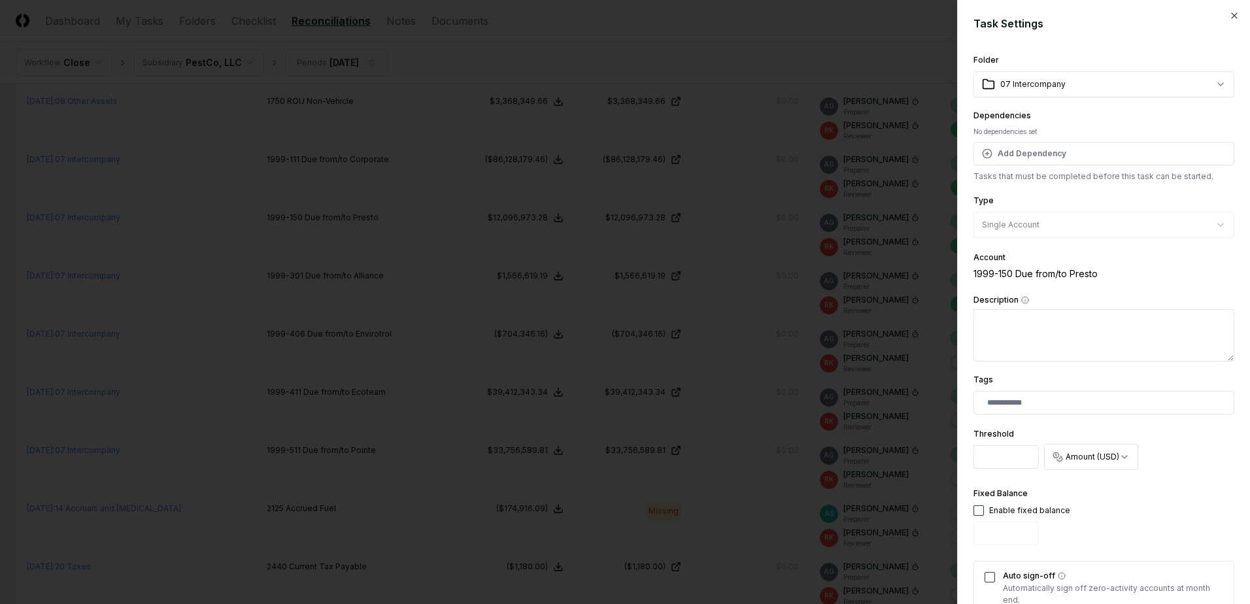
scroll to position [331, 0]
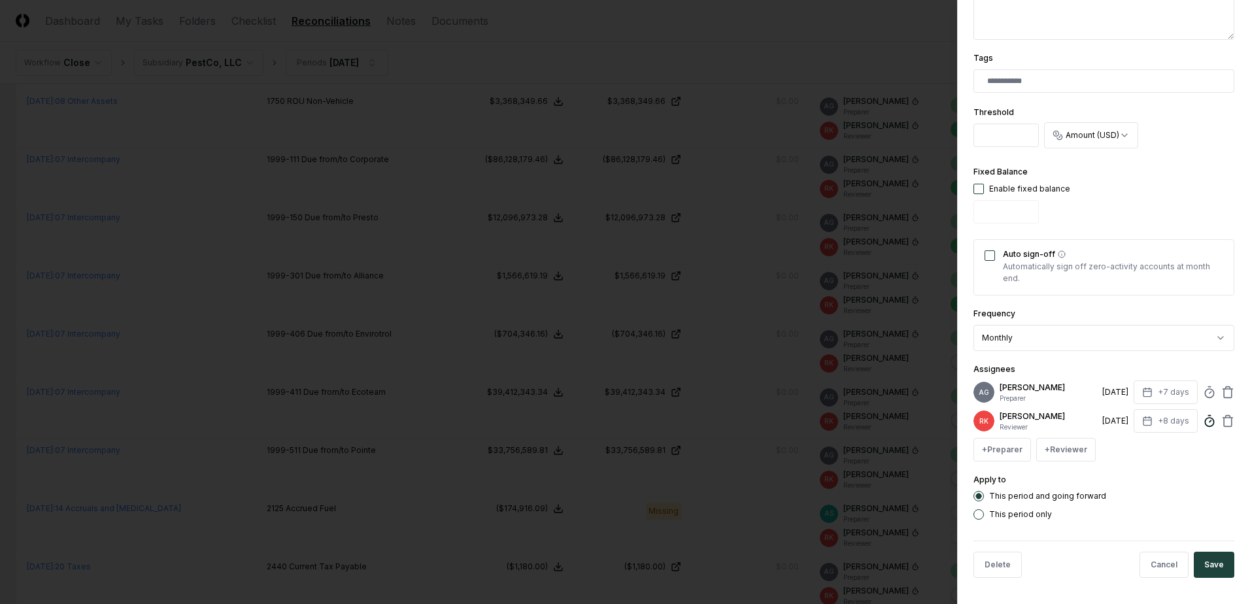
click at [1203, 420] on icon at bounding box center [1209, 420] width 13 height 13
type input "*"
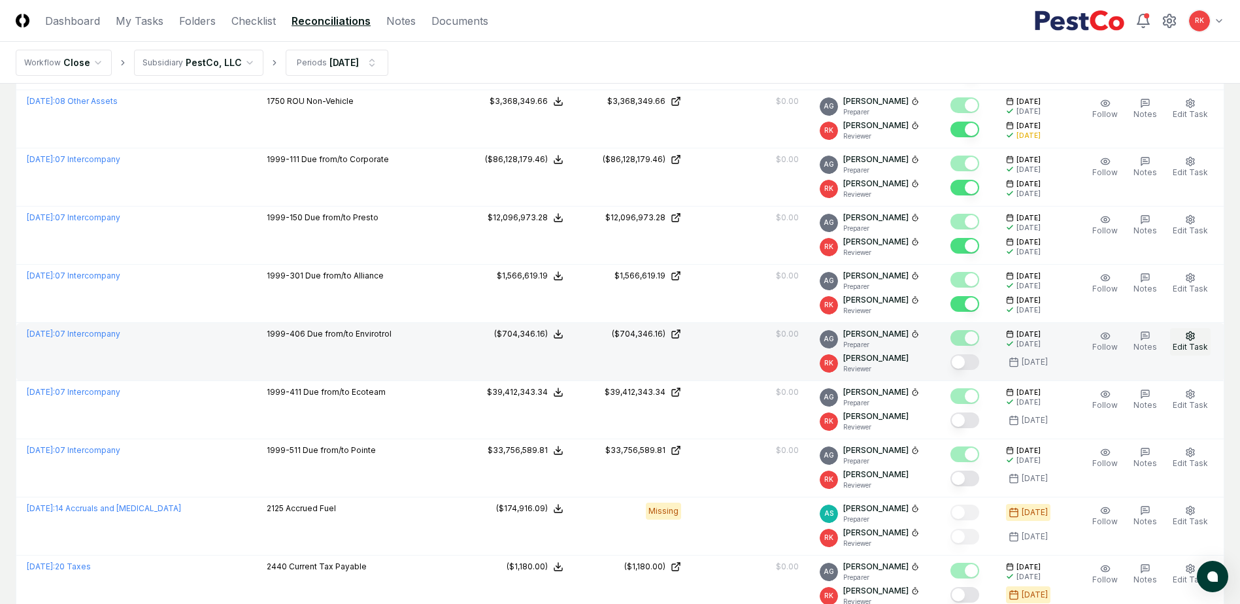
click at [1189, 342] on span "Edit Task" at bounding box center [1189, 347] width 35 height 10
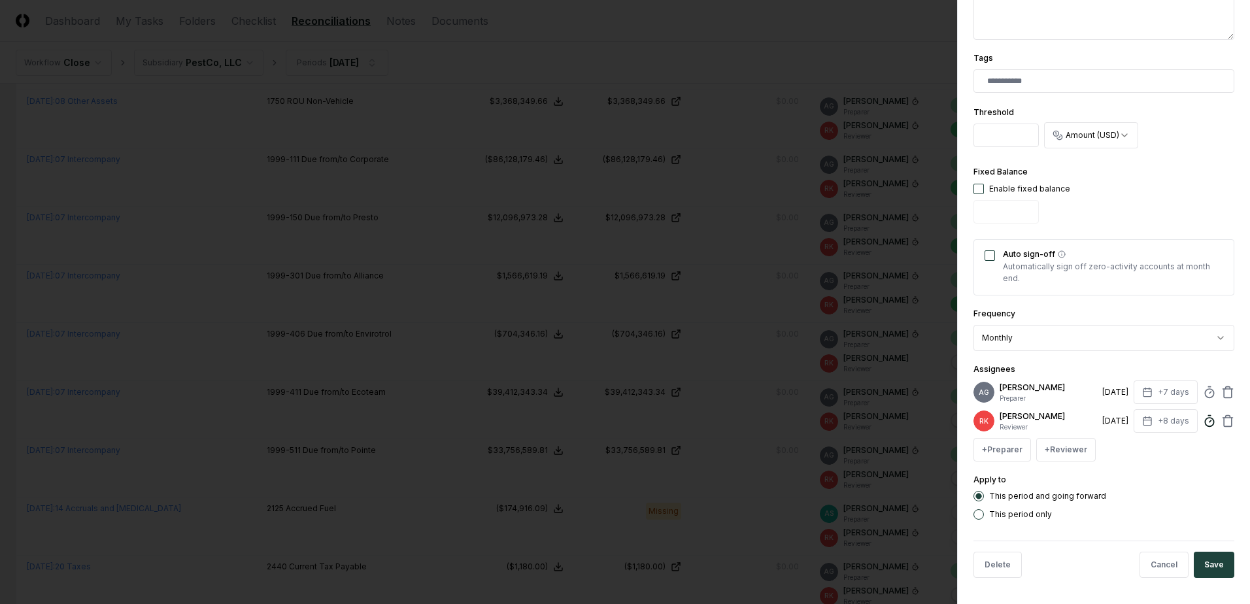
click at [1203, 417] on icon at bounding box center [1209, 420] width 13 height 13
type input "*****"
drag, startPoint x: 1201, startPoint y: 556, endPoint x: 368, endPoint y: 516, distance: 833.6
click at [1201, 556] on button "Save" at bounding box center [1213, 565] width 41 height 26
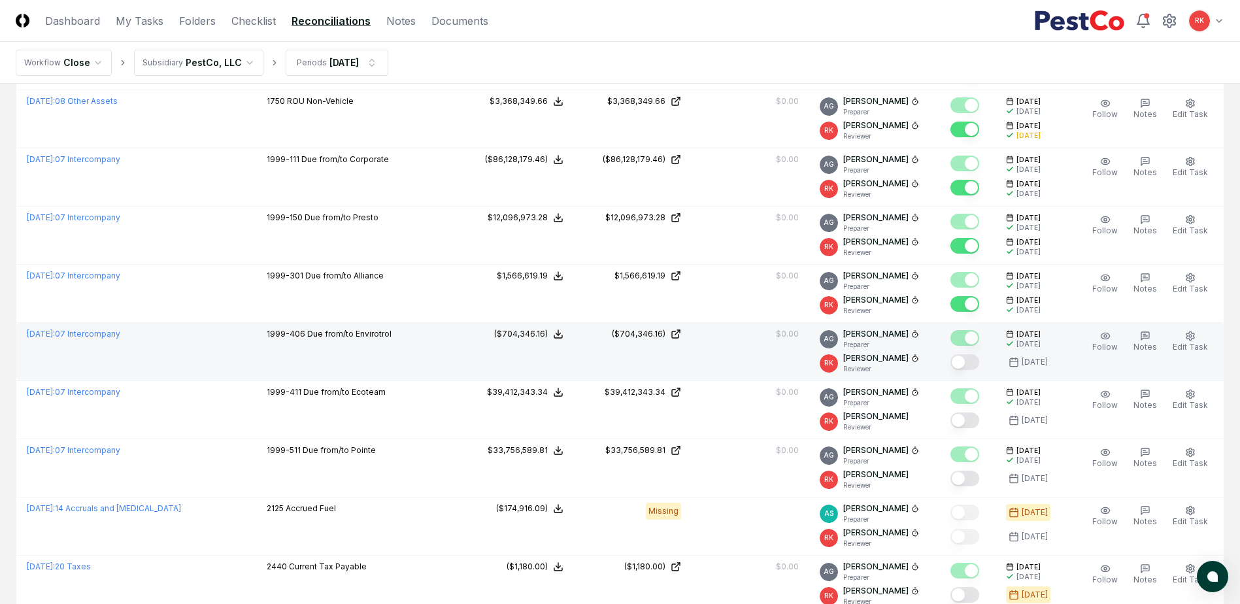
click at [963, 359] on button "Mark complete" at bounding box center [964, 362] width 29 height 16
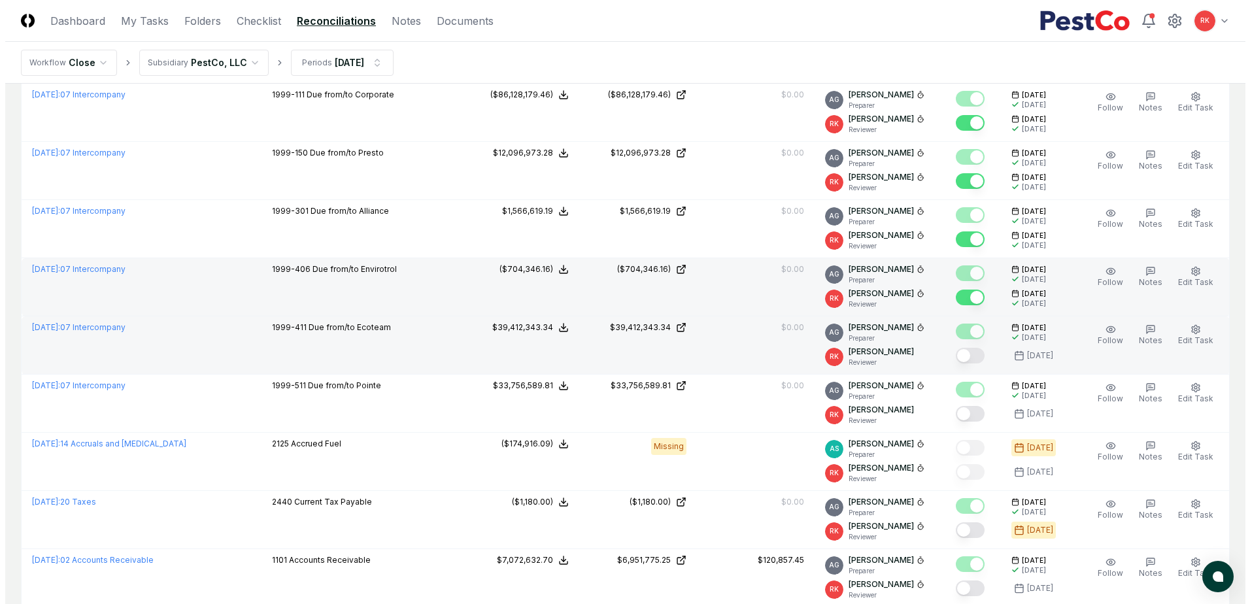
scroll to position [784, 0]
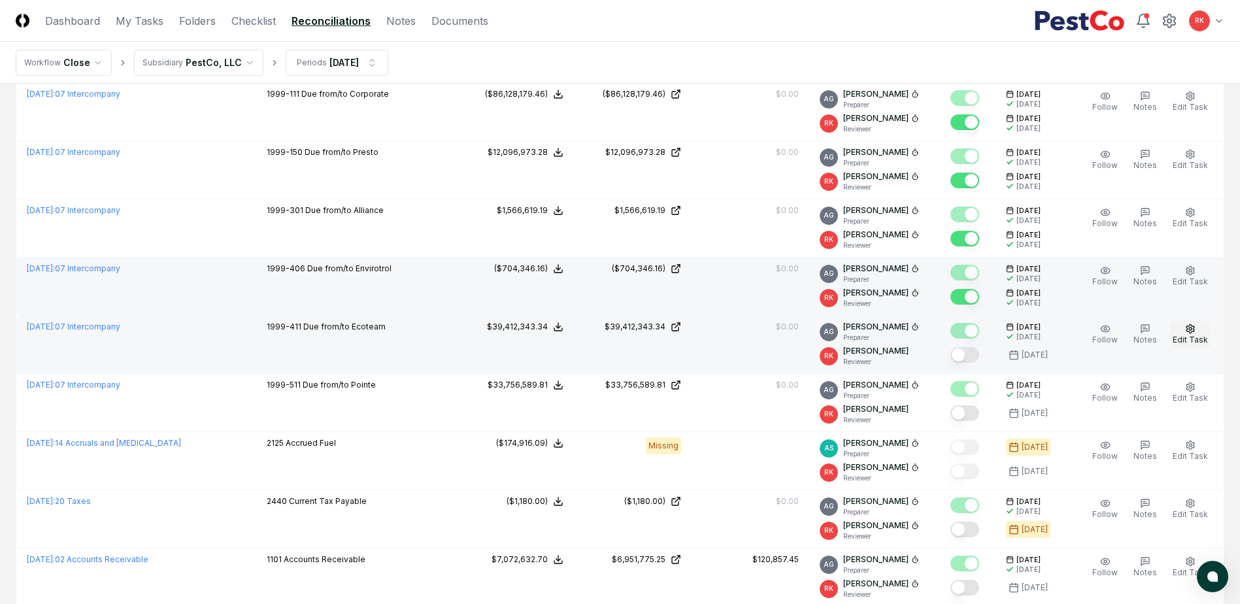
click at [1198, 323] on button "Edit Task" at bounding box center [1190, 334] width 41 height 27
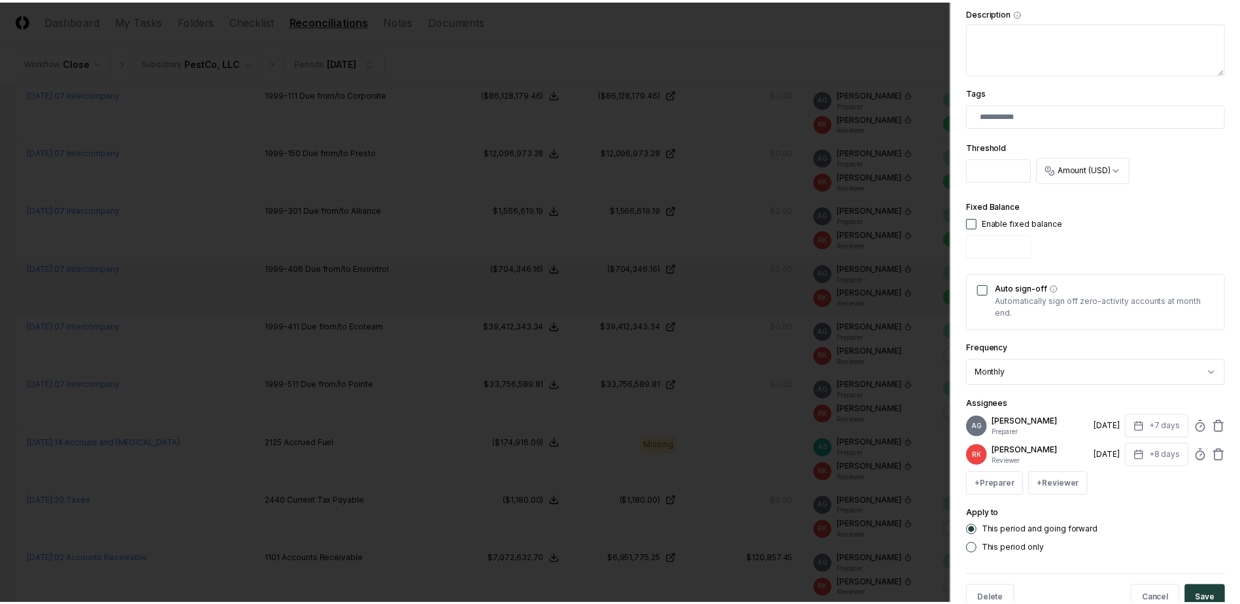
scroll to position [331, 0]
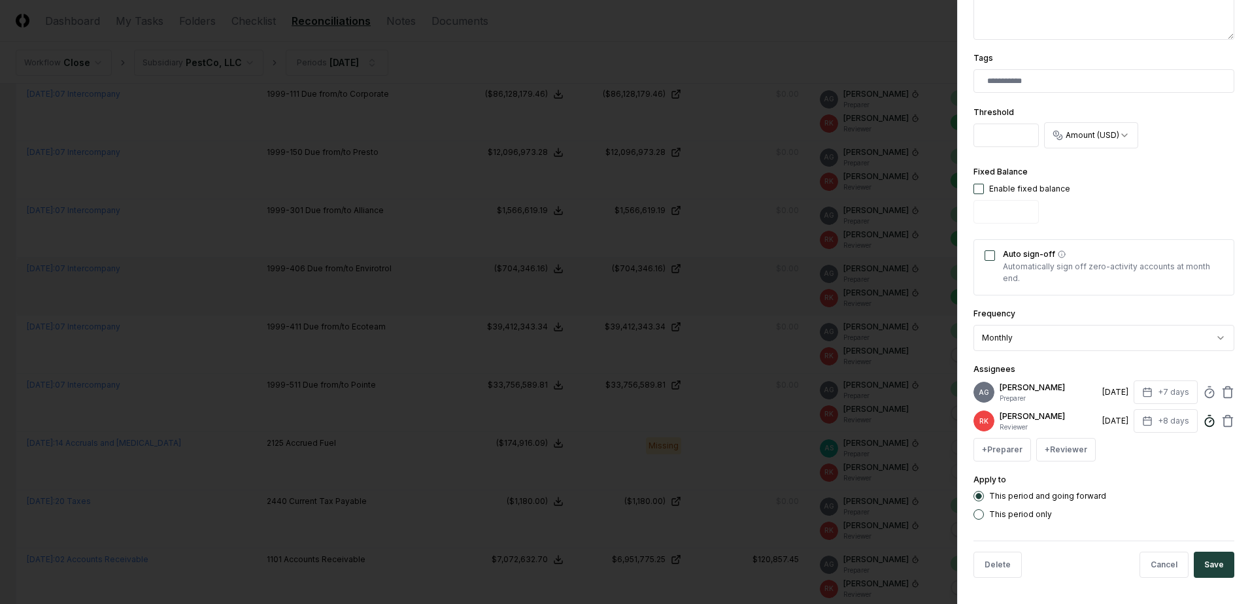
click at [1203, 426] on icon at bounding box center [1209, 420] width 13 height 13
type input "*****"
click at [1211, 565] on button "Save" at bounding box center [1213, 565] width 41 height 26
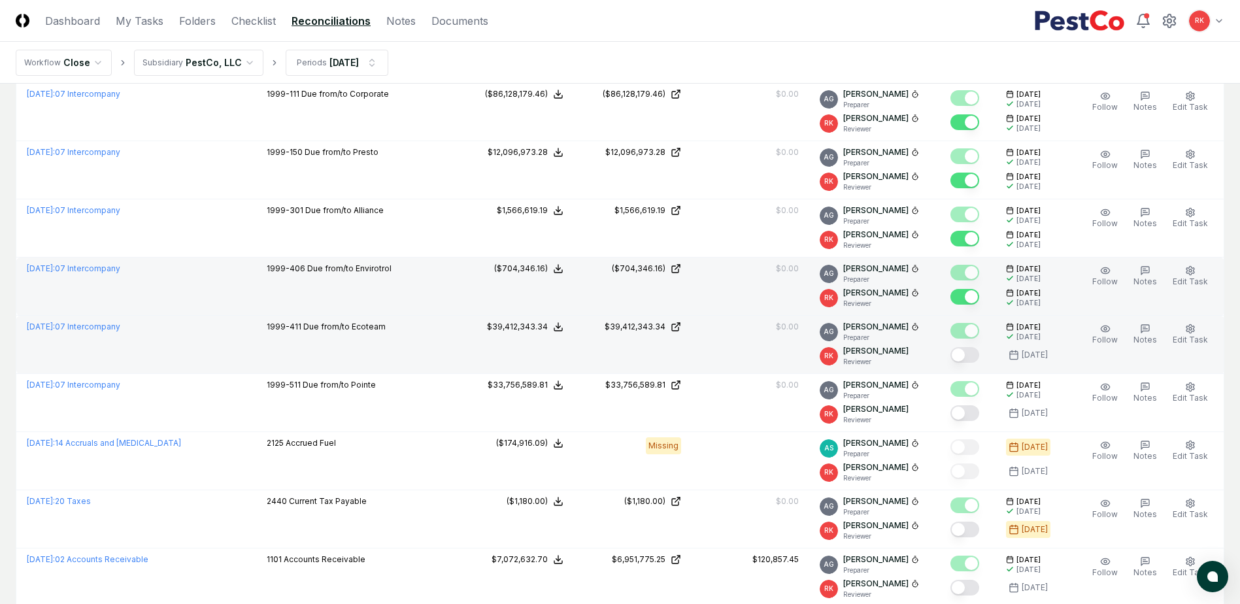
click at [963, 361] on button "Mark complete" at bounding box center [964, 355] width 29 height 16
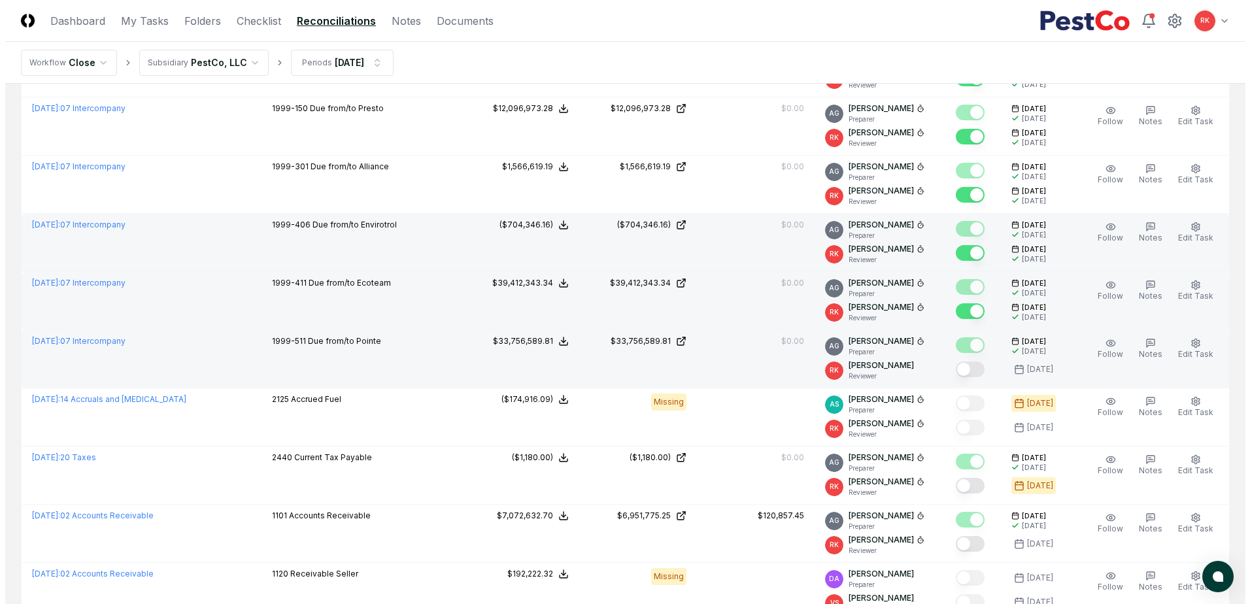
scroll to position [850, 0]
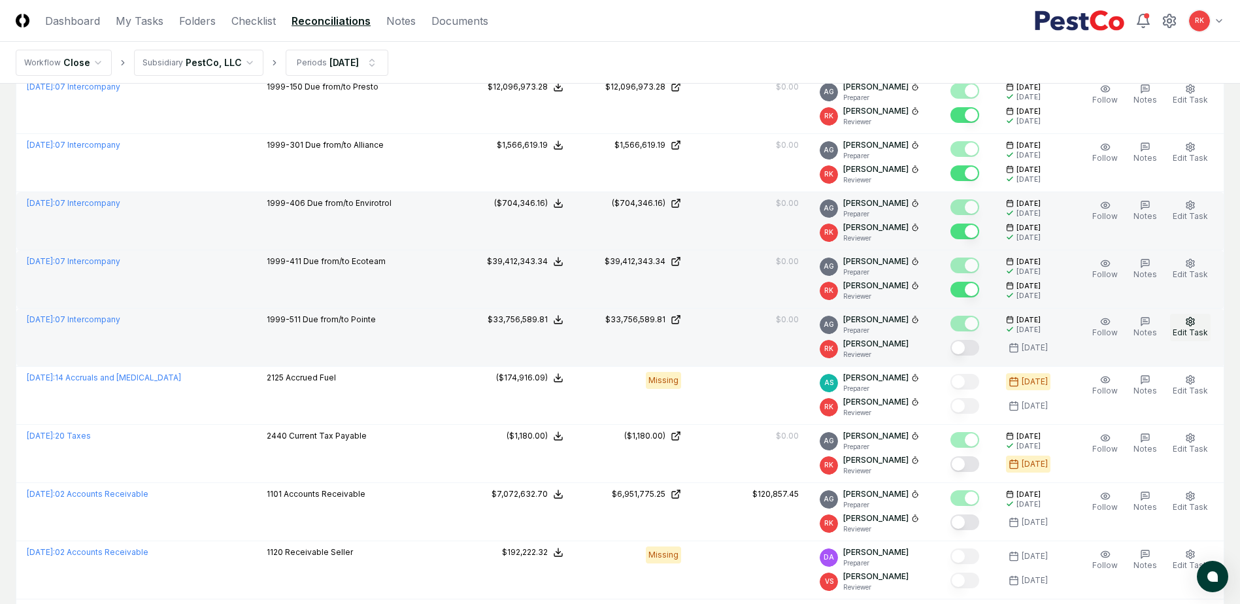
click at [1188, 333] on span "Edit Task" at bounding box center [1189, 332] width 35 height 10
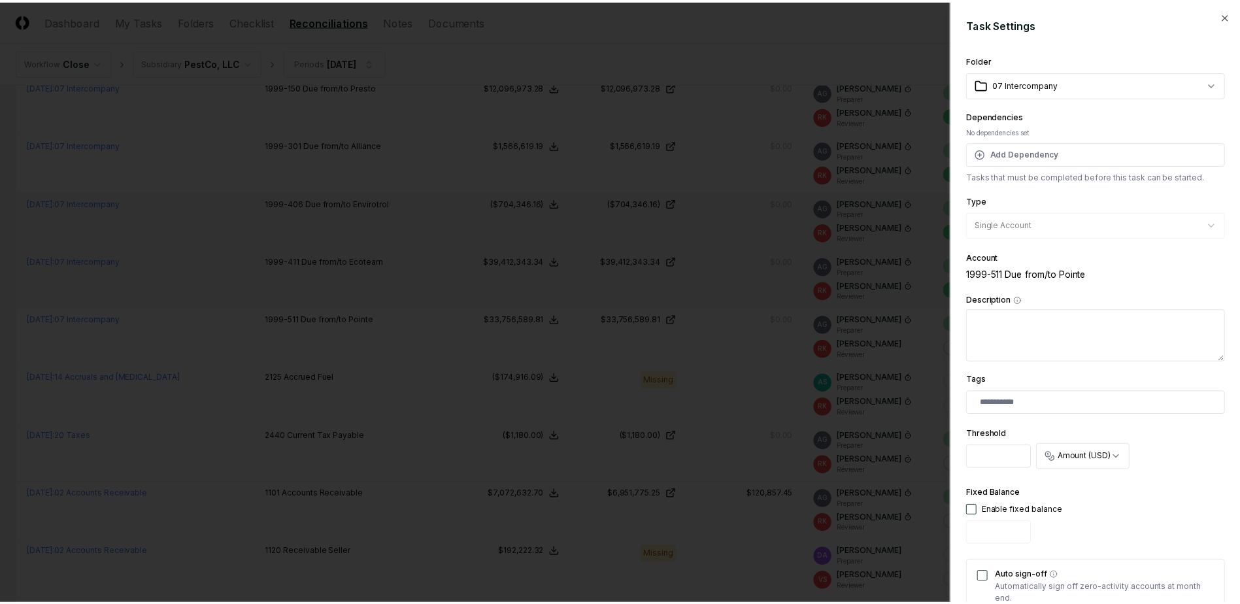
scroll to position [331, 0]
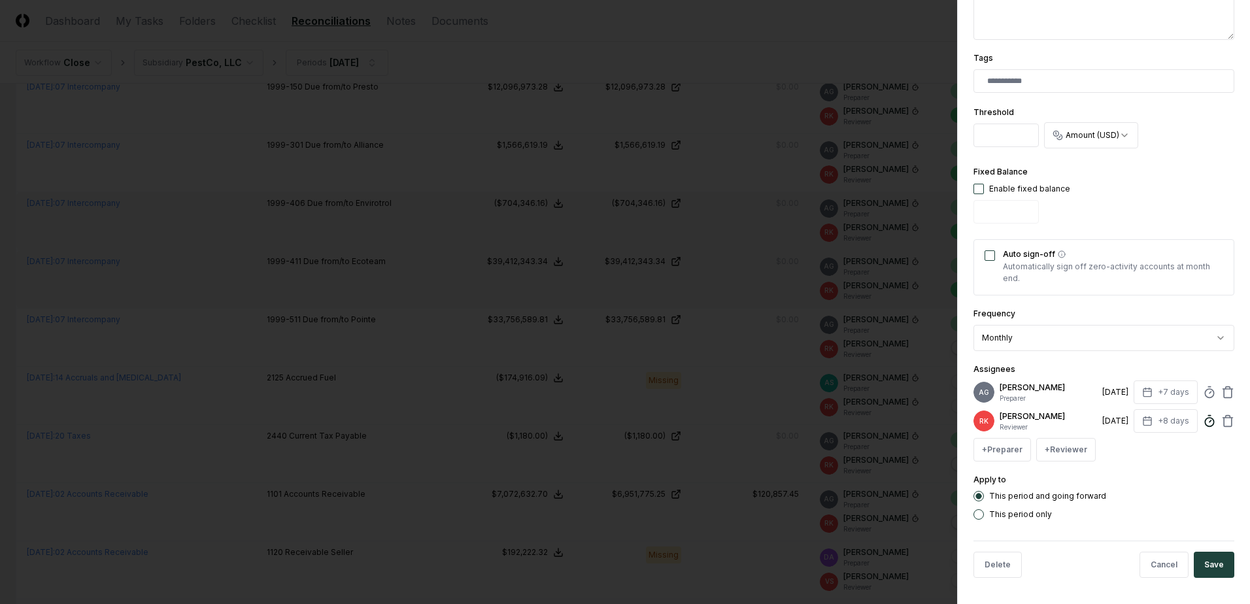
click at [1209, 420] on line at bounding box center [1210, 421] width 2 height 2
type input "*****"
click at [1203, 561] on button "Save" at bounding box center [1213, 565] width 41 height 26
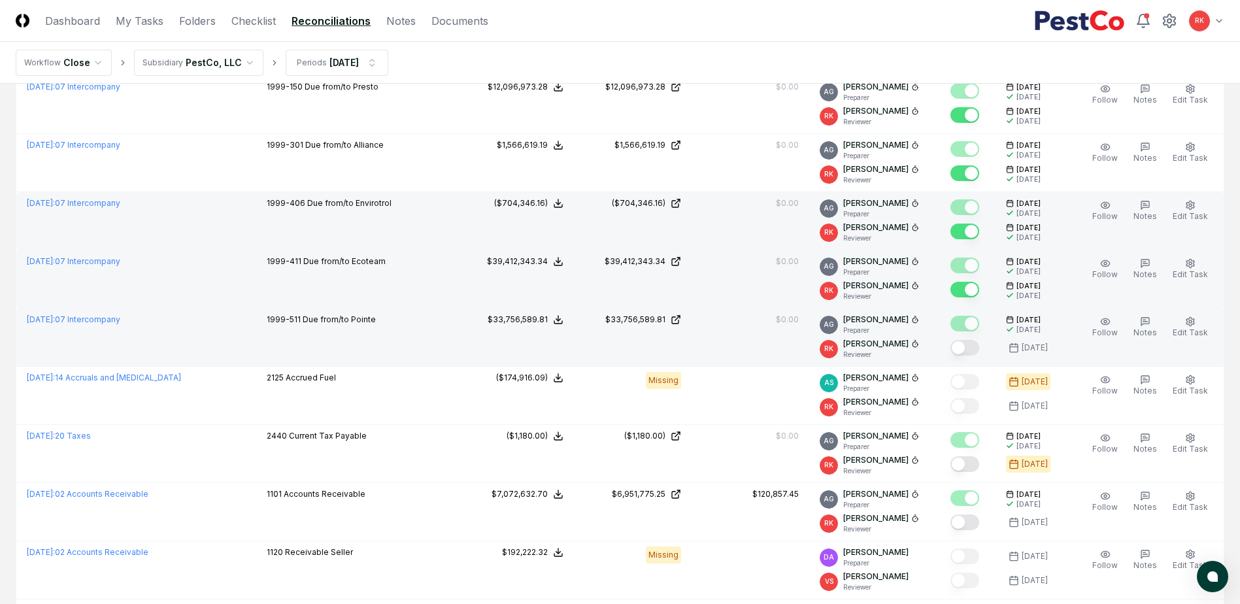
click at [963, 346] on button "Mark complete" at bounding box center [964, 348] width 29 height 16
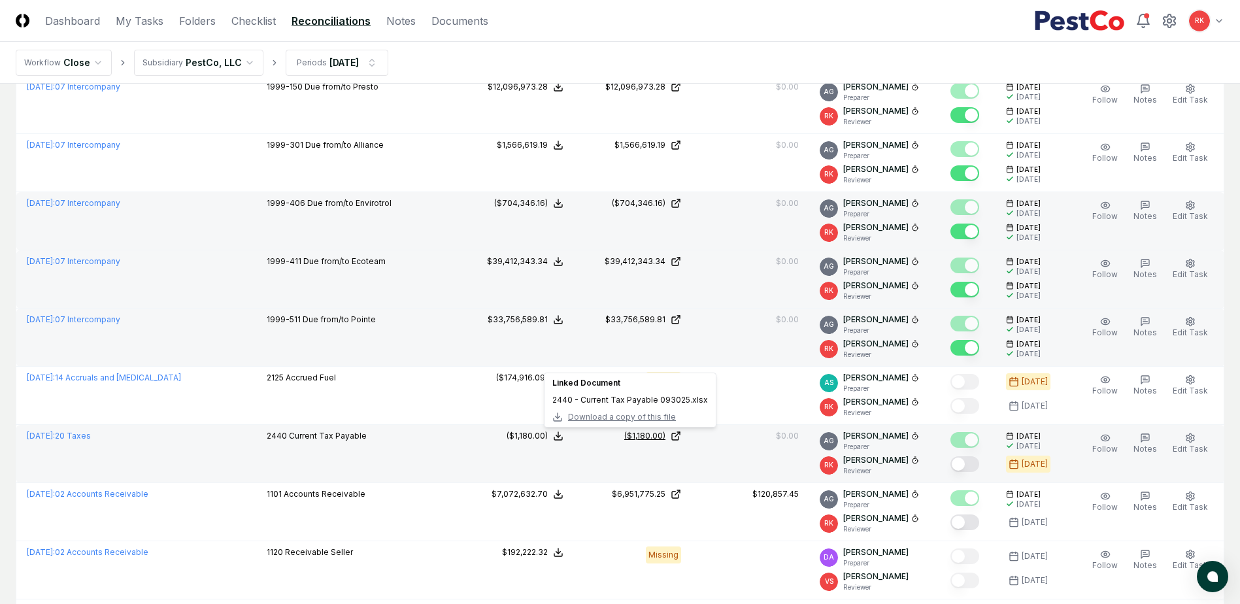
click at [644, 432] on div "($1,180.00)" at bounding box center [644, 436] width 41 height 12
drag, startPoint x: 968, startPoint y: 463, endPoint x: 756, endPoint y: 470, distance: 212.5
click at [968, 463] on button "Mark complete" at bounding box center [964, 464] width 29 height 16
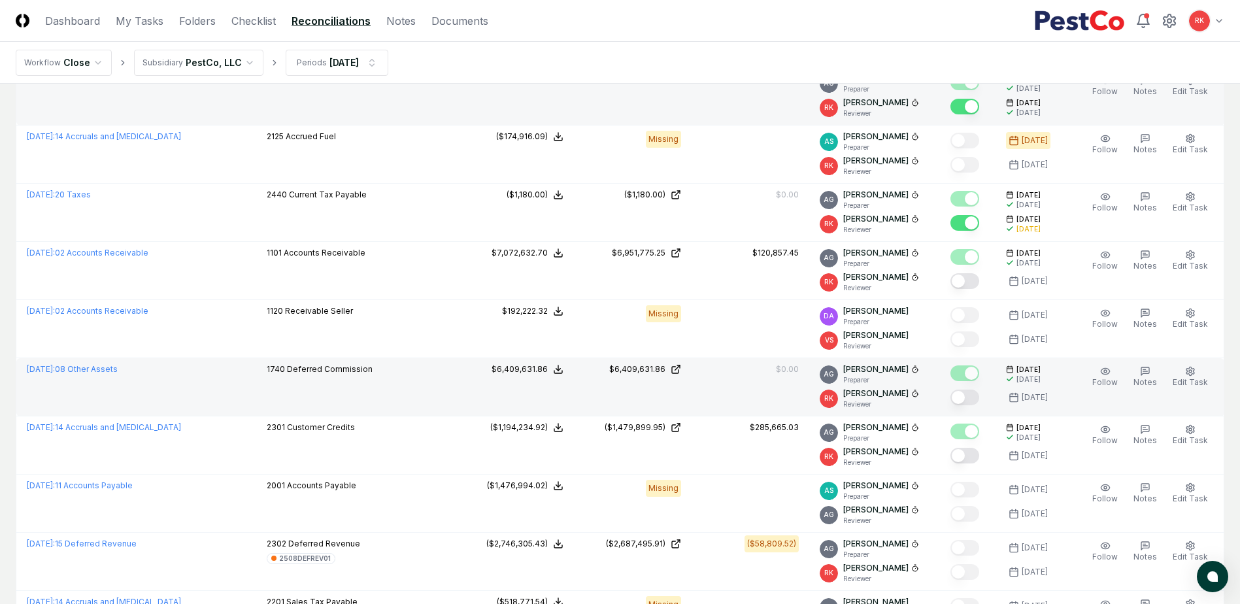
scroll to position [1111, 0]
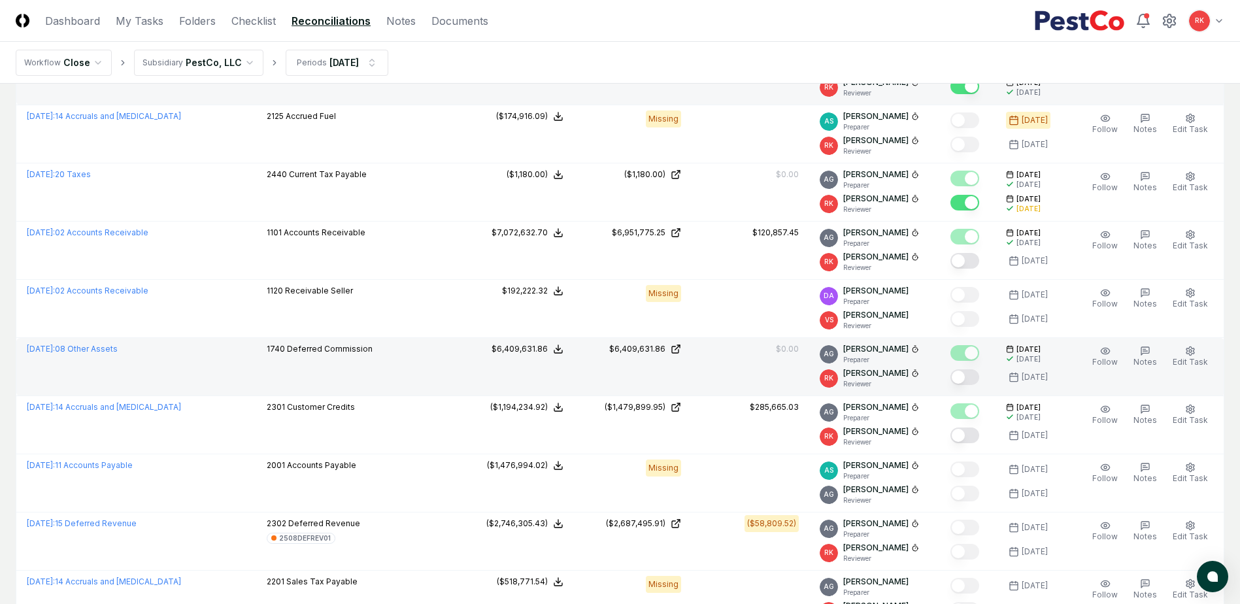
click at [971, 374] on button "Mark complete" at bounding box center [964, 377] width 29 height 16
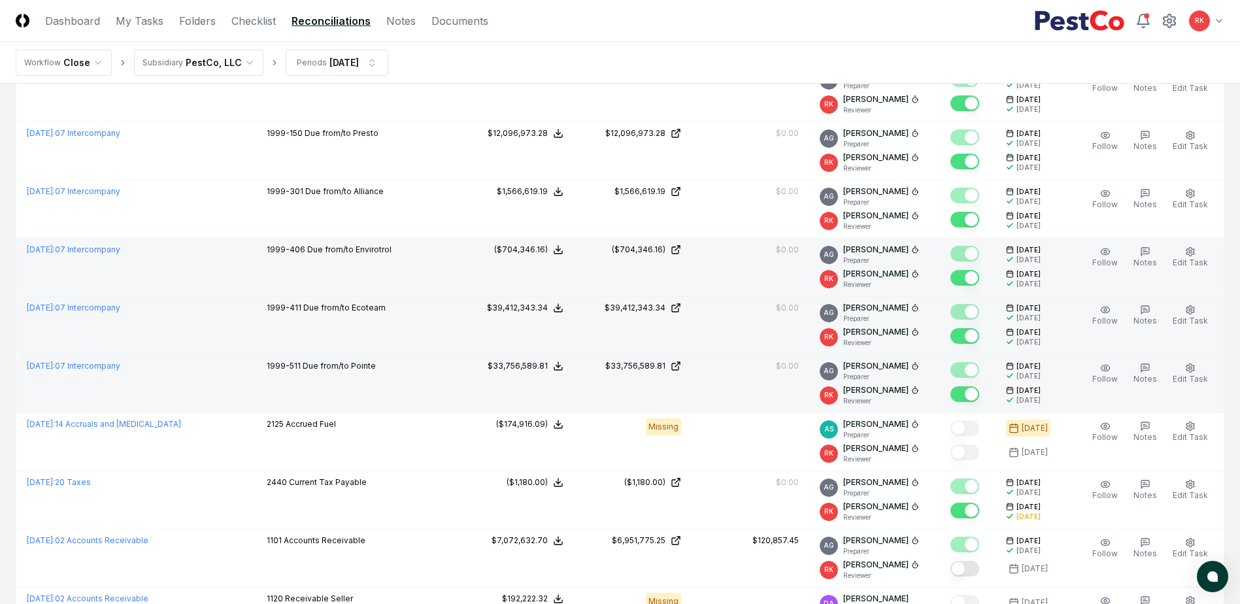
scroll to position [0, 0]
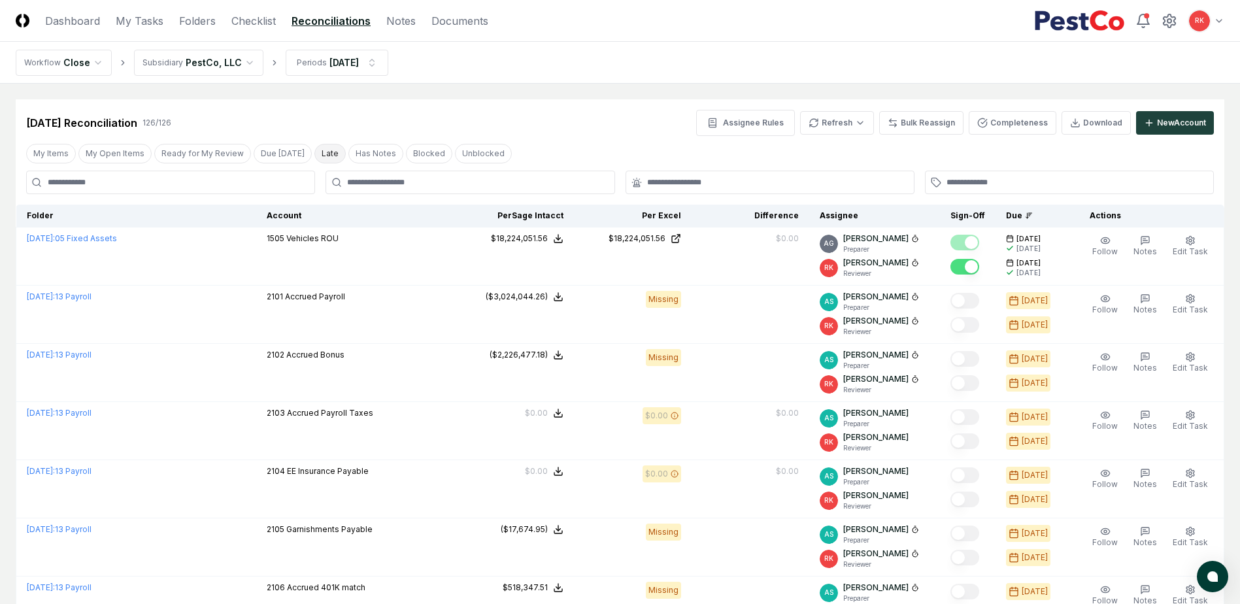
click at [322, 156] on button "Late" at bounding box center [329, 154] width 31 height 20
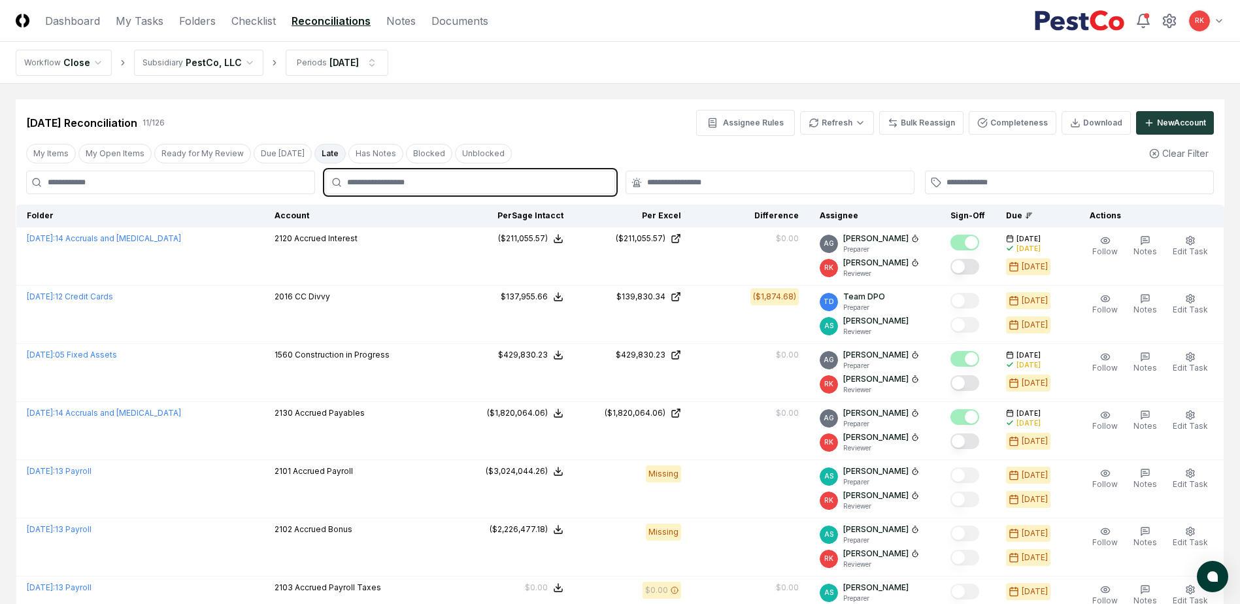
click at [393, 182] on input "text" at bounding box center [476, 182] width 259 height 12
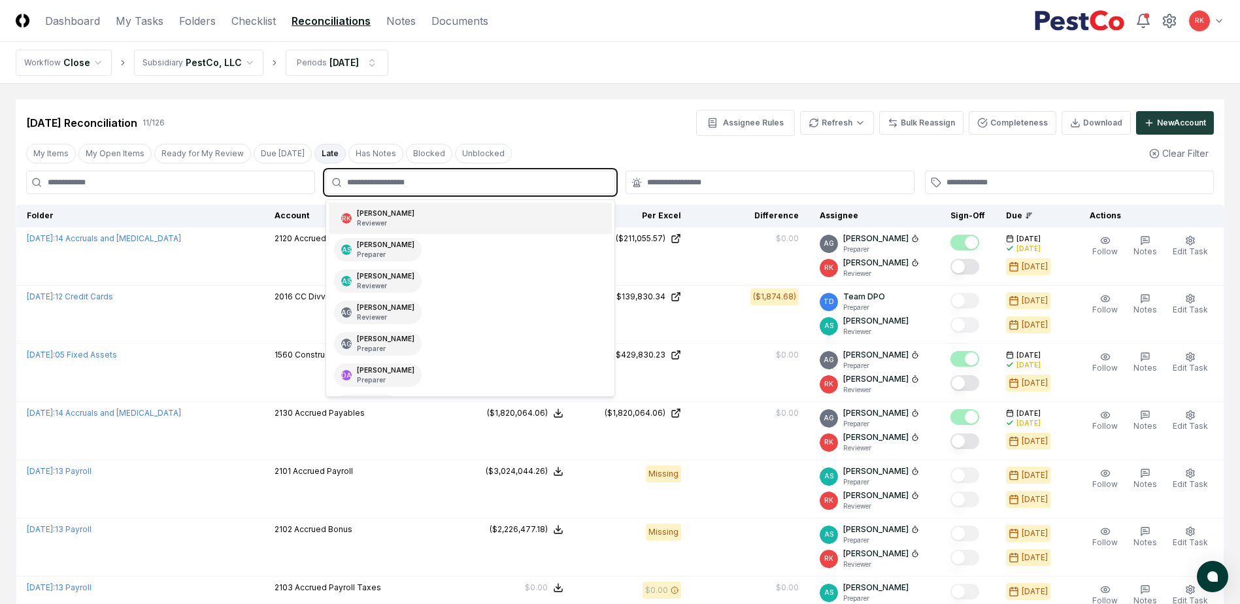
click at [367, 214] on div "Ryan Klapper Reviewer" at bounding box center [386, 218] width 58 height 20
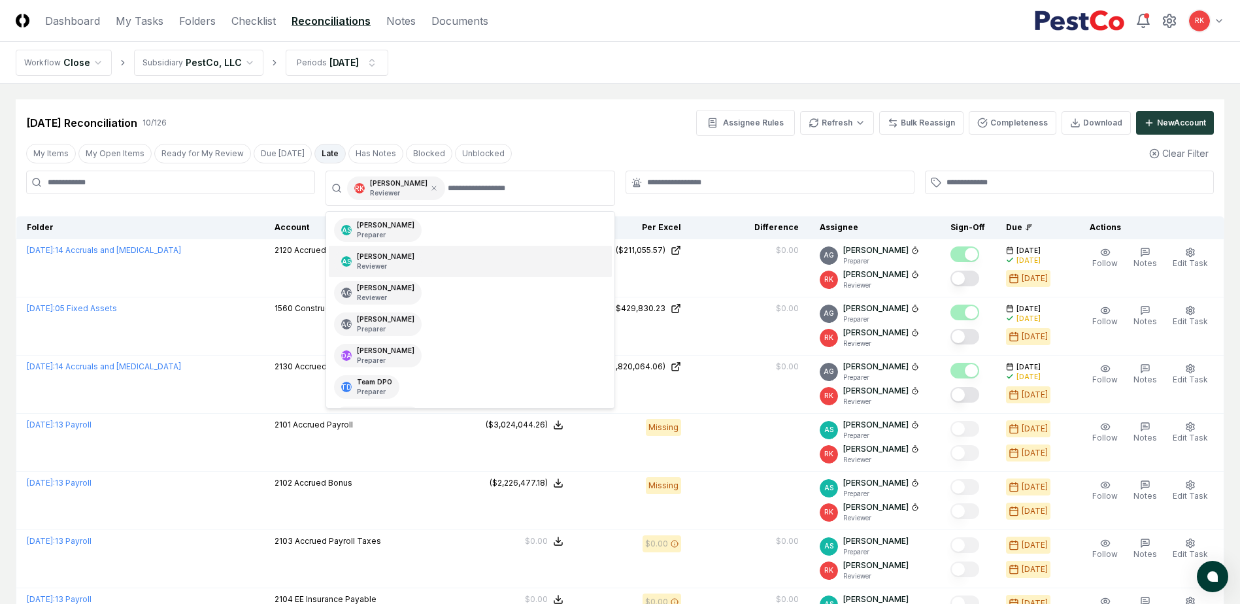
click at [580, 141] on div "My Items My Open Items Ready for My Review Due Today Late Has Notes Blocked Unb…" at bounding box center [620, 153] width 1208 height 24
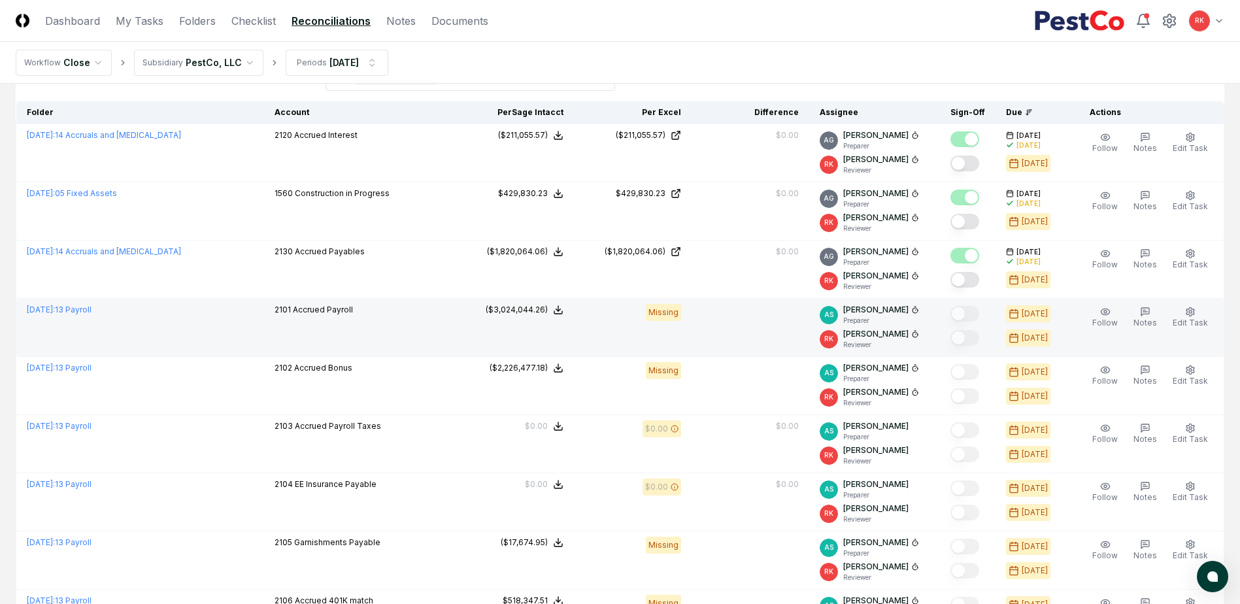
scroll to position [50, 0]
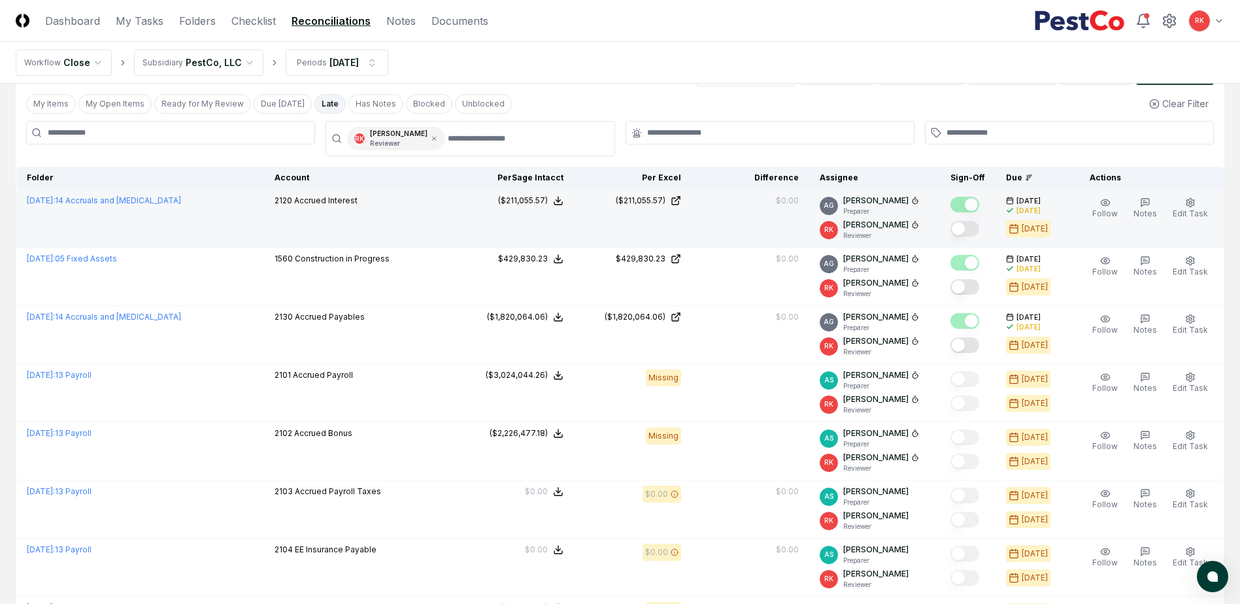
click at [967, 227] on button "Mark complete" at bounding box center [964, 229] width 29 height 16
click at [652, 199] on div "($211,055.57)" at bounding box center [641, 201] width 50 height 12
